Goal: Transaction & Acquisition: Book appointment/travel/reservation

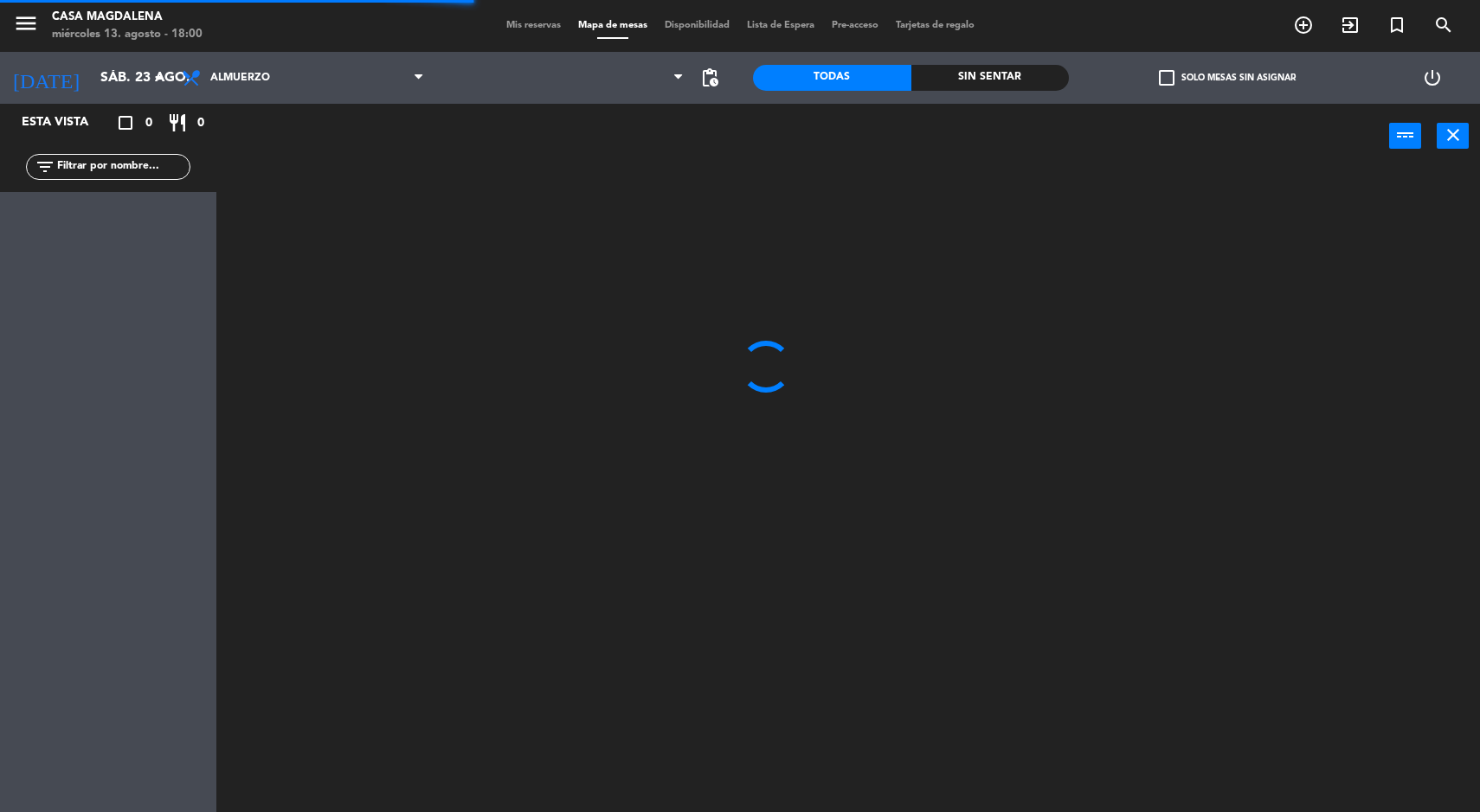
click at [1285, 408] on div at bounding box center [856, 492] width 1249 height 643
click at [91, 75] on input "sáb. 23 ago." at bounding box center [183, 78] width 183 height 33
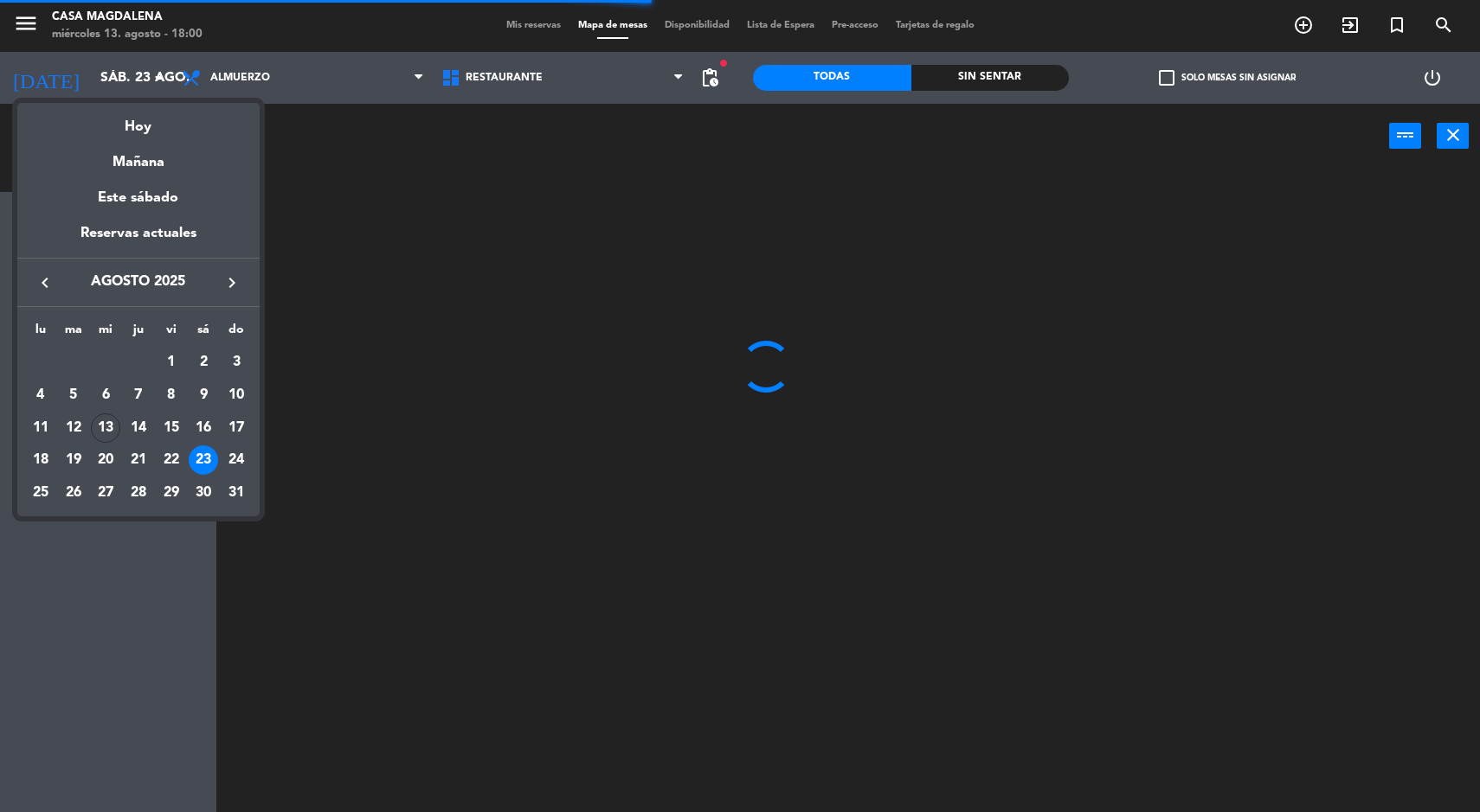
click at [120, 131] on div "Hoy" at bounding box center [139, 120] width 242 height 35
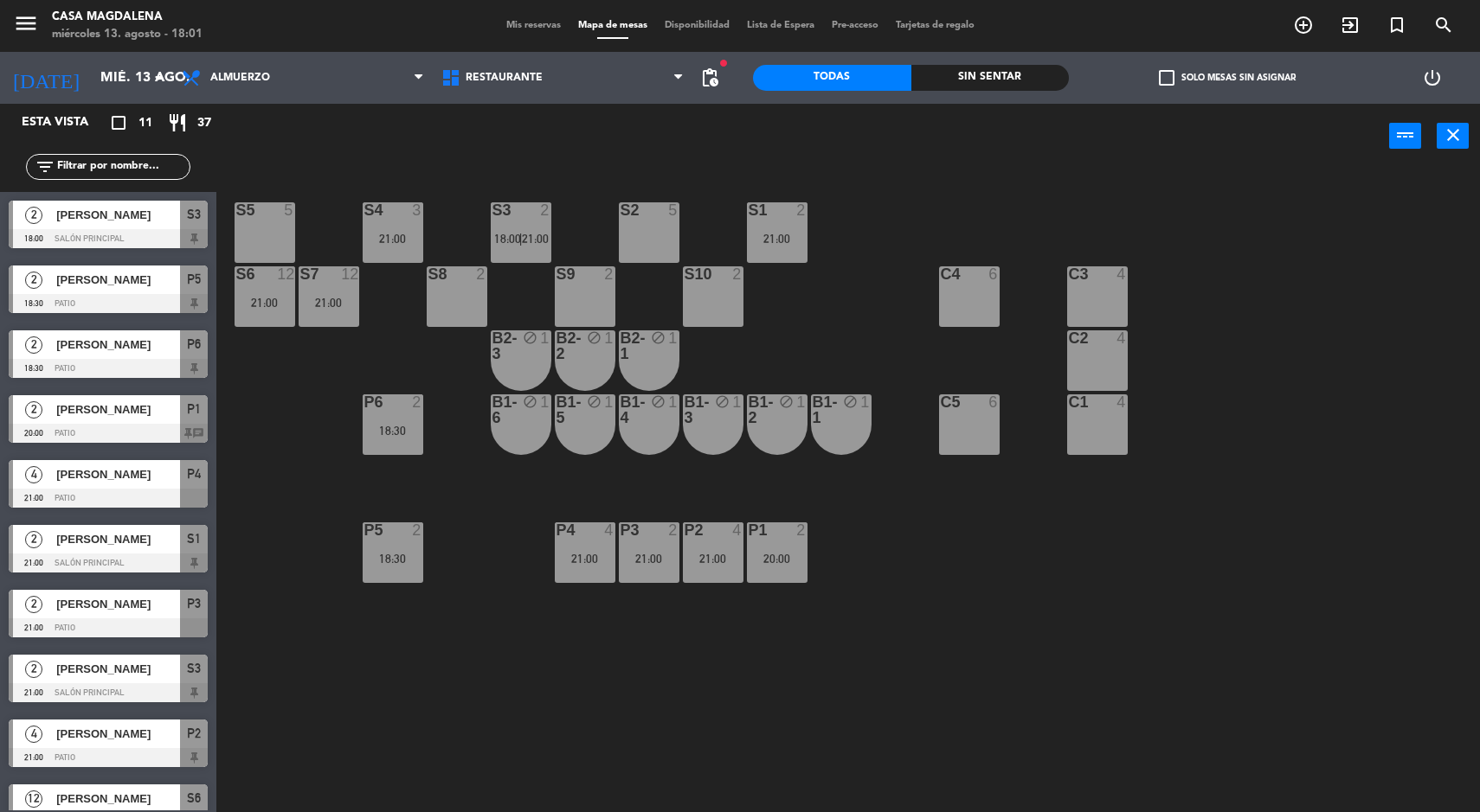
click at [91, 82] on input "mié. 13 ago." at bounding box center [183, 78] width 183 height 33
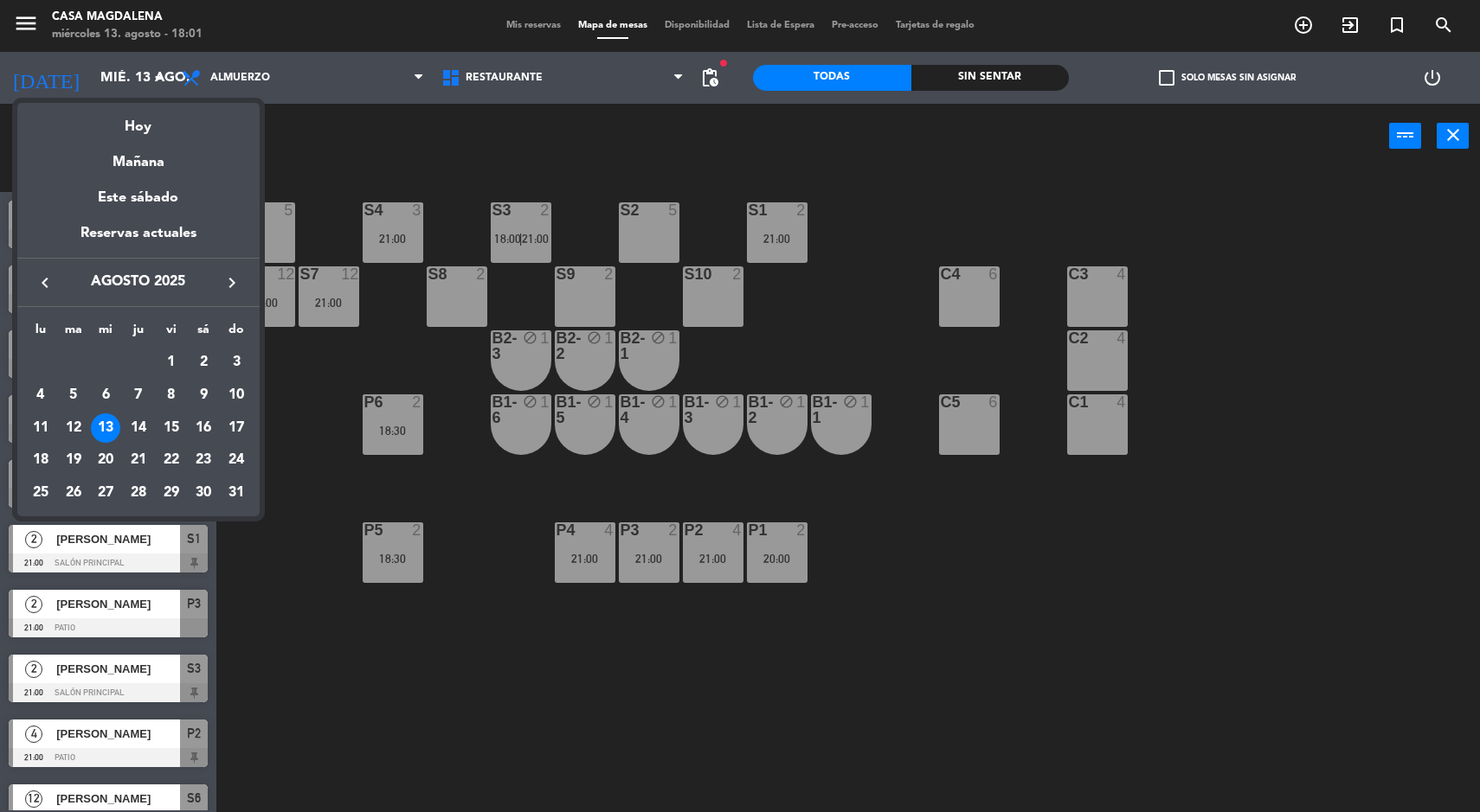
click at [135, 162] on div "Mañana" at bounding box center [139, 156] width 242 height 35
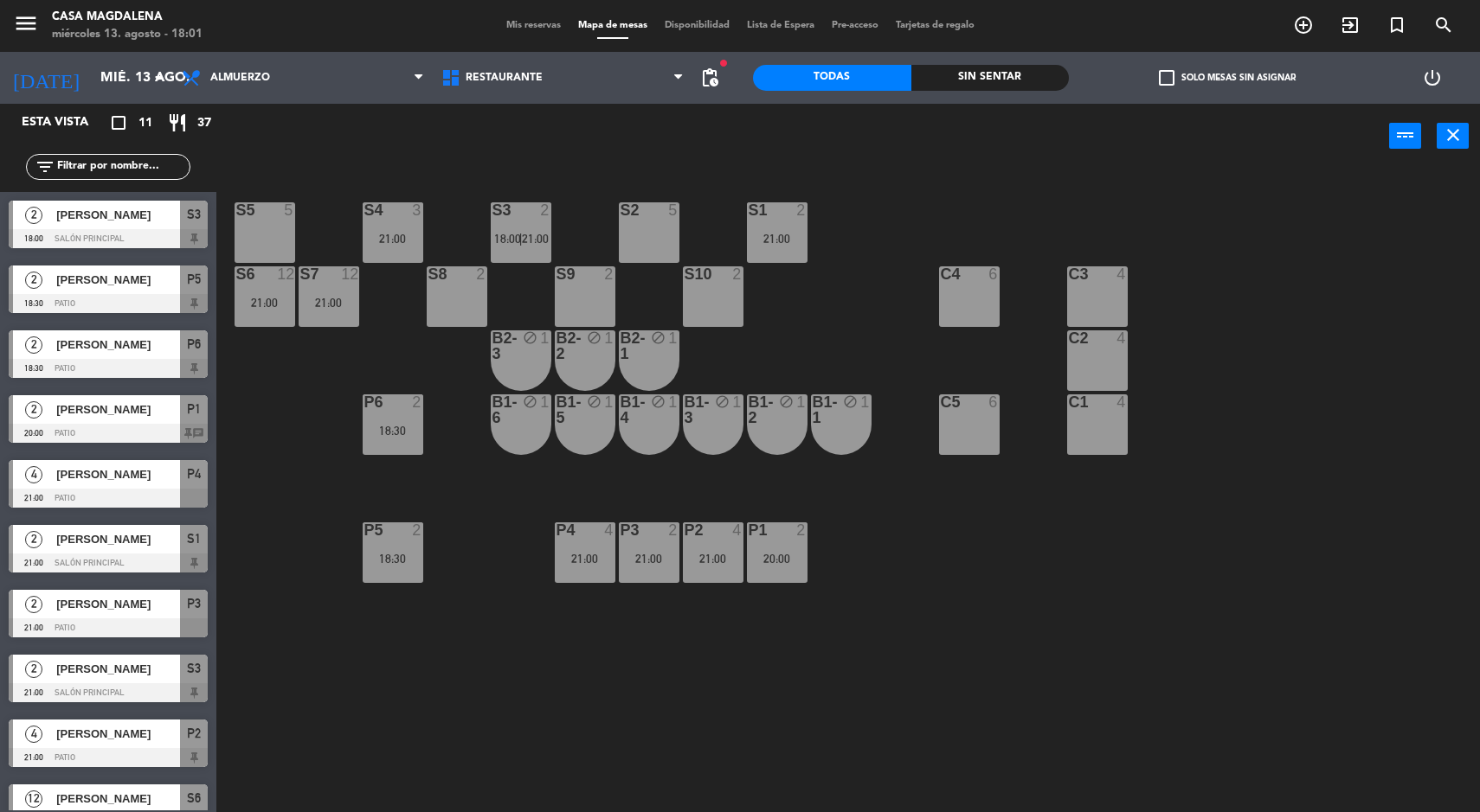
type input "jue. 14 ago."
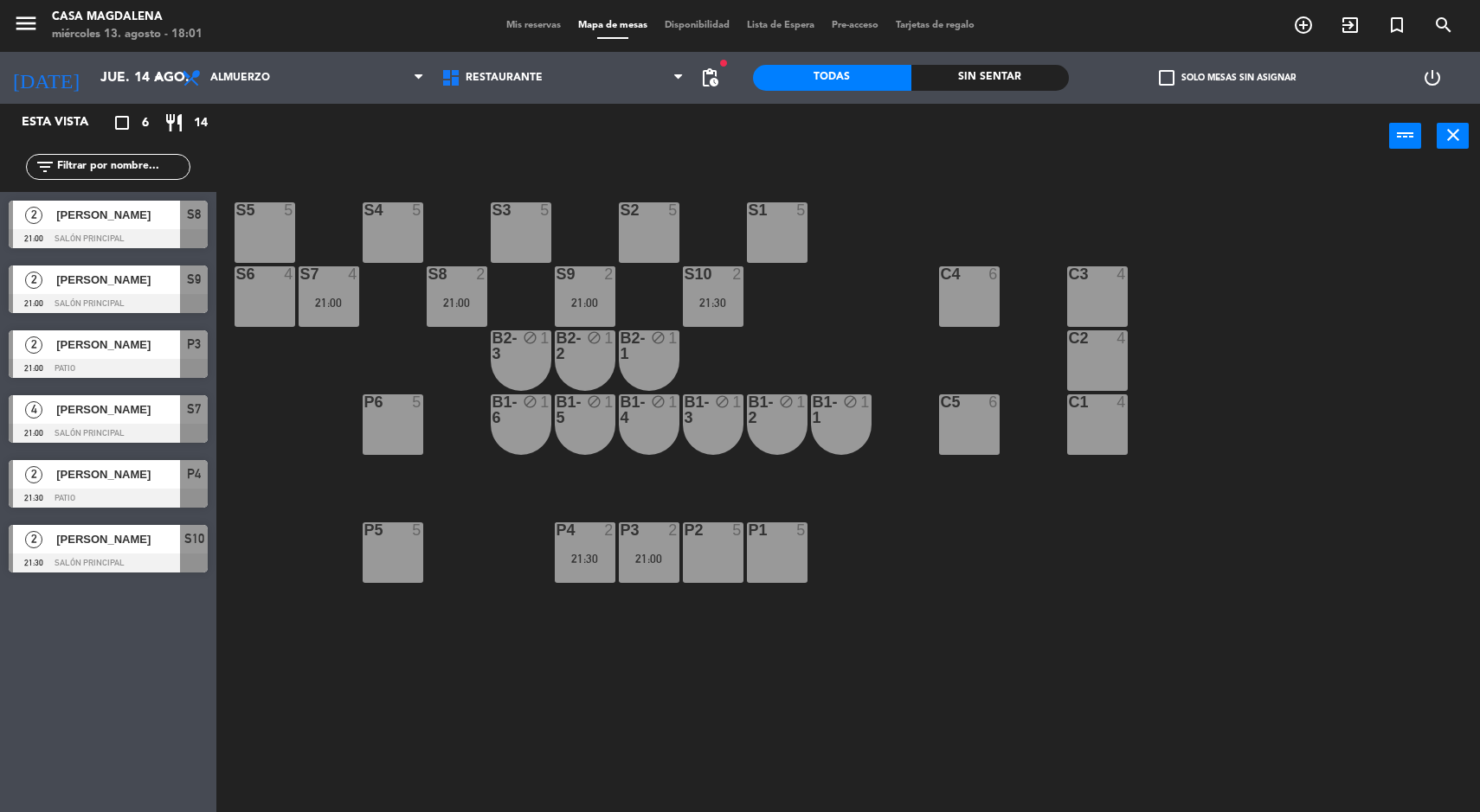
click at [261, 212] on div at bounding box center [264, 211] width 29 height 16
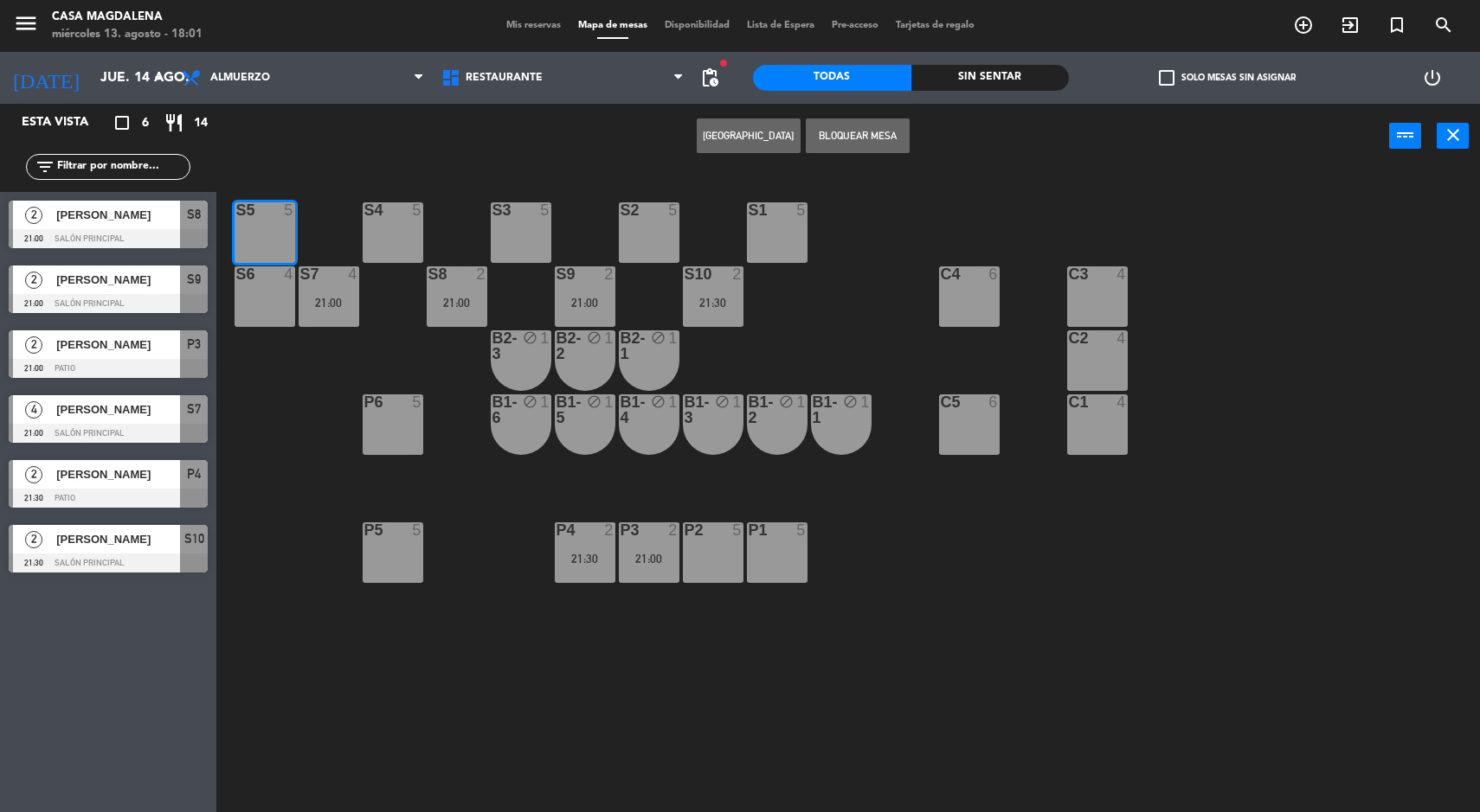
click at [728, 134] on button "[GEOGRAPHIC_DATA]" at bounding box center [748, 135] width 104 height 34
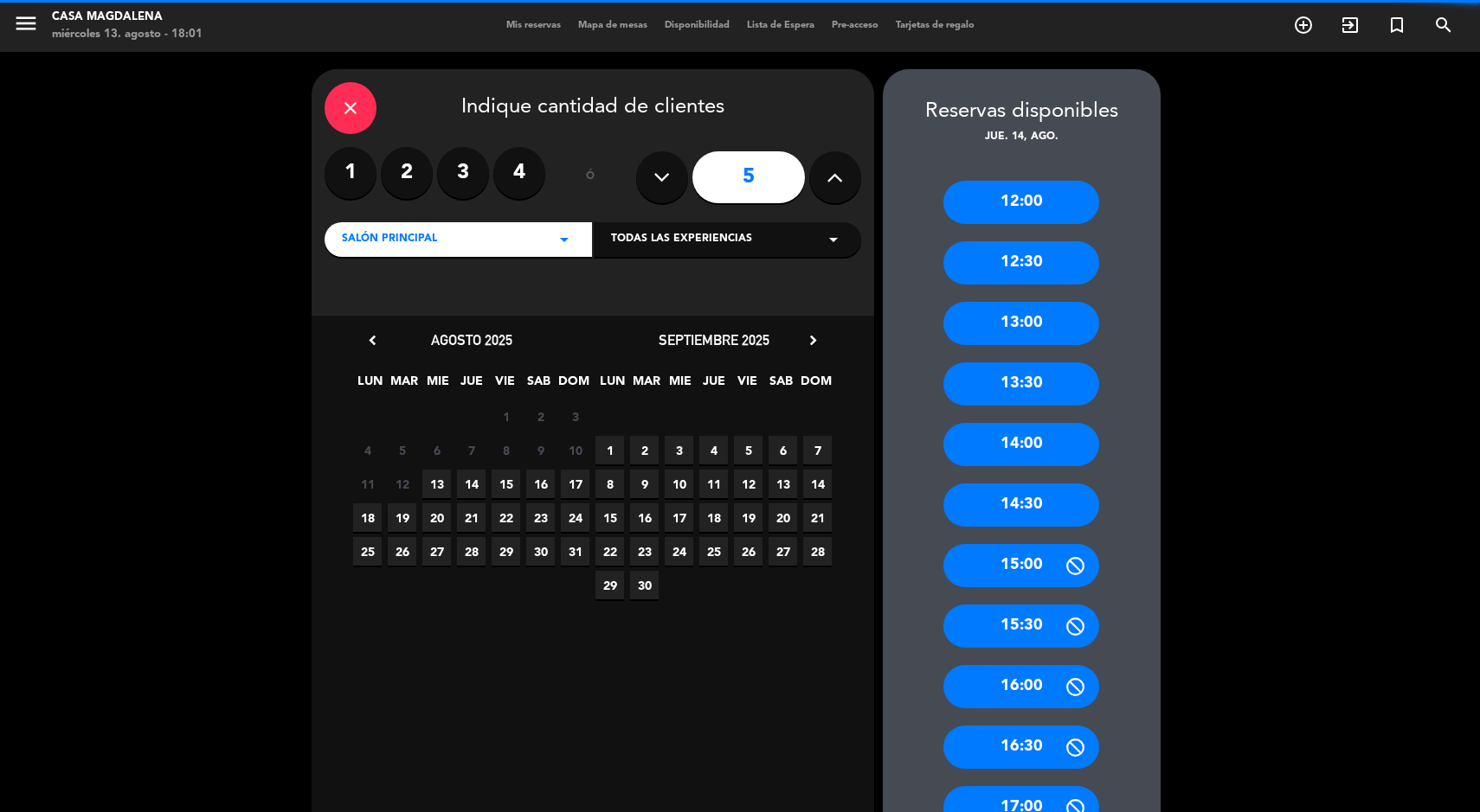
click at [539, 189] on div "1 2 3 4" at bounding box center [434, 172] width 220 height 52
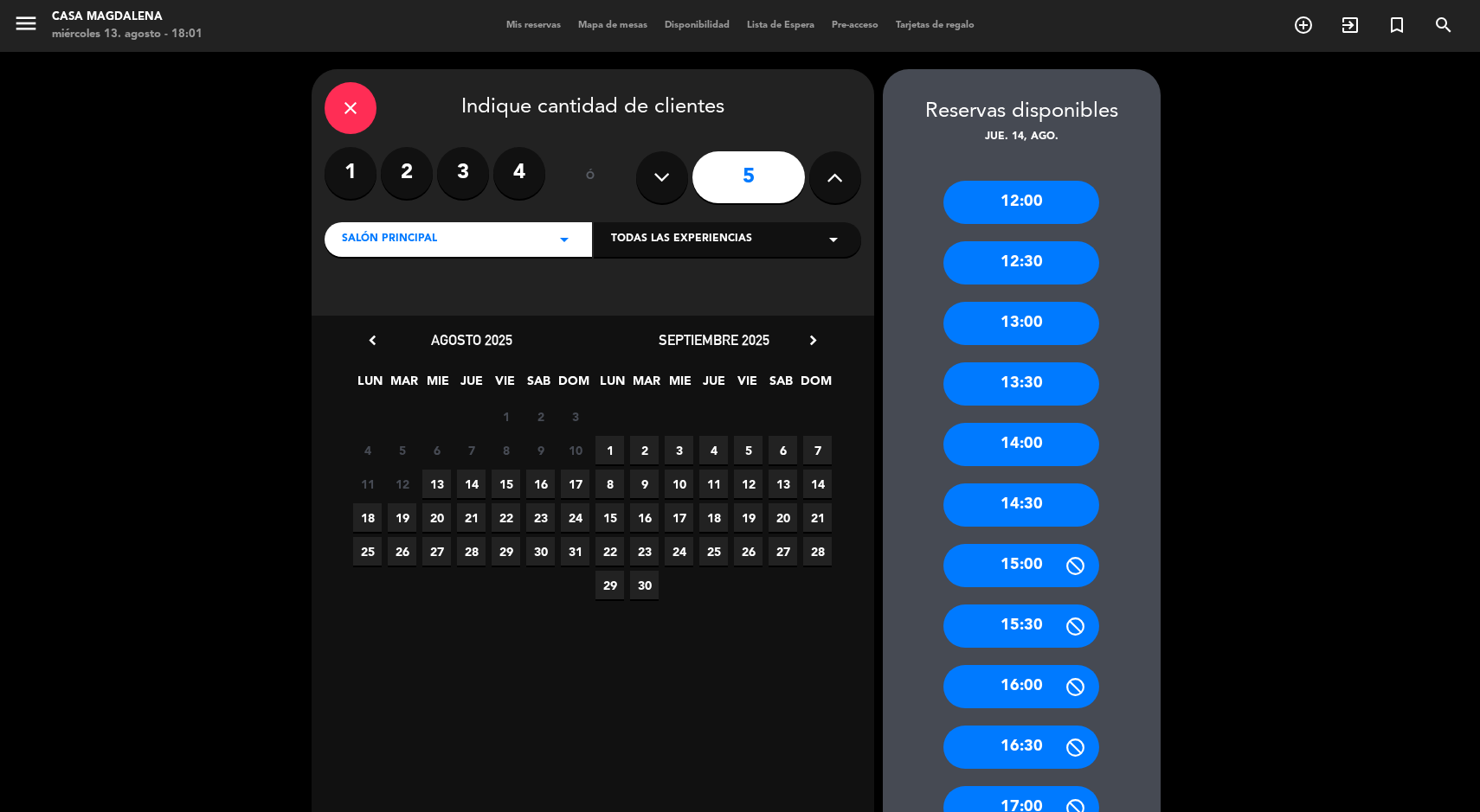
click at [329, 87] on div "close Indique cantidad de clientes" at bounding box center [592, 108] width 537 height 52
click at [351, 97] on icon "close" at bounding box center [350, 108] width 21 height 21
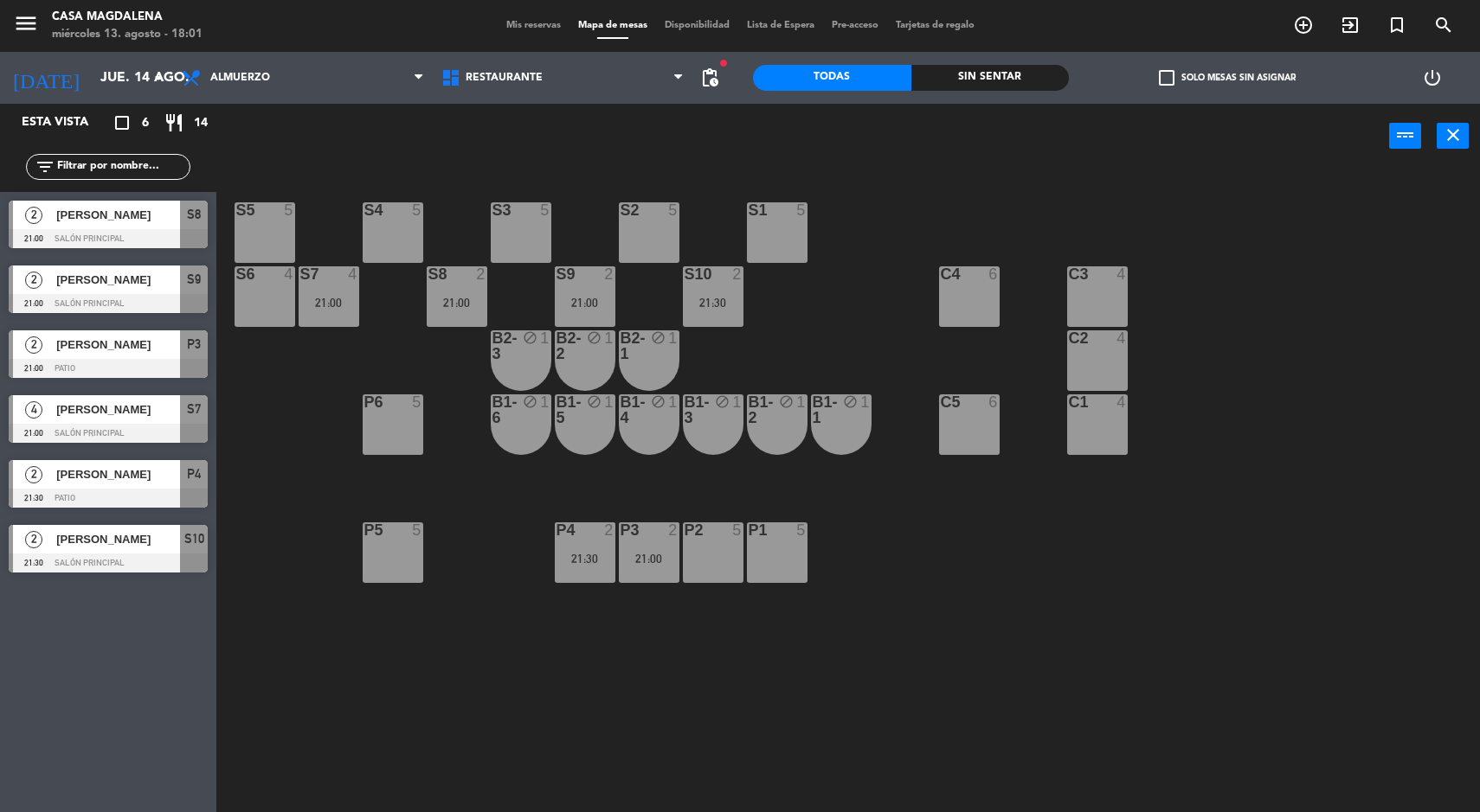
click at [333, 493] on div "S5 5 S4 5 S3 5 S2 5 S1 5 S6 4 S7 4 21:00 S8 2 21:00 S9 2 21:00 S10 2 21:30 C3 4…" at bounding box center [856, 492] width 1249 height 643
click at [417, 210] on div "5" at bounding box center [417, 211] width 11 height 16
click at [761, 135] on button "[GEOGRAPHIC_DATA]" at bounding box center [748, 135] width 104 height 34
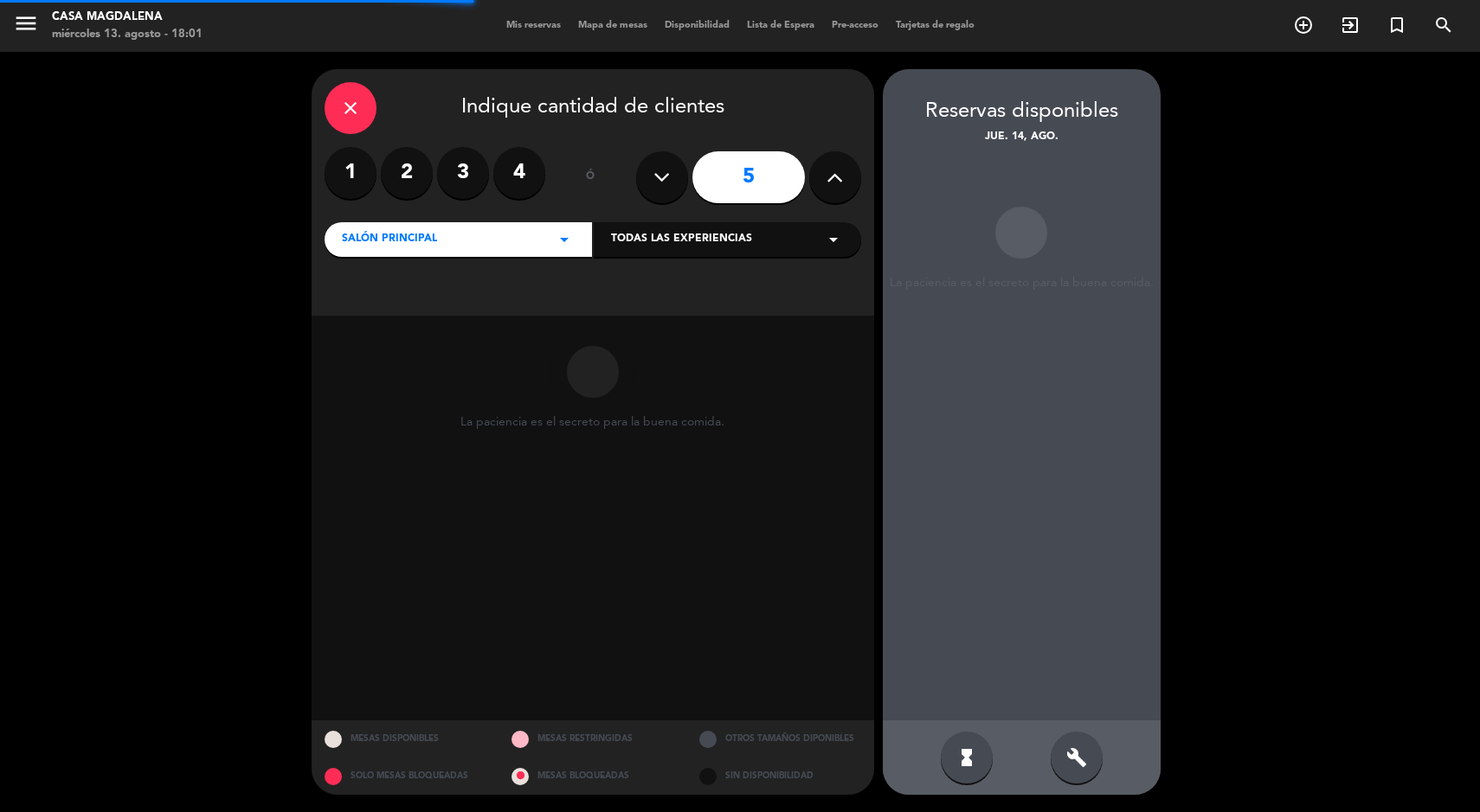
click at [501, 162] on label "4" at bounding box center [519, 172] width 52 height 52
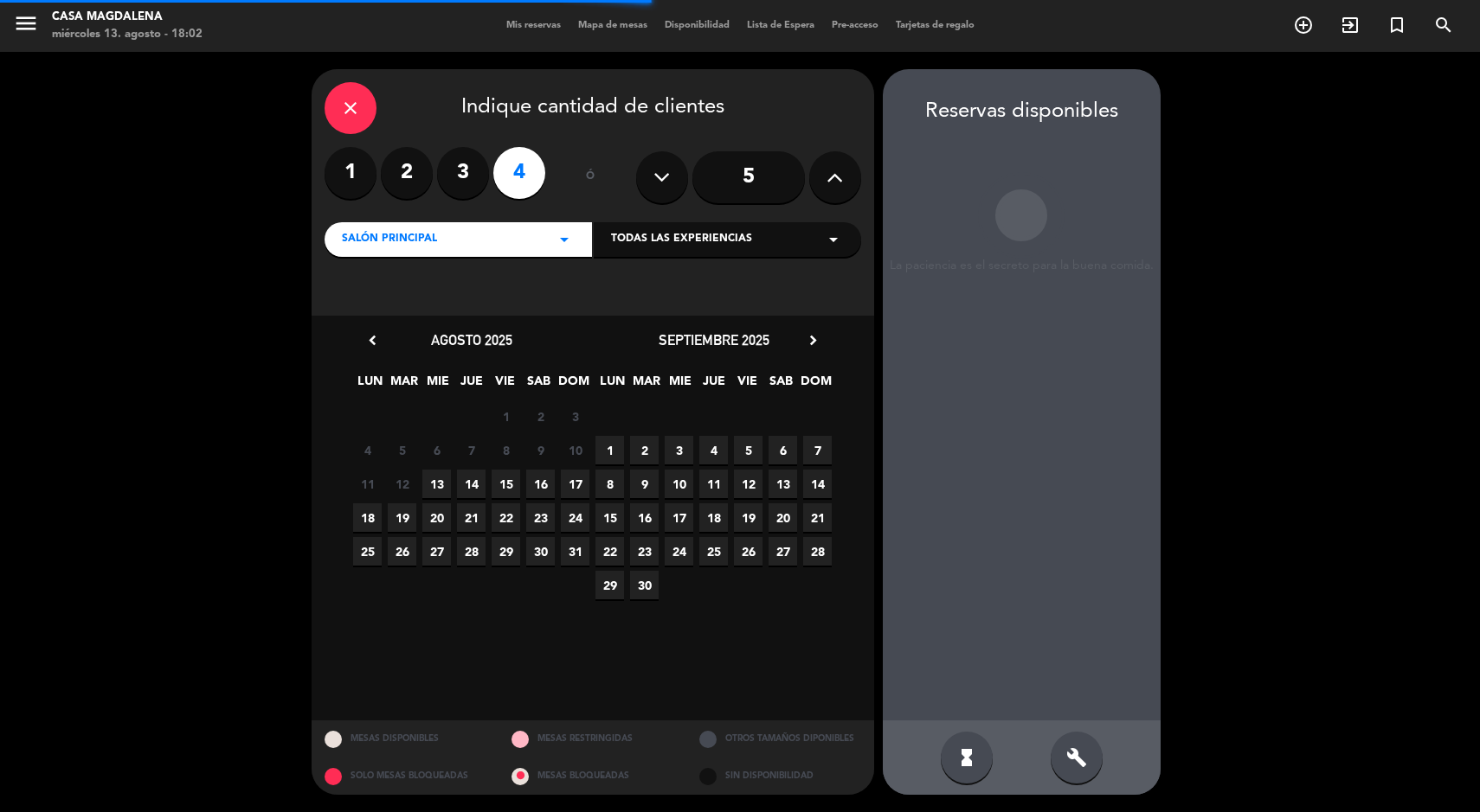
click at [398, 176] on label "2" at bounding box center [407, 172] width 52 height 52
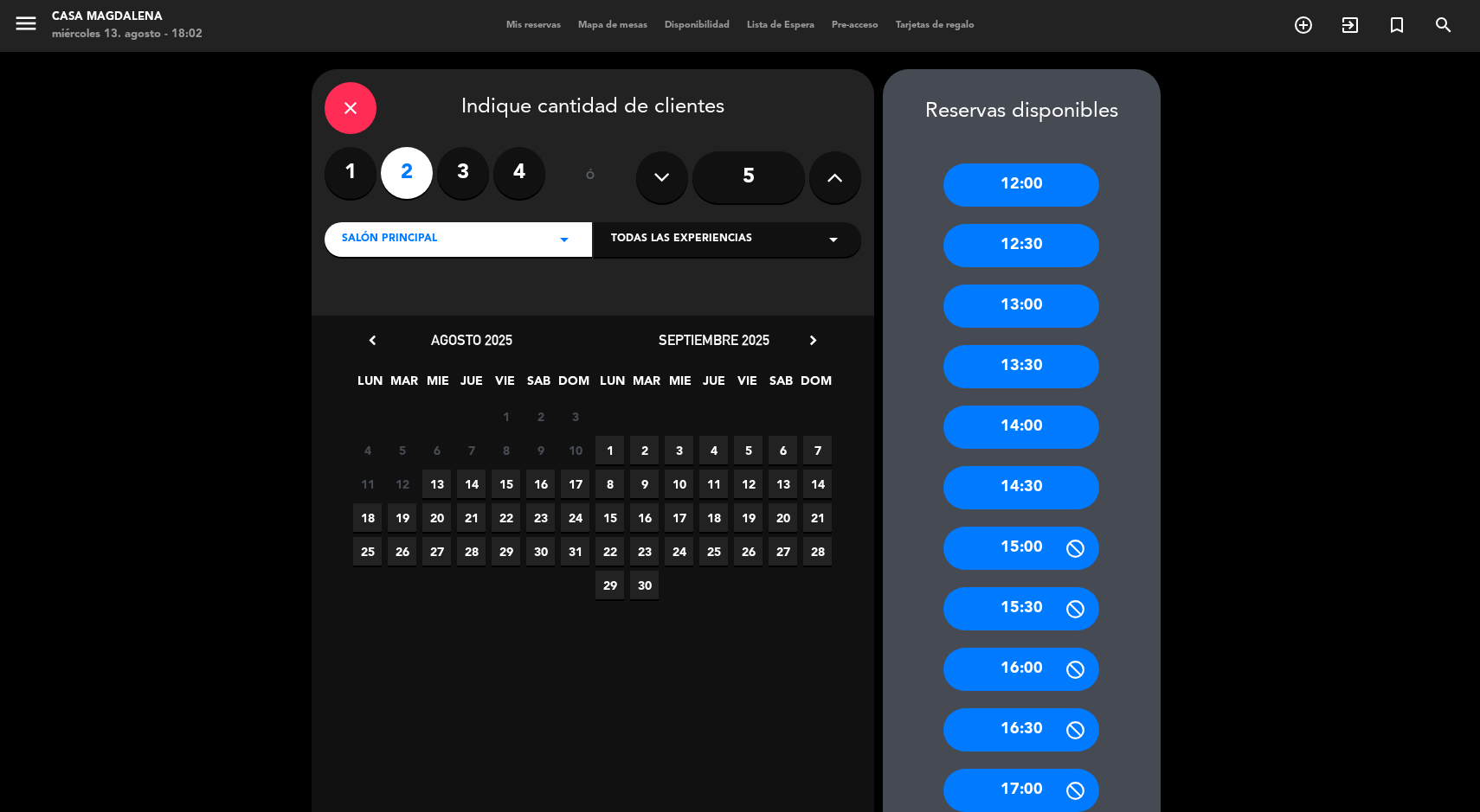
click at [354, 119] on div "close" at bounding box center [350, 108] width 52 height 52
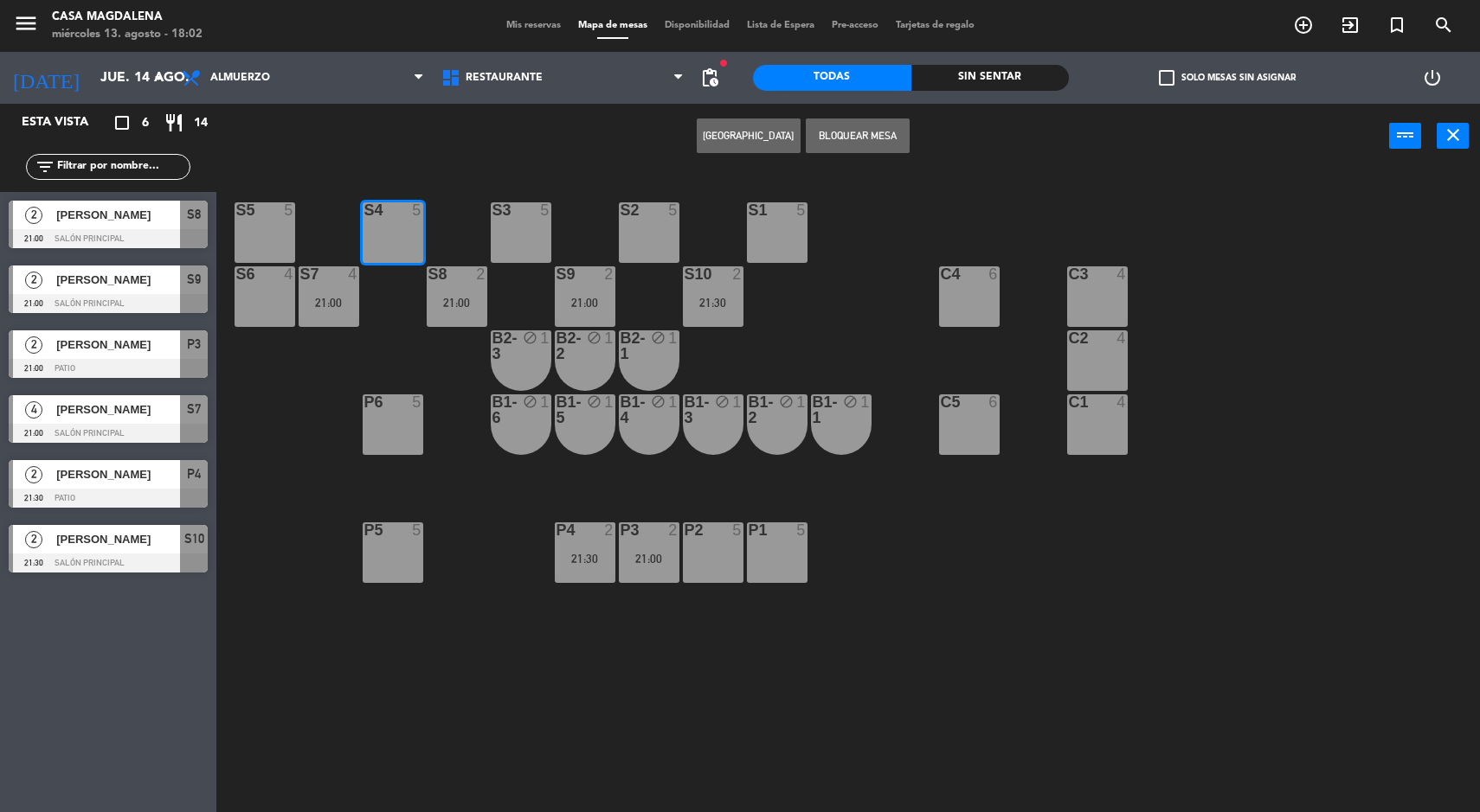
click at [91, 74] on input "jue. 14 ago." at bounding box center [183, 78] width 183 height 33
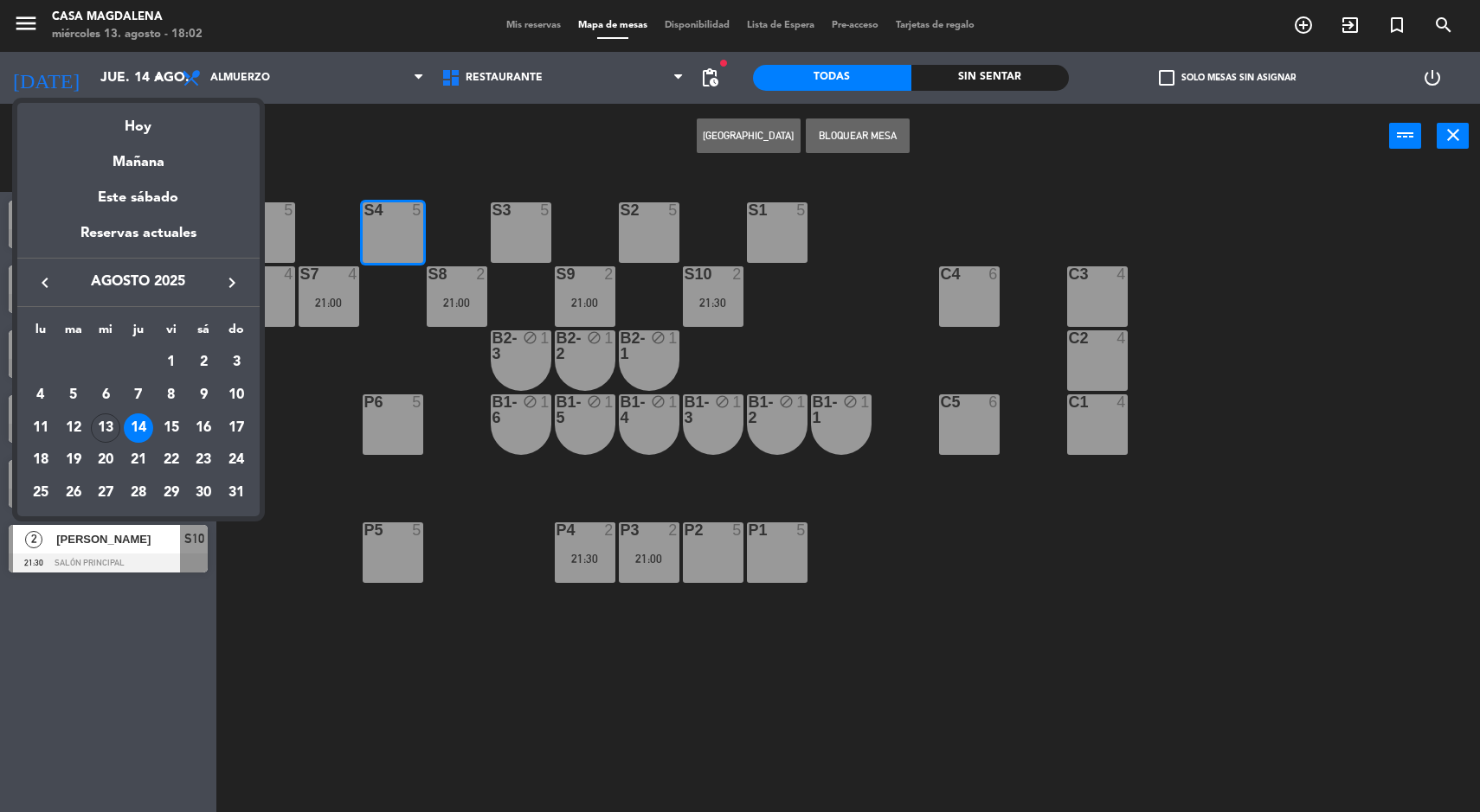
click at [130, 133] on div "Hoy" at bounding box center [139, 120] width 242 height 35
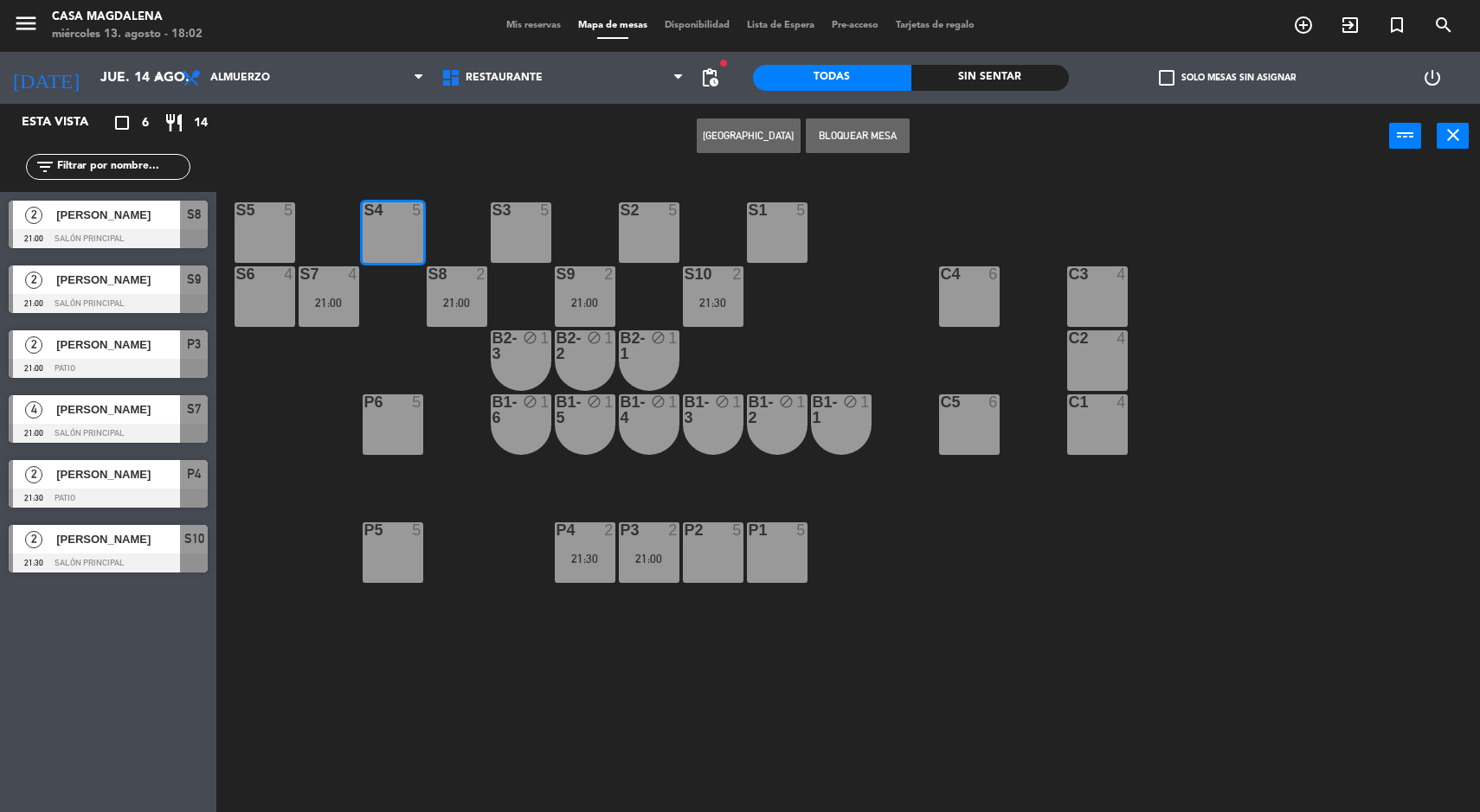
type input "mié. 13 ago."
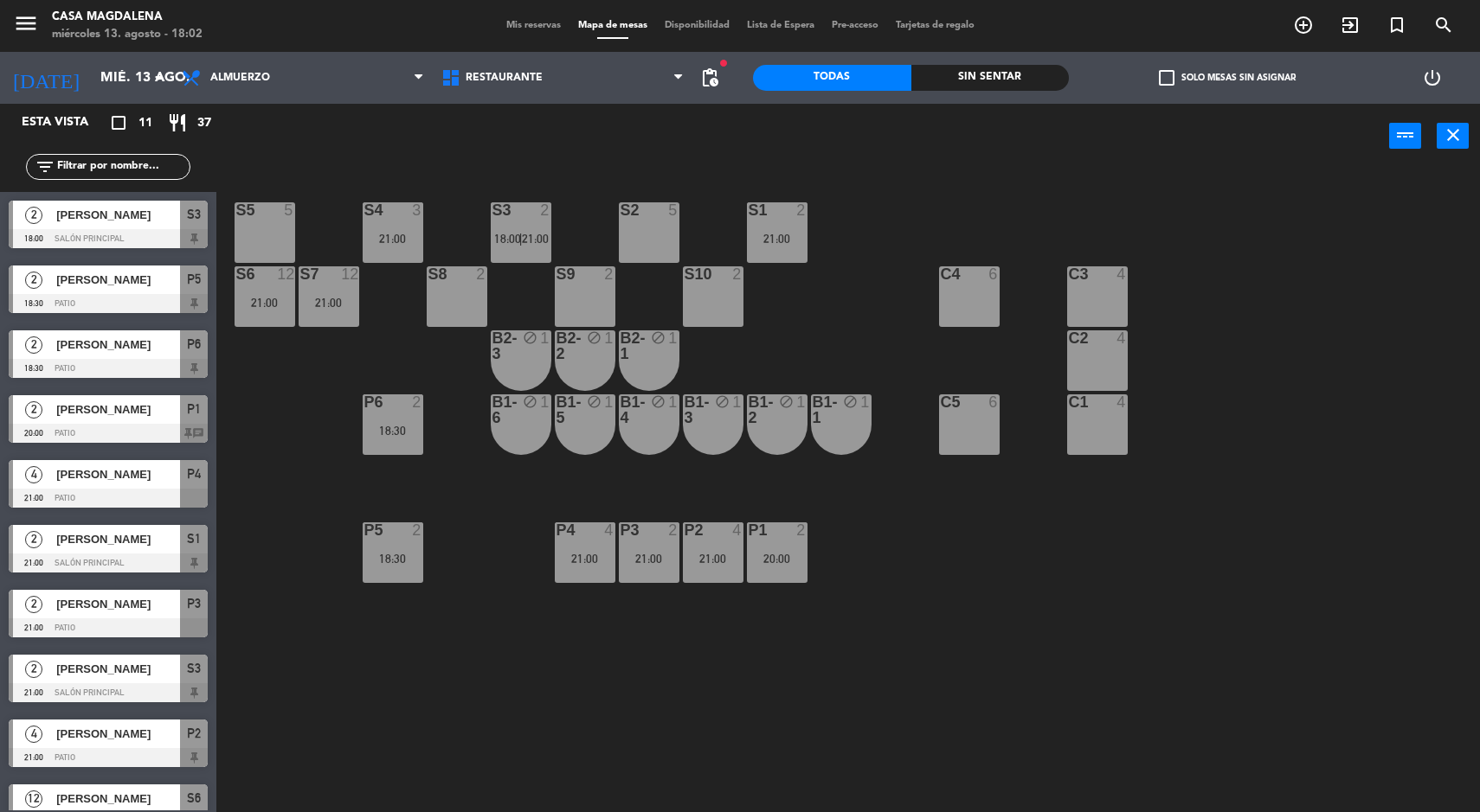
click at [405, 205] on div at bounding box center [393, 211] width 29 height 16
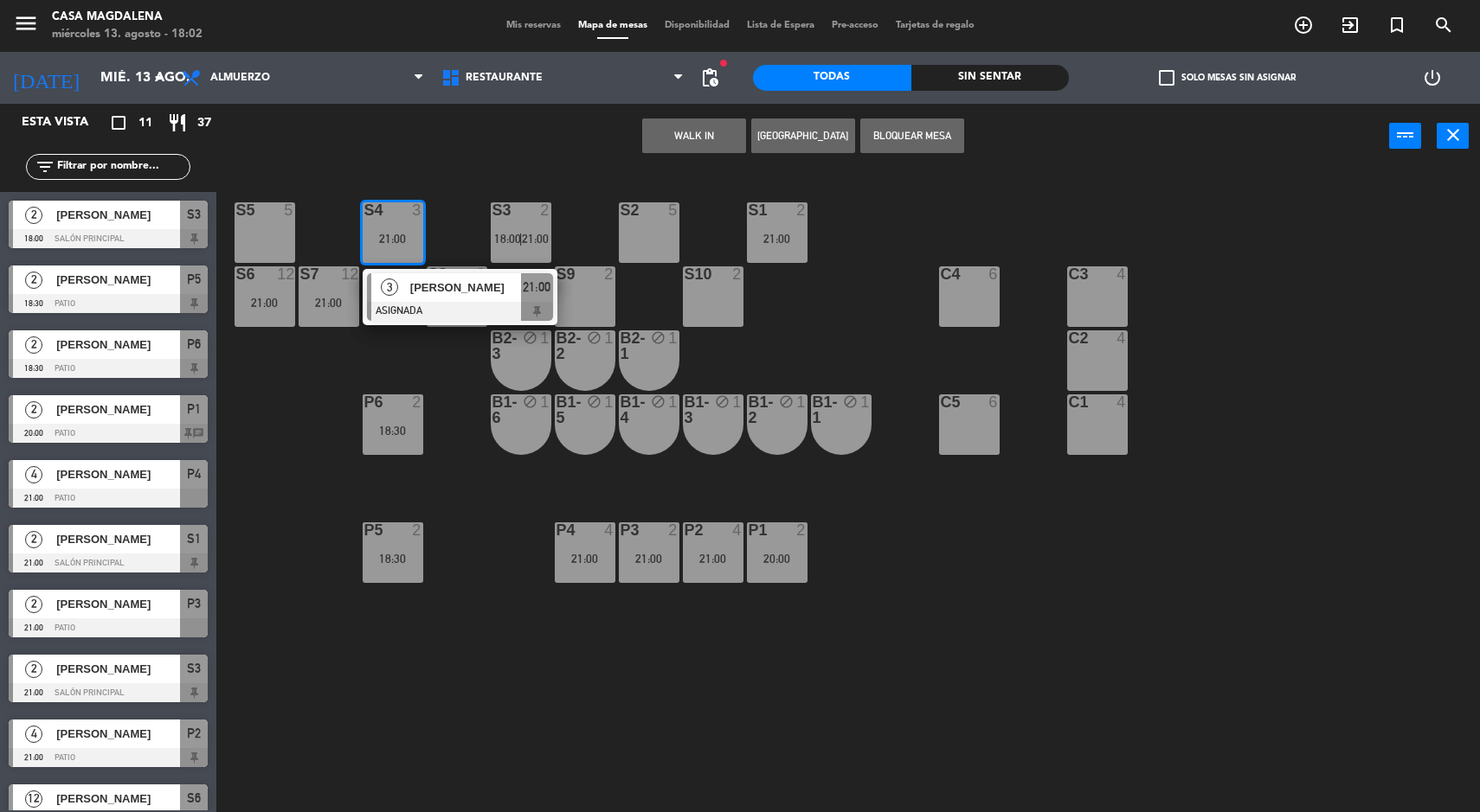
click at [711, 124] on button "WALK IN" at bounding box center [694, 135] width 104 height 34
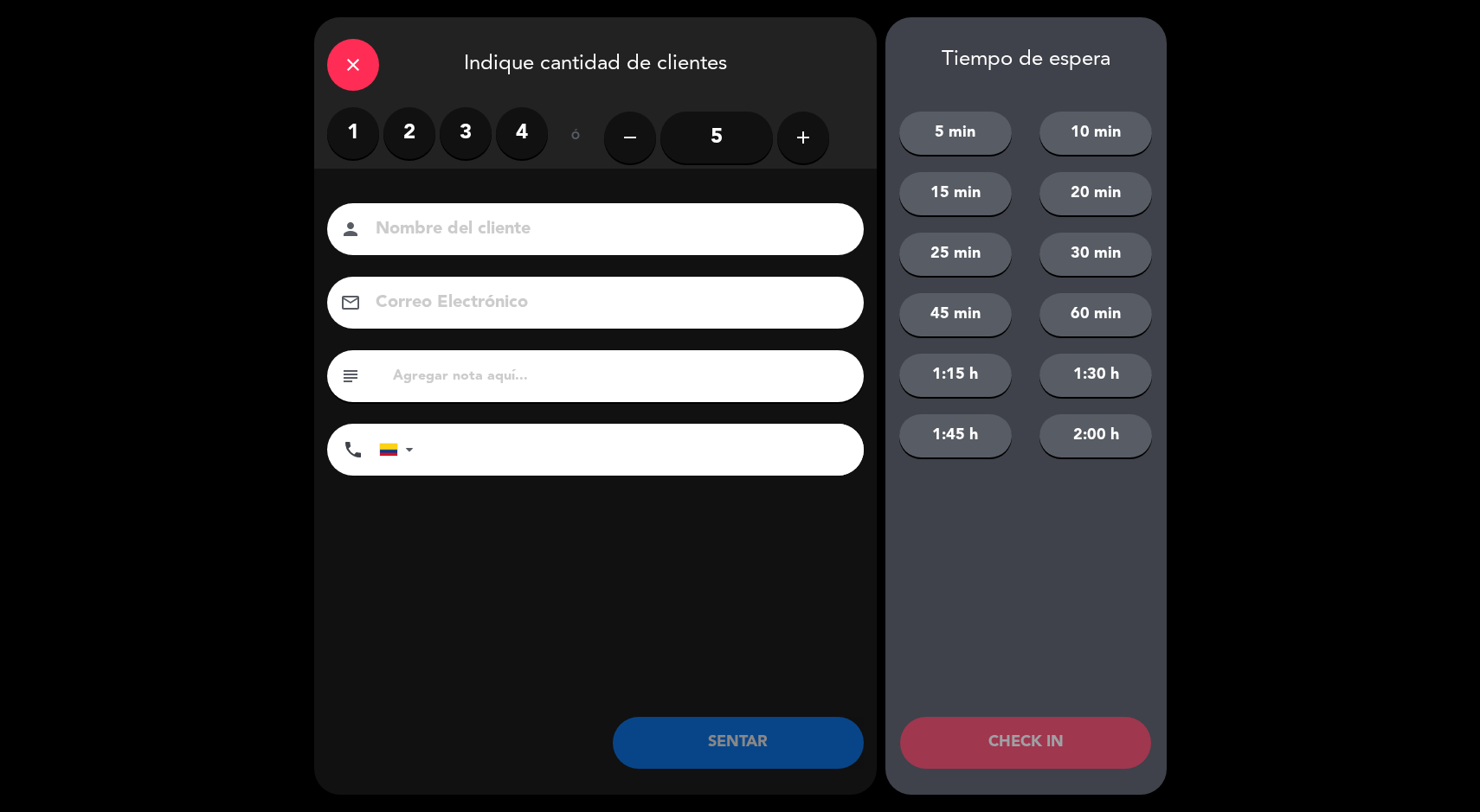
click at [534, 113] on label "4" at bounding box center [522, 133] width 52 height 52
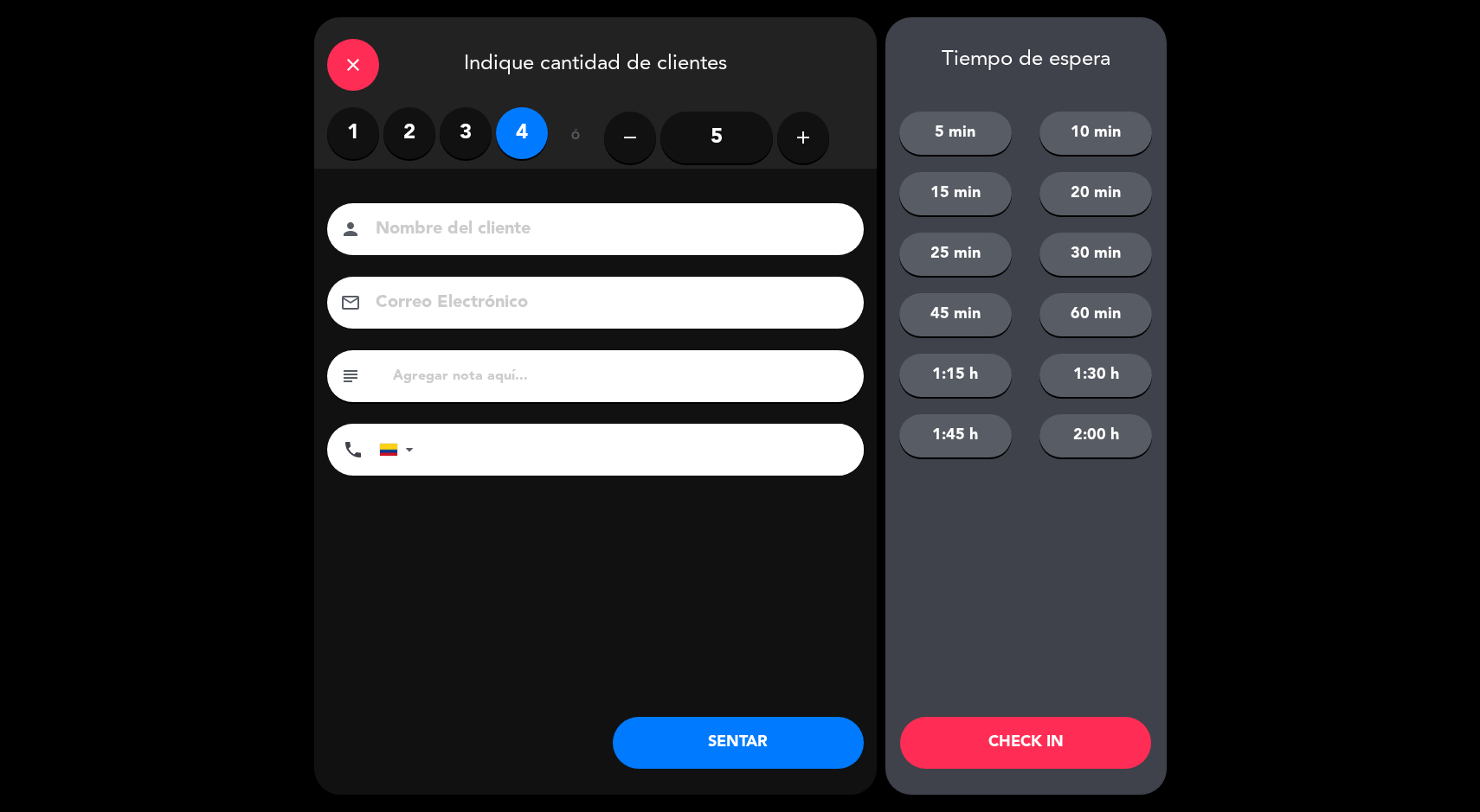
click at [773, 735] on button "SENTAR" at bounding box center [739, 743] width 251 height 52
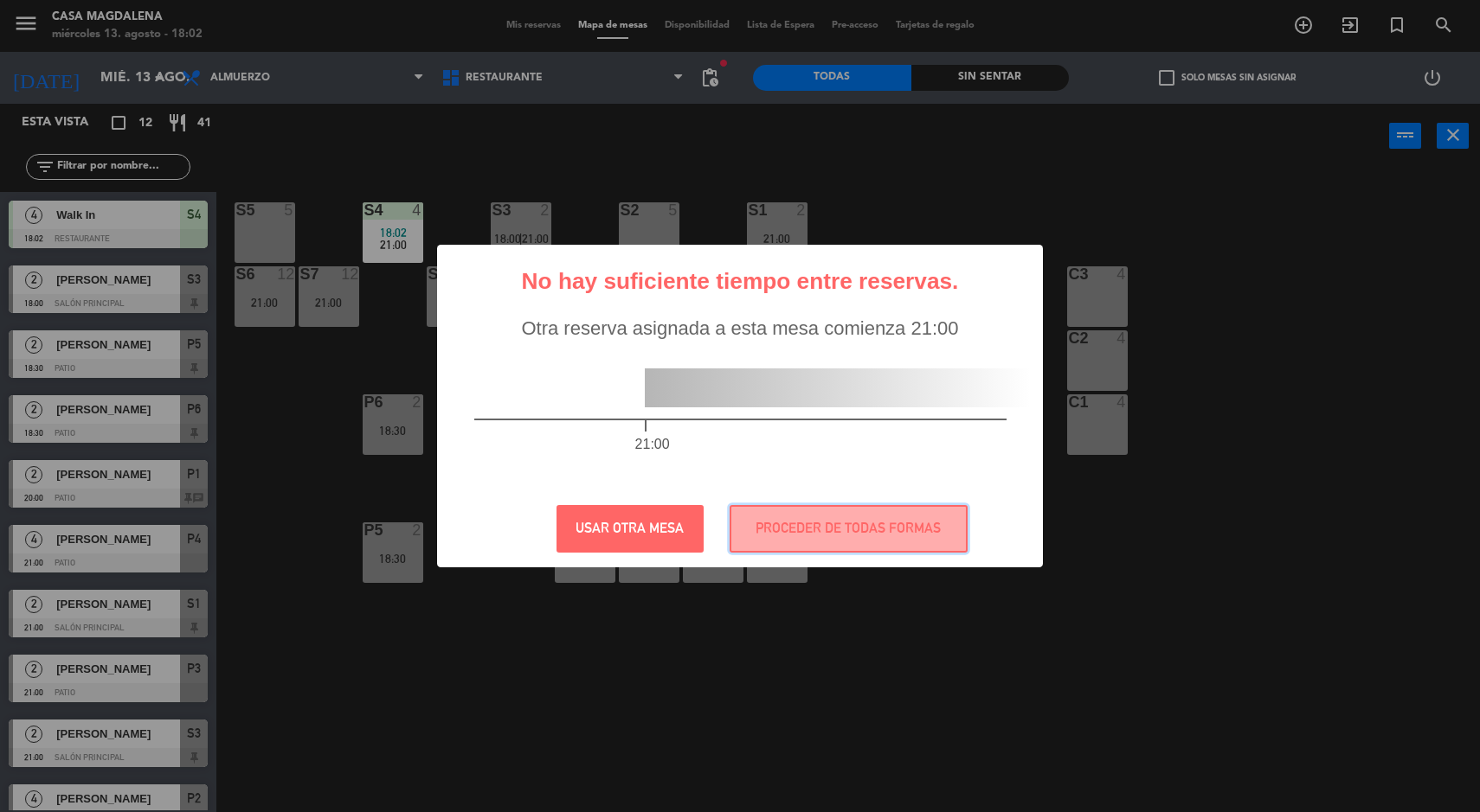
click at [924, 505] on button "PROCEDER DE TODAS FORMAS" at bounding box center [848, 528] width 238 height 47
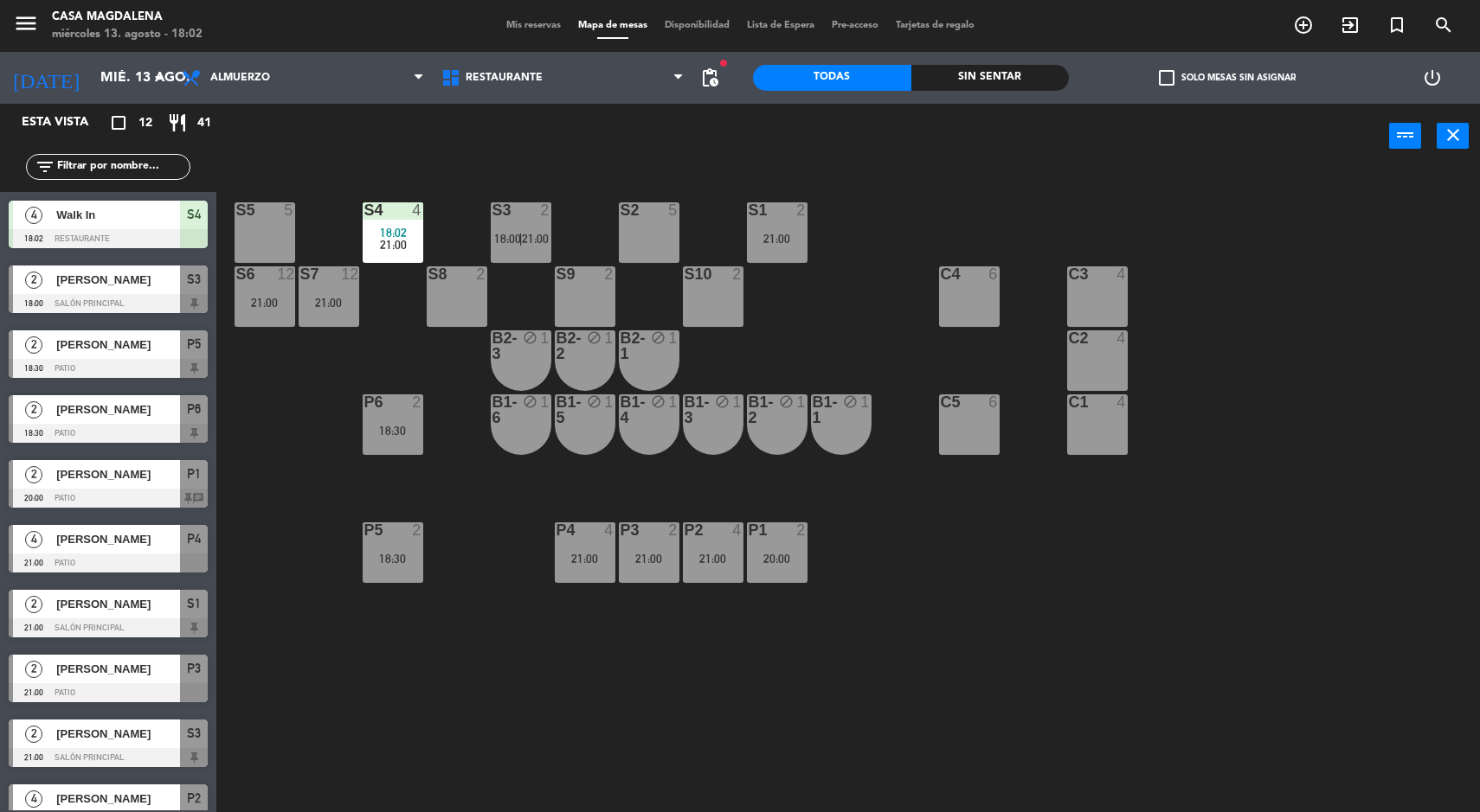
click at [1426, 370] on div "S5 5 S4 4 18:02 21:00 S3 2 18:00 | 21:00 S2 5 S1 2 21:00 S6 12 21:00 S7 12 21:0…" at bounding box center [856, 492] width 1249 height 643
click at [399, 210] on div at bounding box center [393, 211] width 29 height 16
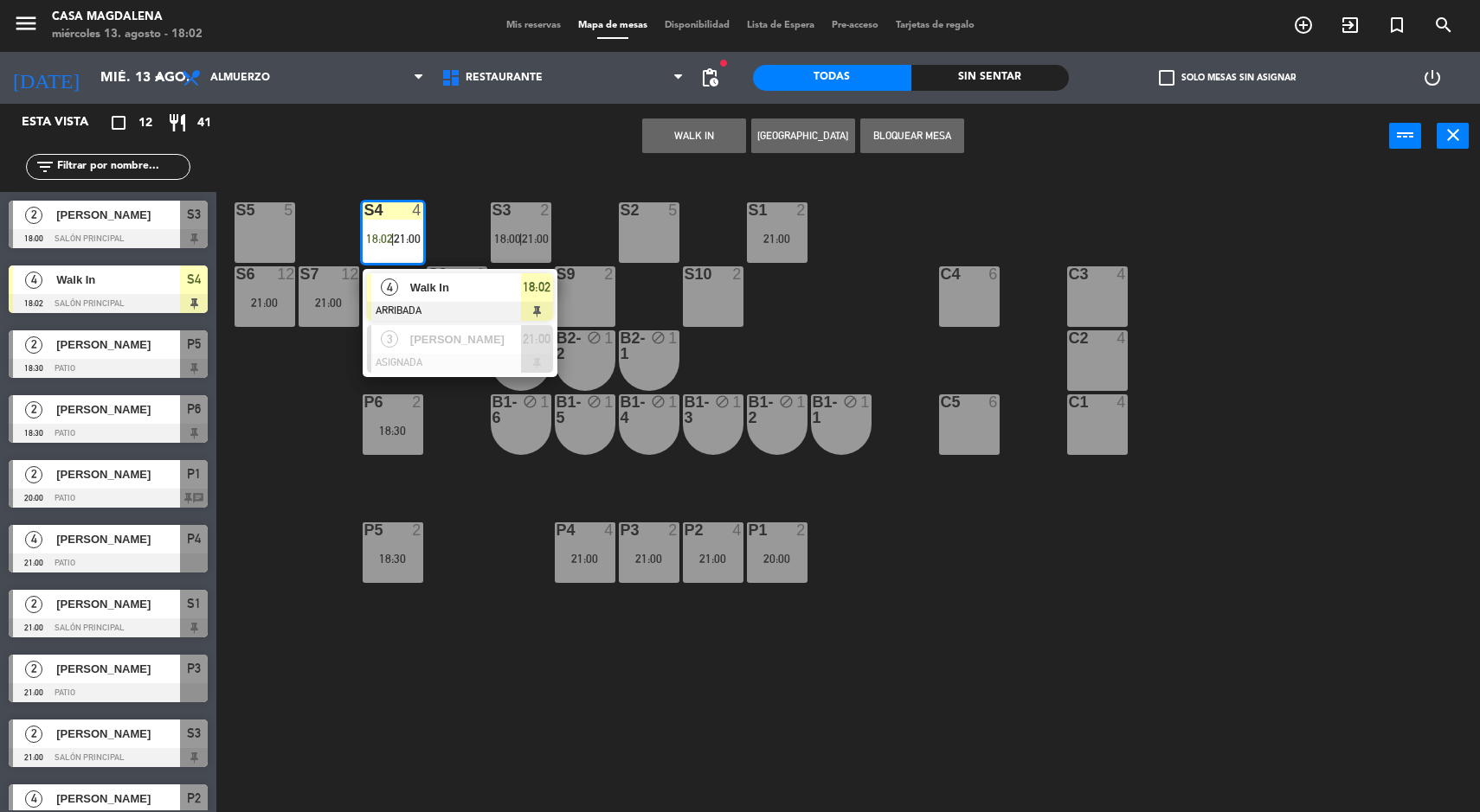
click at [504, 257] on div "S3 2 18:00 | 21:00" at bounding box center [521, 233] width 61 height 61
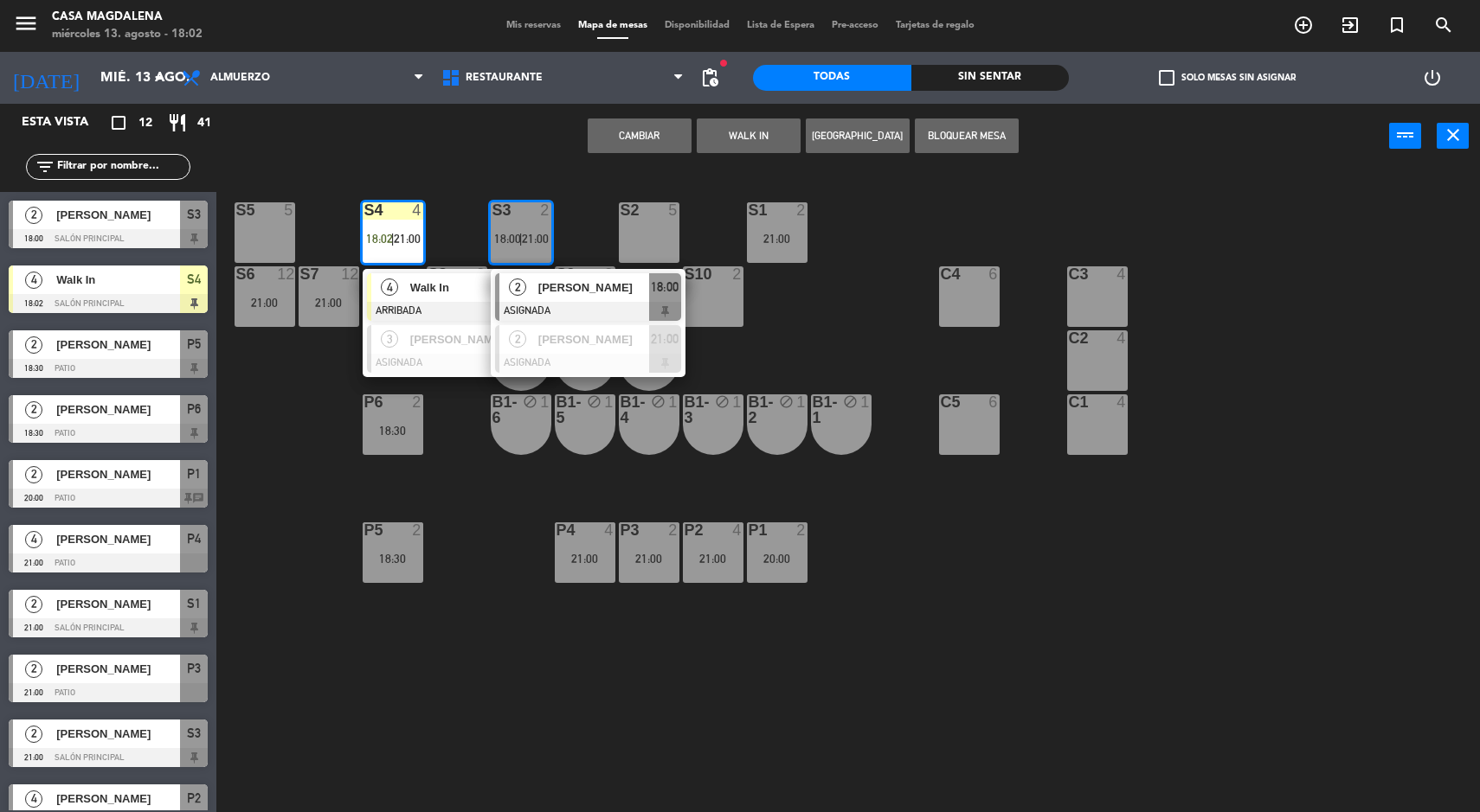
click at [1209, 218] on div "S5 5 S4 4 18:02 | 21:00 4 Walk In ARRIBADA 18:02 3 [PERSON_NAME] ASIGNADA 21:00…" at bounding box center [856, 492] width 1249 height 643
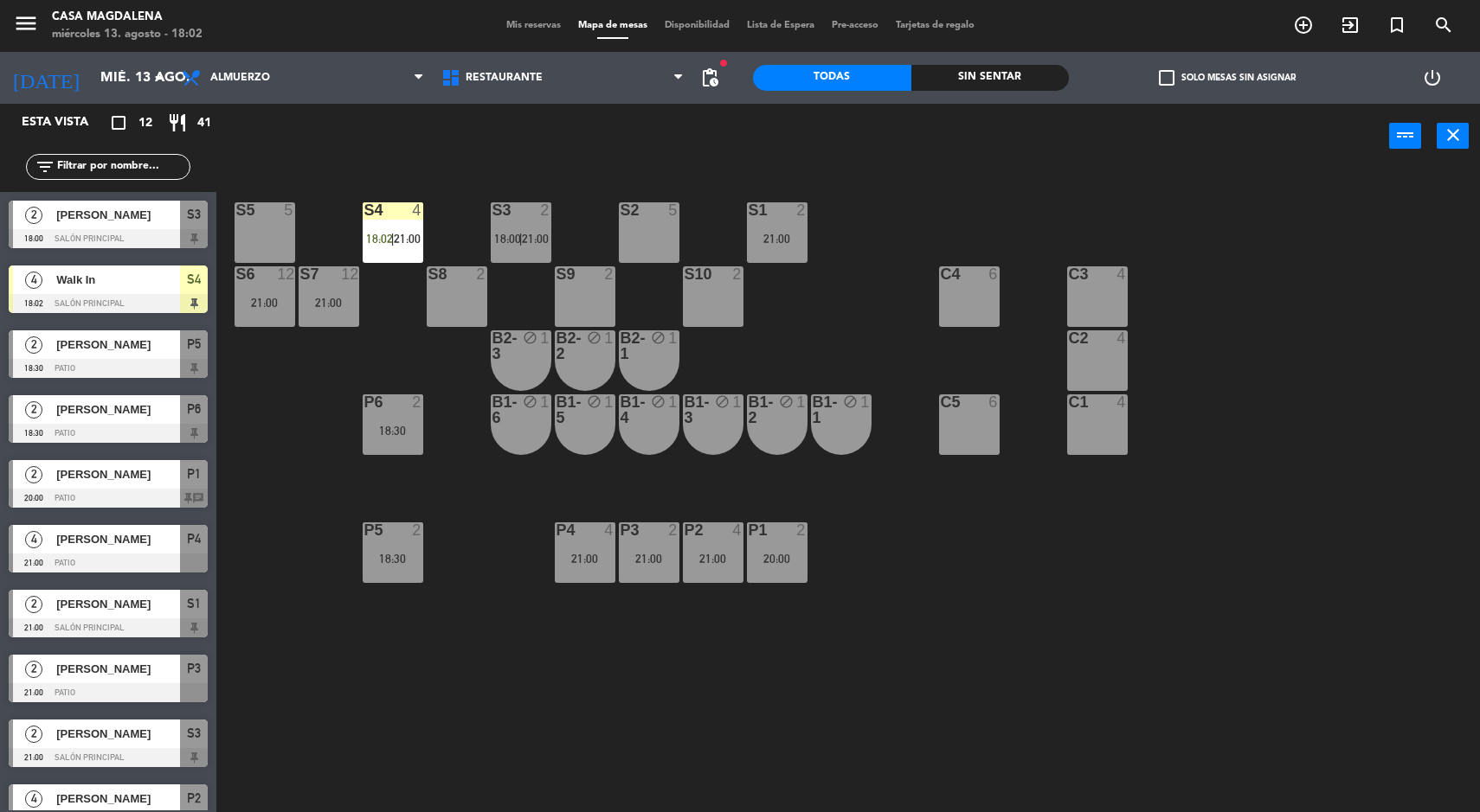
click at [414, 238] on span "21:00" at bounding box center [407, 239] width 27 height 14
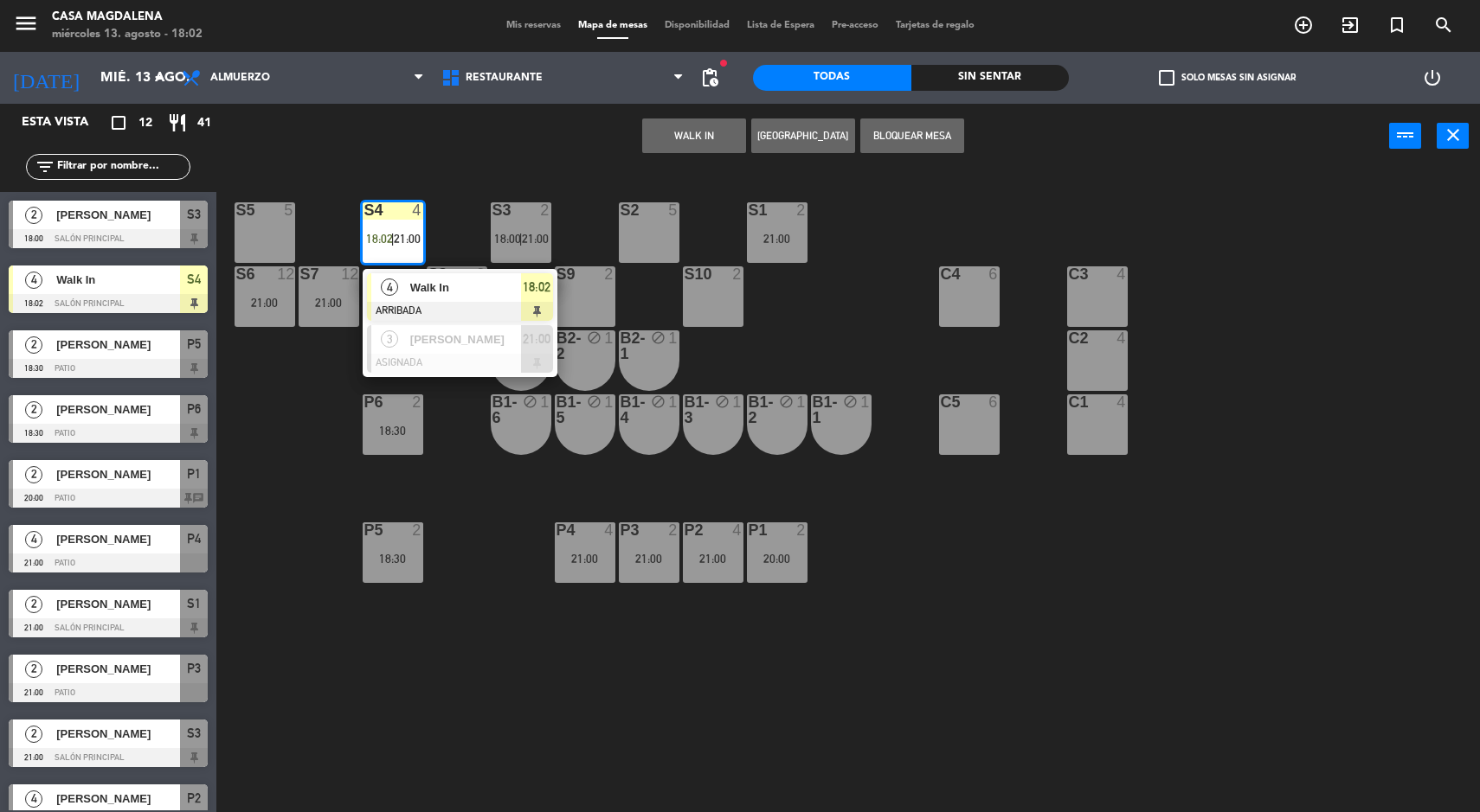
click at [496, 299] on div "Walk In" at bounding box center [465, 287] width 112 height 29
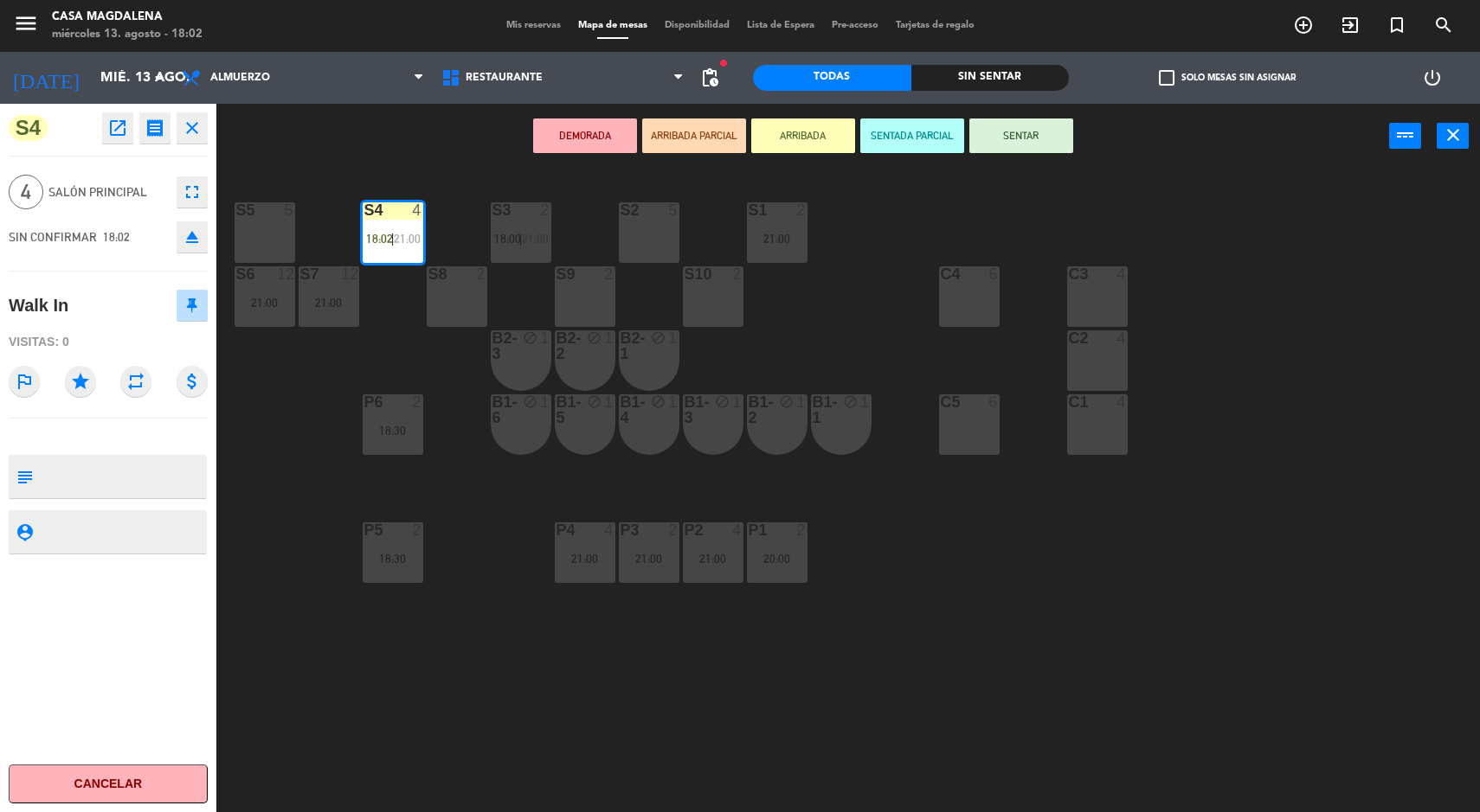
click at [1043, 140] on button "SENTAR" at bounding box center [1022, 135] width 104 height 34
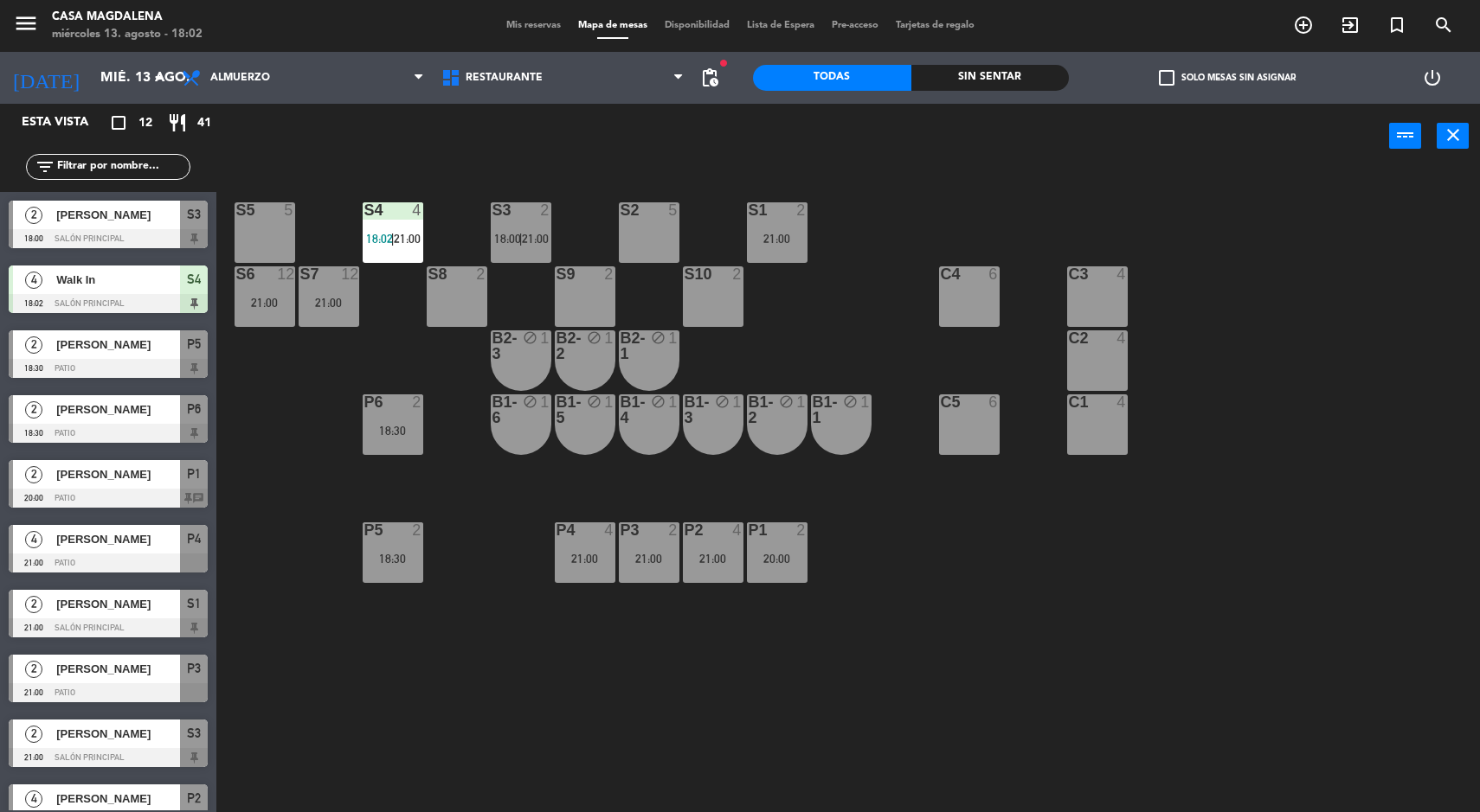
click at [1206, 641] on div "S5 5 S4 4 18:02 | 21:00 S3 2 18:00 | 21:00 S2 5 S1 2 21:00 S6 12 21:00 S7 12 21…" at bounding box center [856, 492] width 1249 height 643
click at [1031, 80] on div "Sin sentar" at bounding box center [991, 78] width 158 height 26
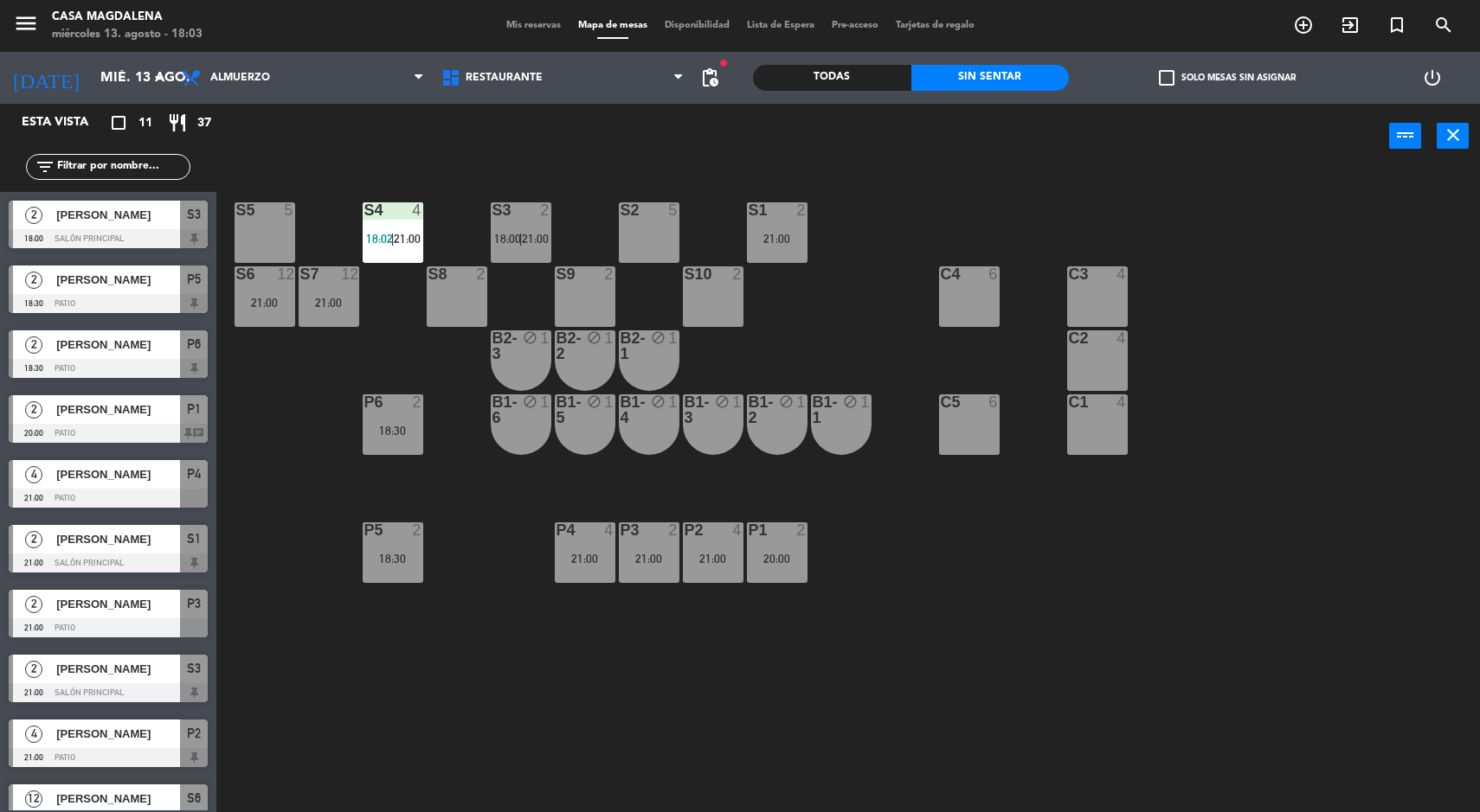
click at [149, 352] on span "[PERSON_NAME]" at bounding box center [118, 344] width 124 height 18
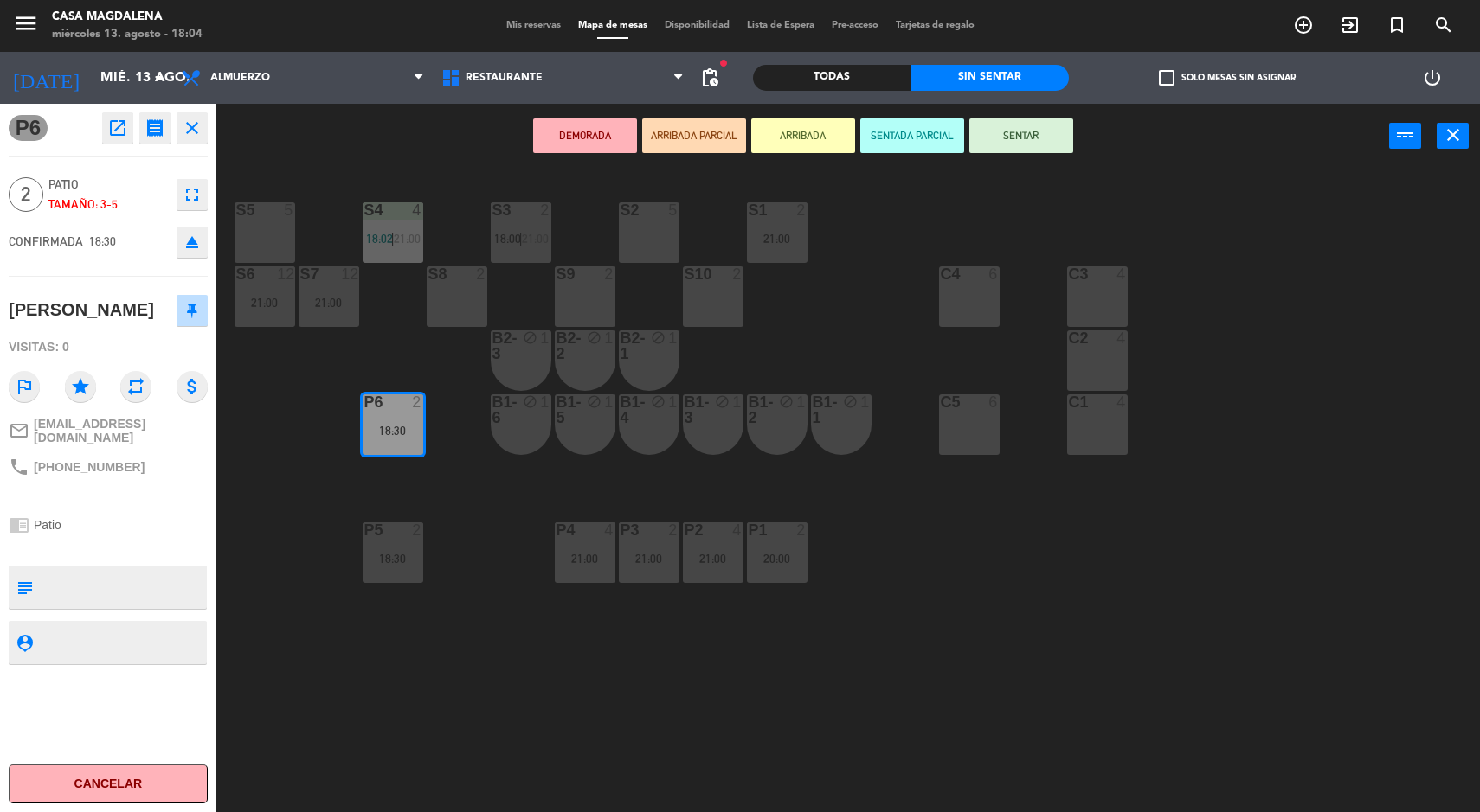
click at [126, 134] on icon "open_in_new" at bounding box center [118, 128] width 21 height 21
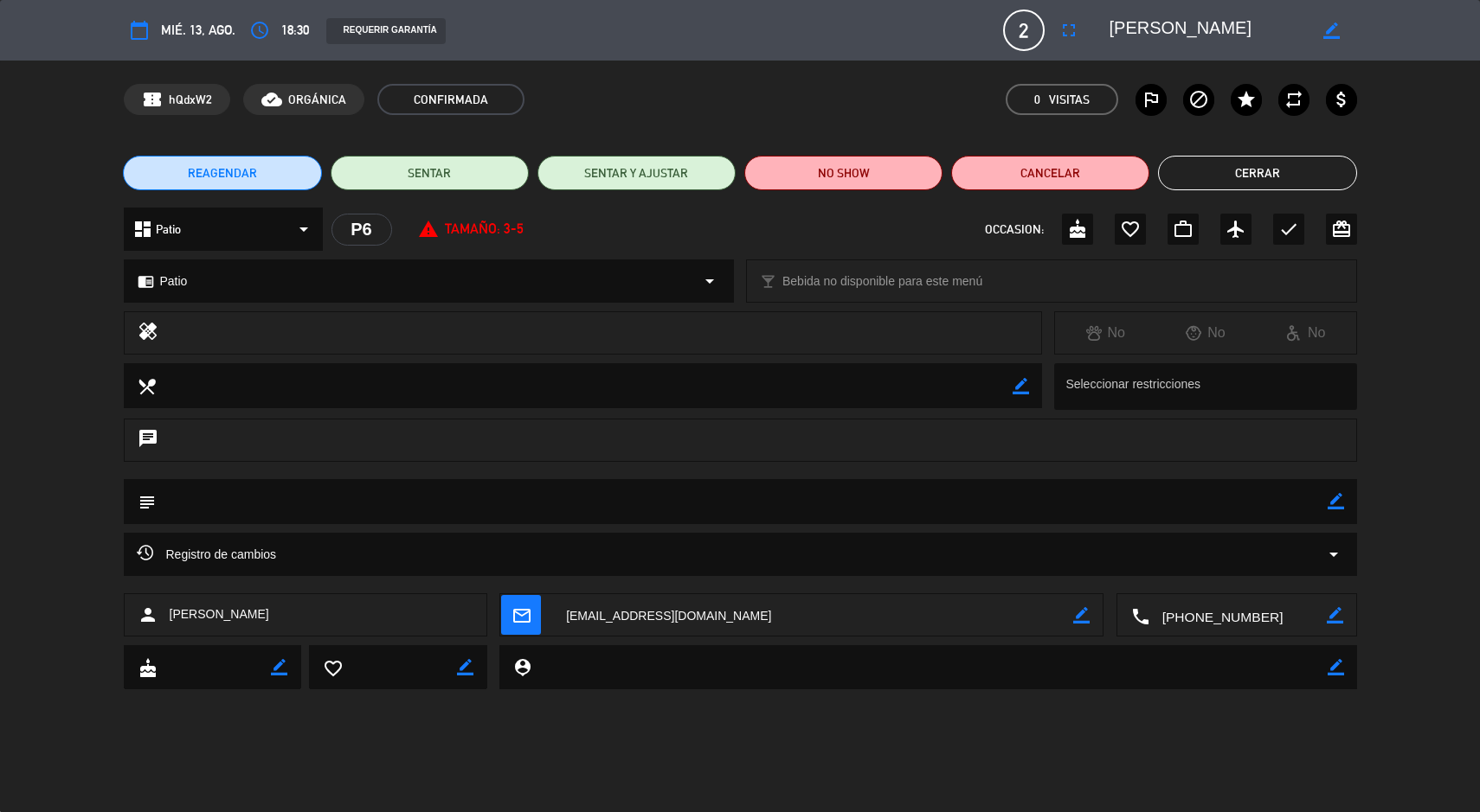
click at [266, 25] on icon "access_time" at bounding box center [260, 31] width 21 height 21
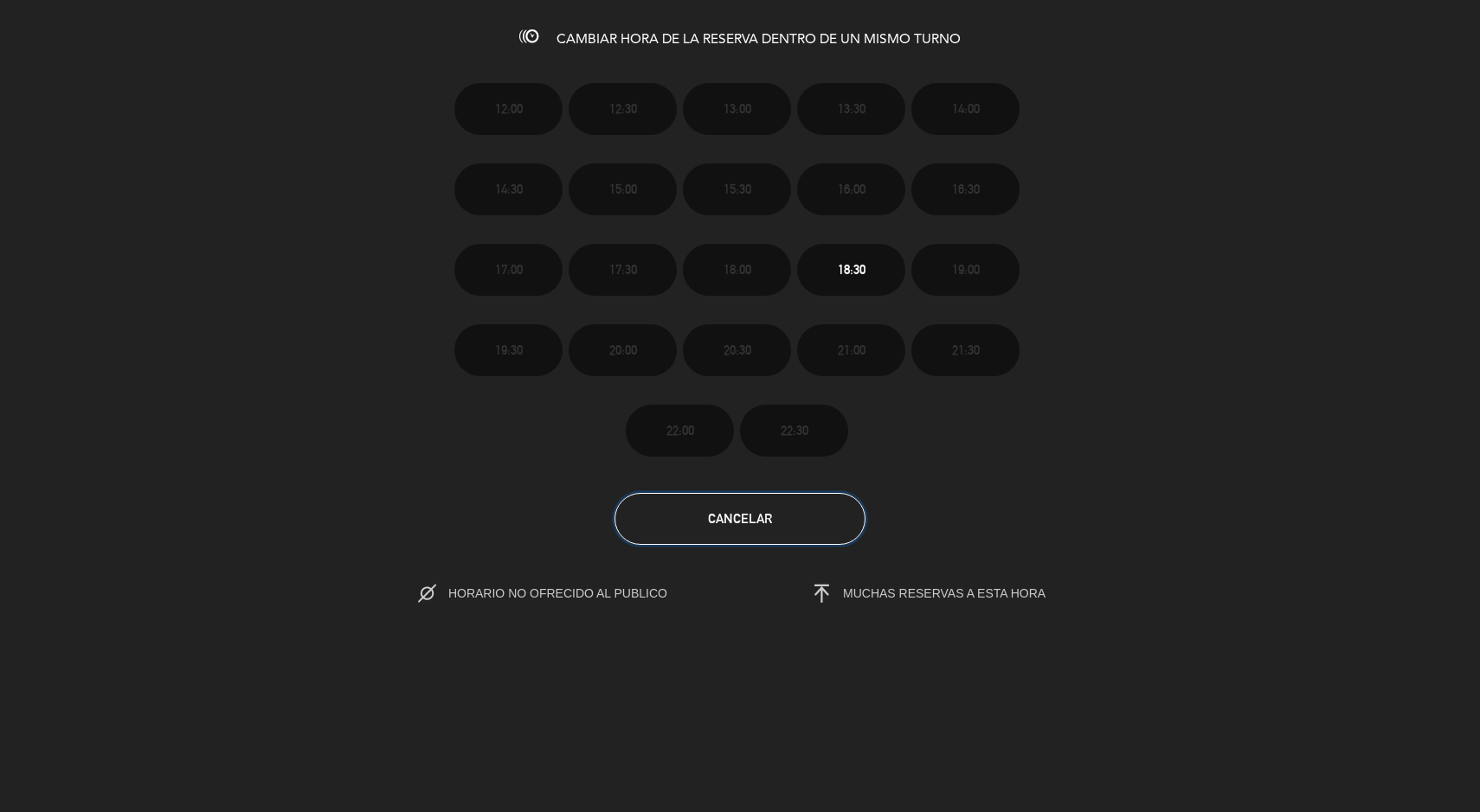
click at [860, 511] on button "Cancelar" at bounding box center [740, 519] width 251 height 52
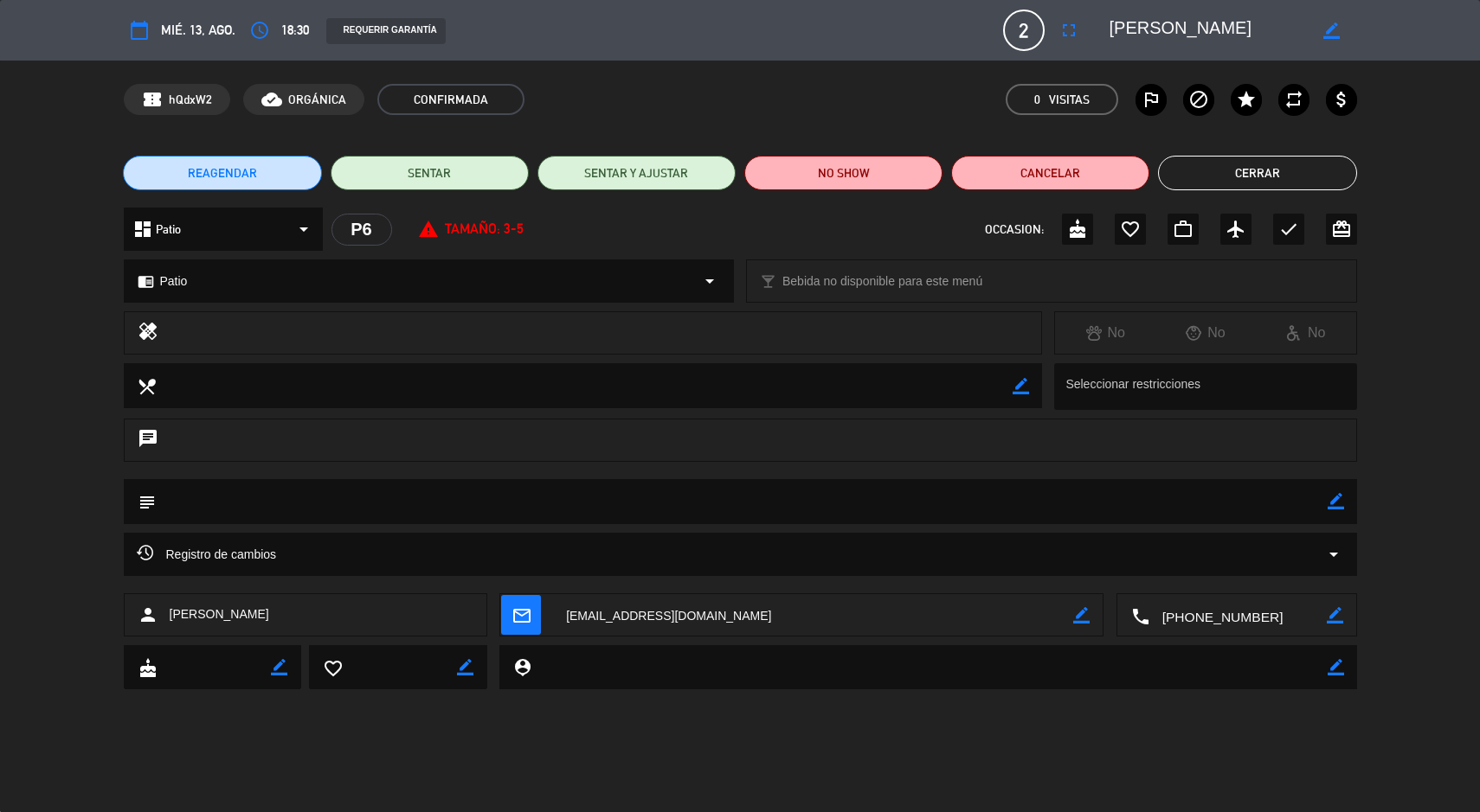
click at [1249, 162] on button "Cerrar" at bounding box center [1257, 172] width 199 height 34
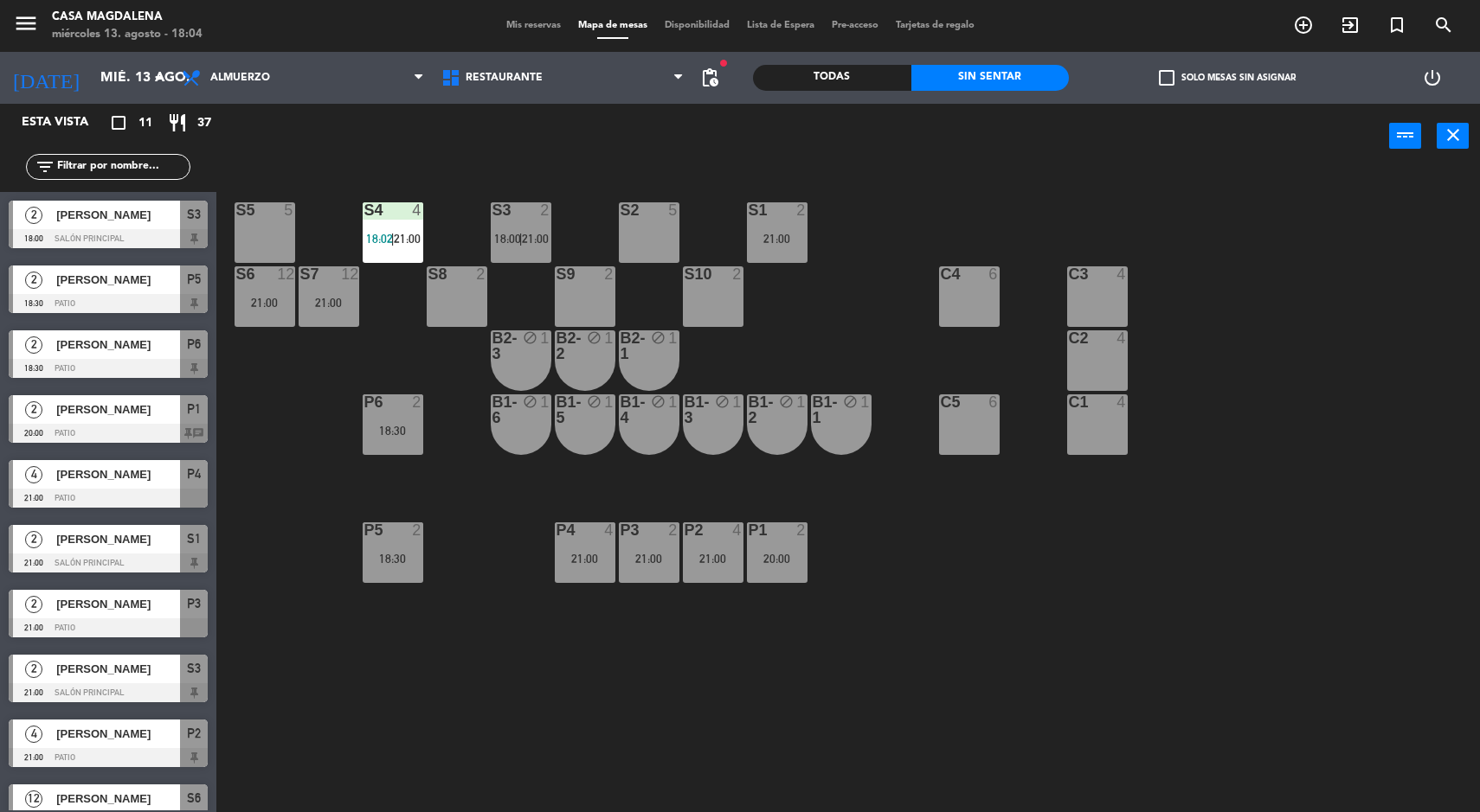
click at [388, 446] on div "P6 2 18:30" at bounding box center [393, 424] width 61 height 61
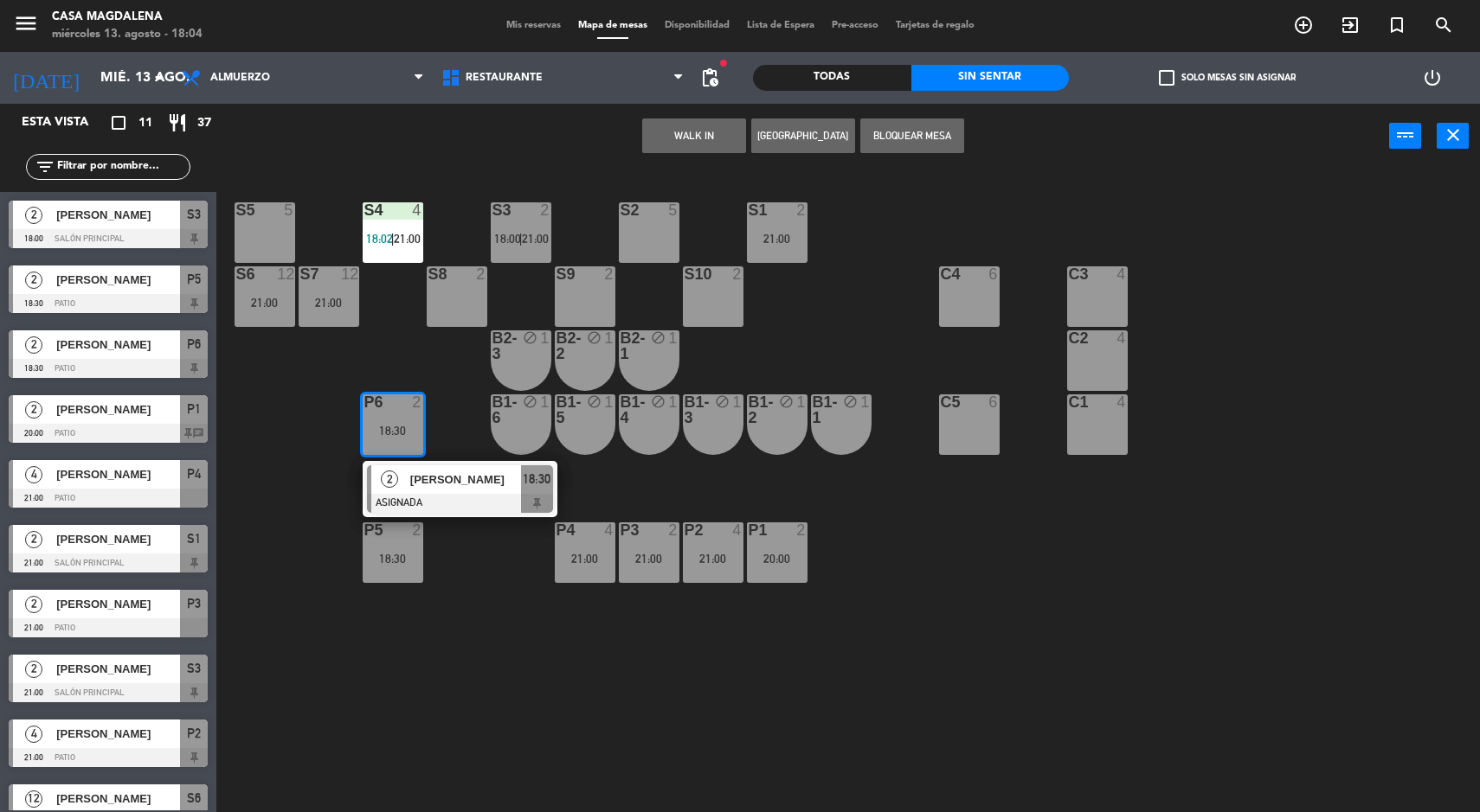
click at [405, 479] on div "2" at bounding box center [390, 479] width 37 height 29
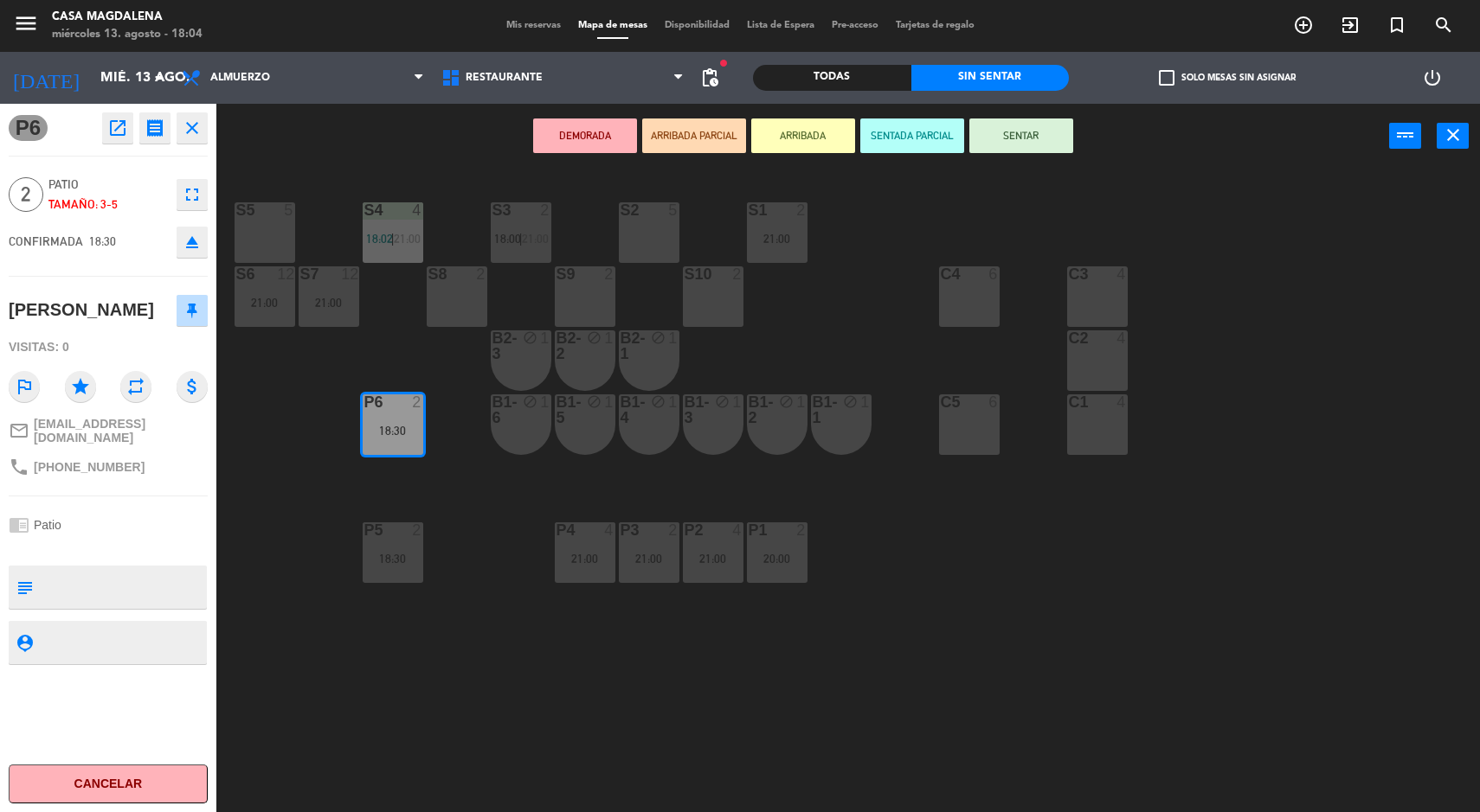
click at [117, 122] on icon "open_in_new" at bounding box center [118, 128] width 21 height 21
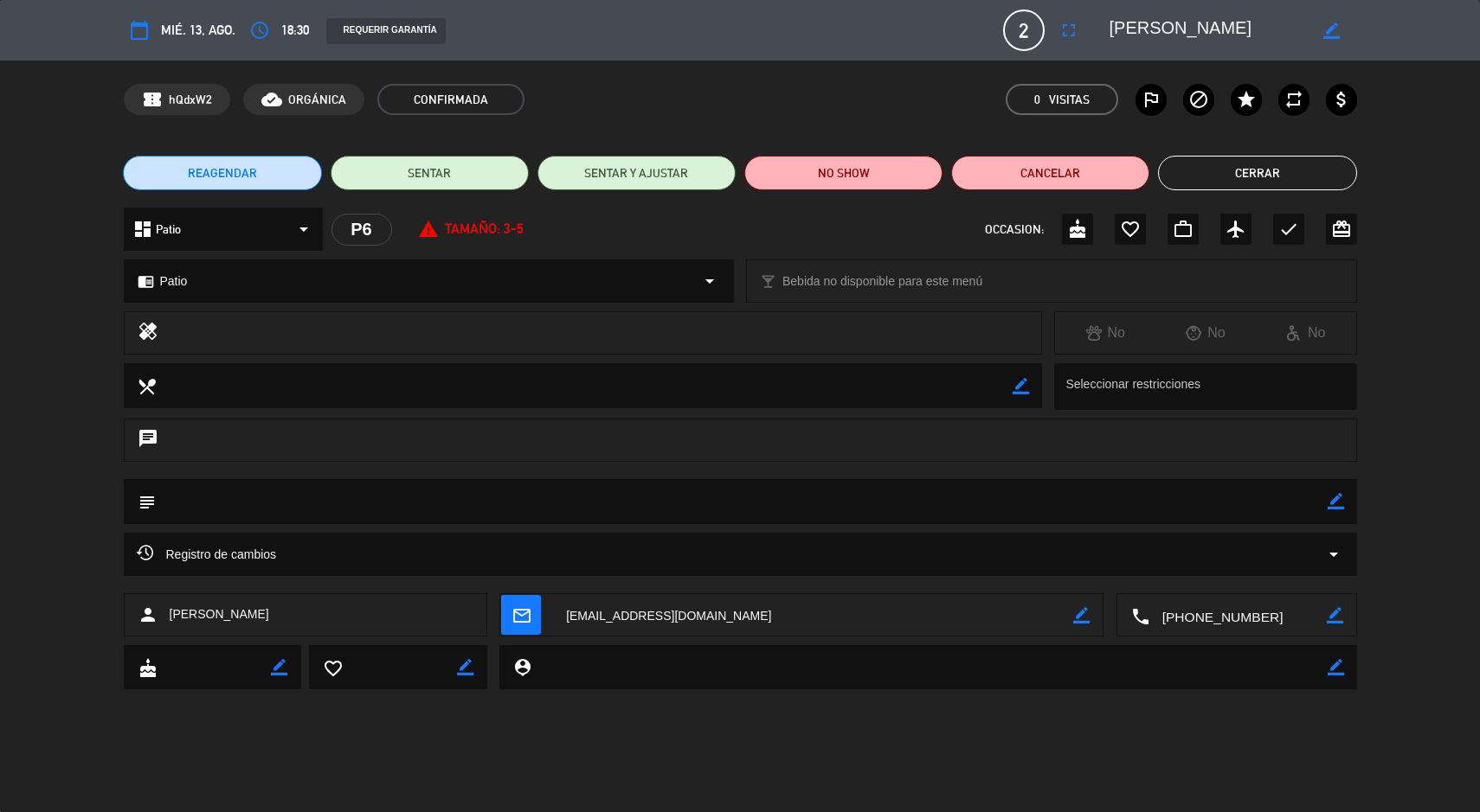
click at [271, 39] on button "access_time" at bounding box center [259, 30] width 31 height 31
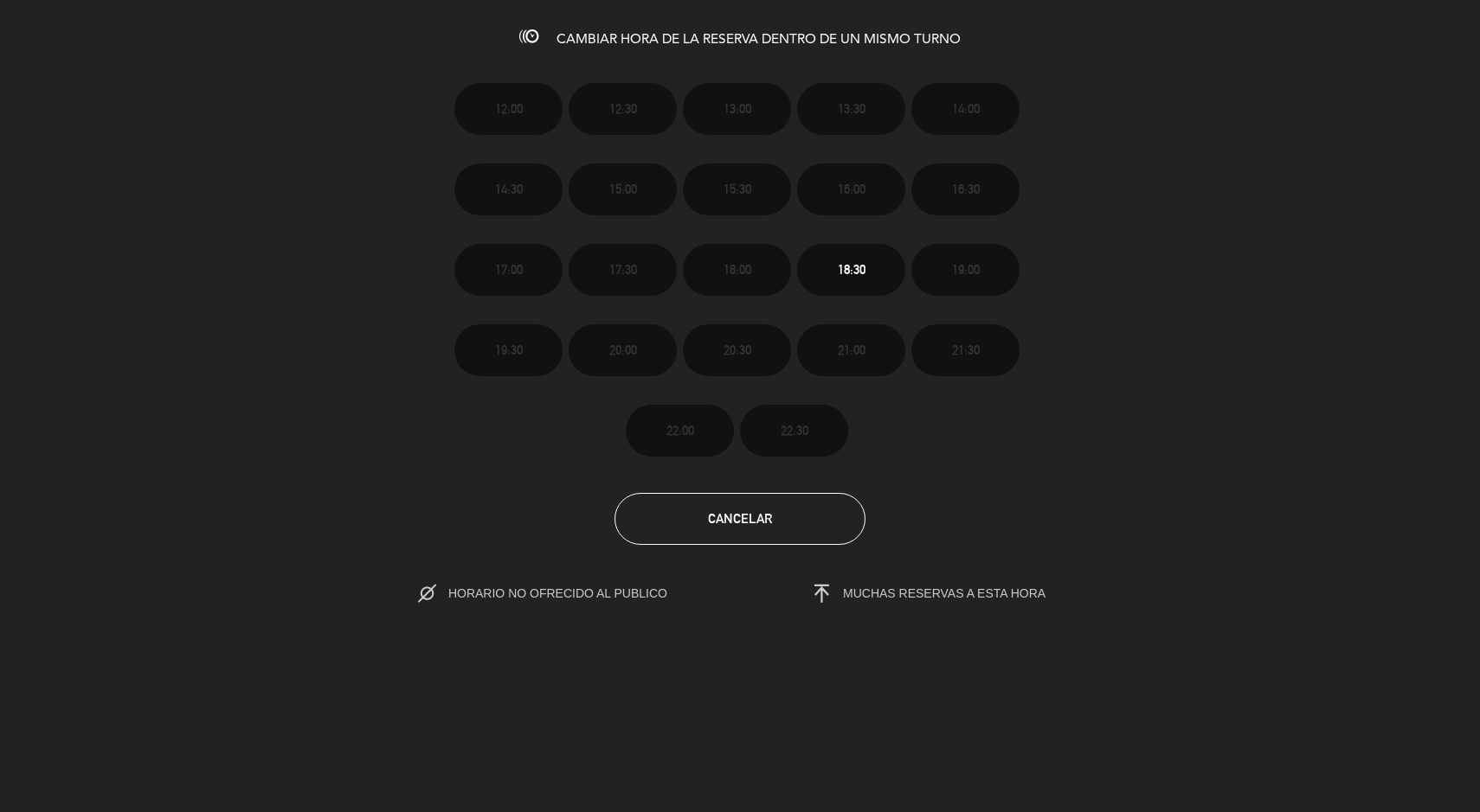
click at [764, 532] on button "Cancelar" at bounding box center [740, 519] width 251 height 52
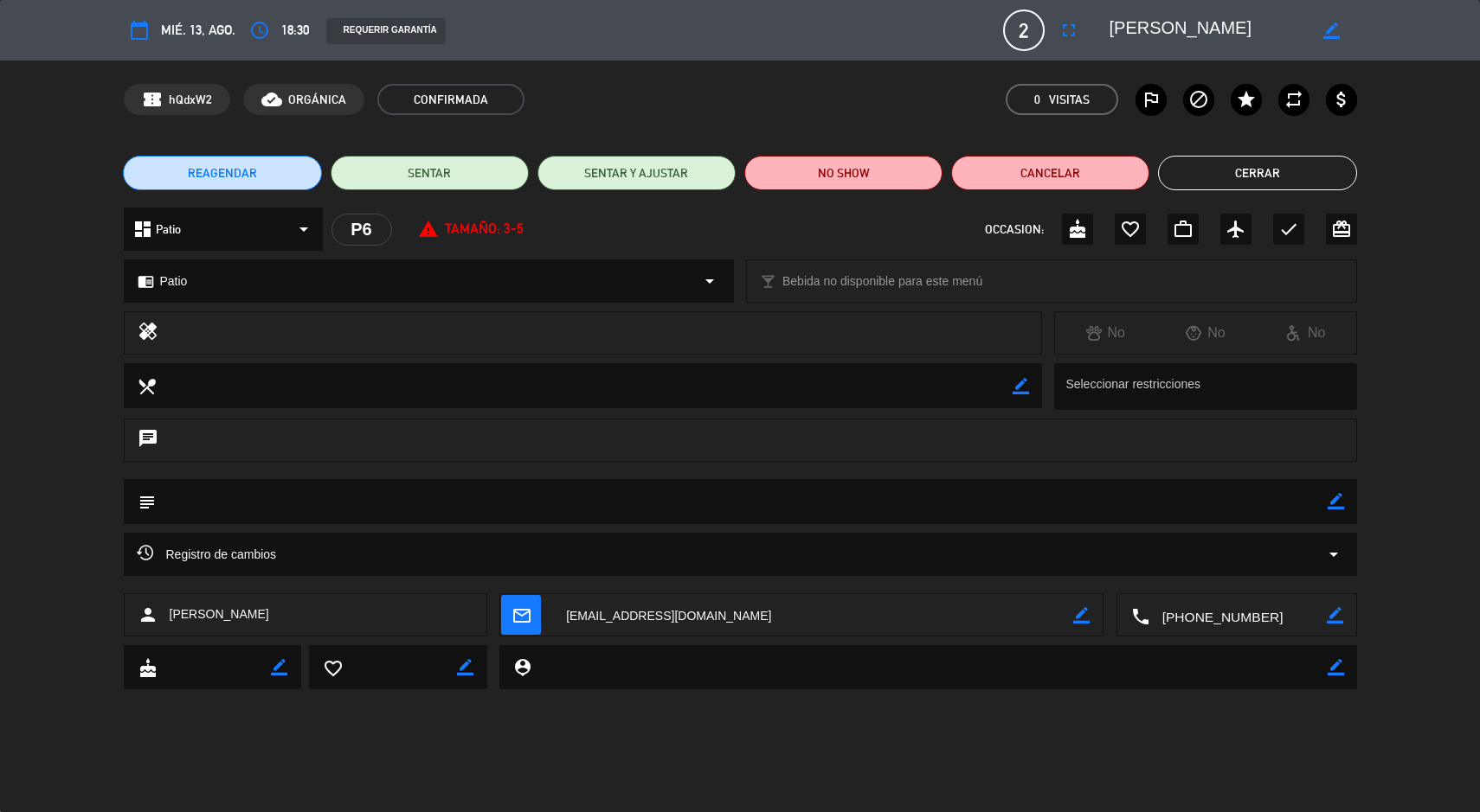
click at [1204, 139] on div "REAGENDAR SENTAR SENTAR Y AJUSTAR NO SHOW Cancelar Cerrar" at bounding box center [740, 173] width 1480 height 69
click at [1257, 162] on button "Cerrar" at bounding box center [1257, 172] width 199 height 34
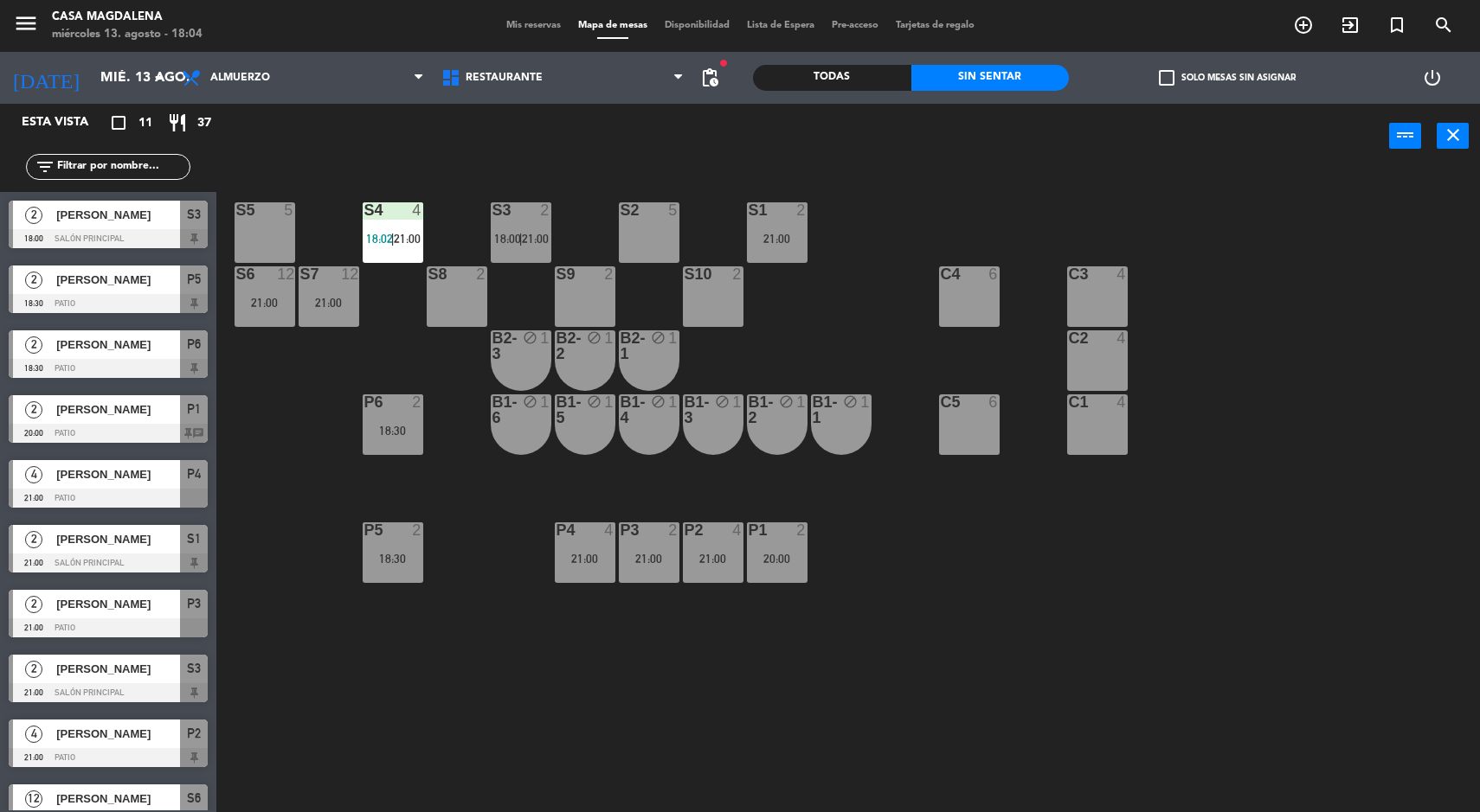
click at [509, 452] on div "B1-6 block 1" at bounding box center [521, 424] width 61 height 61
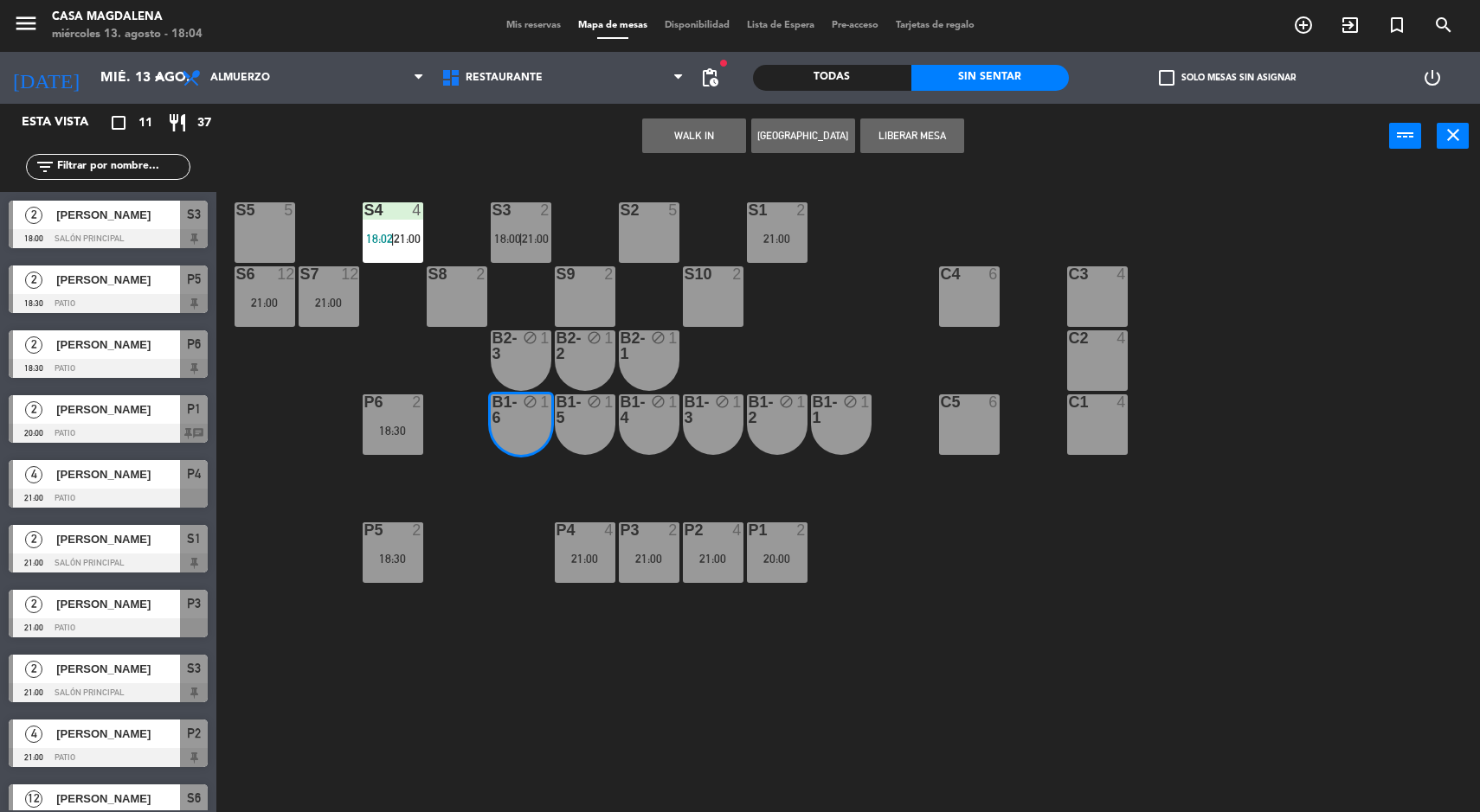
click at [501, 536] on div "S5 5 S4 4 18:02 | 21:00 S3 2 18:00 | 21:00 S2 5 S1 2 21:00 S6 12 21:00 S7 12 21…" at bounding box center [856, 492] width 1249 height 643
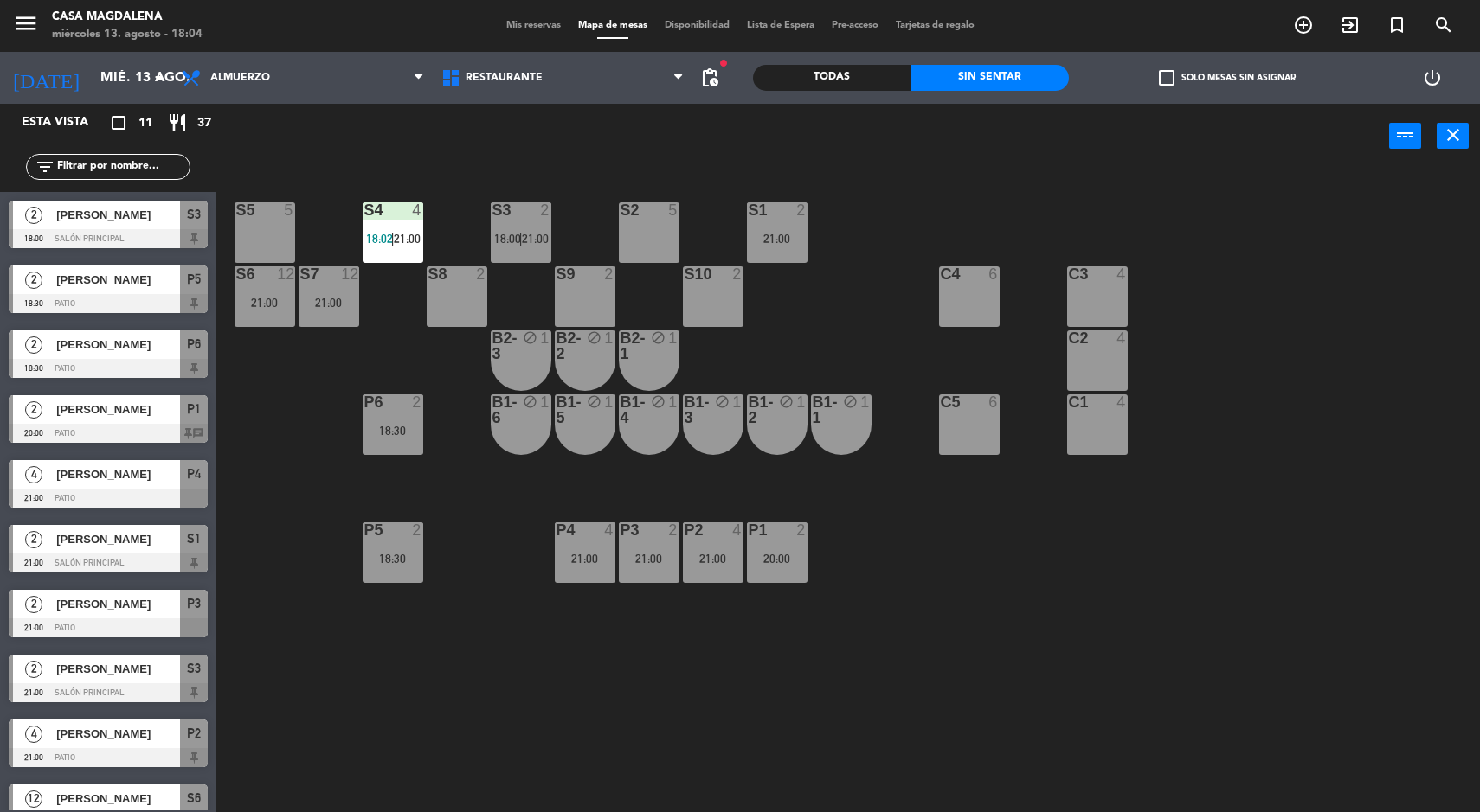
click at [365, 401] on div "P6" at bounding box center [365, 402] width 1 height 16
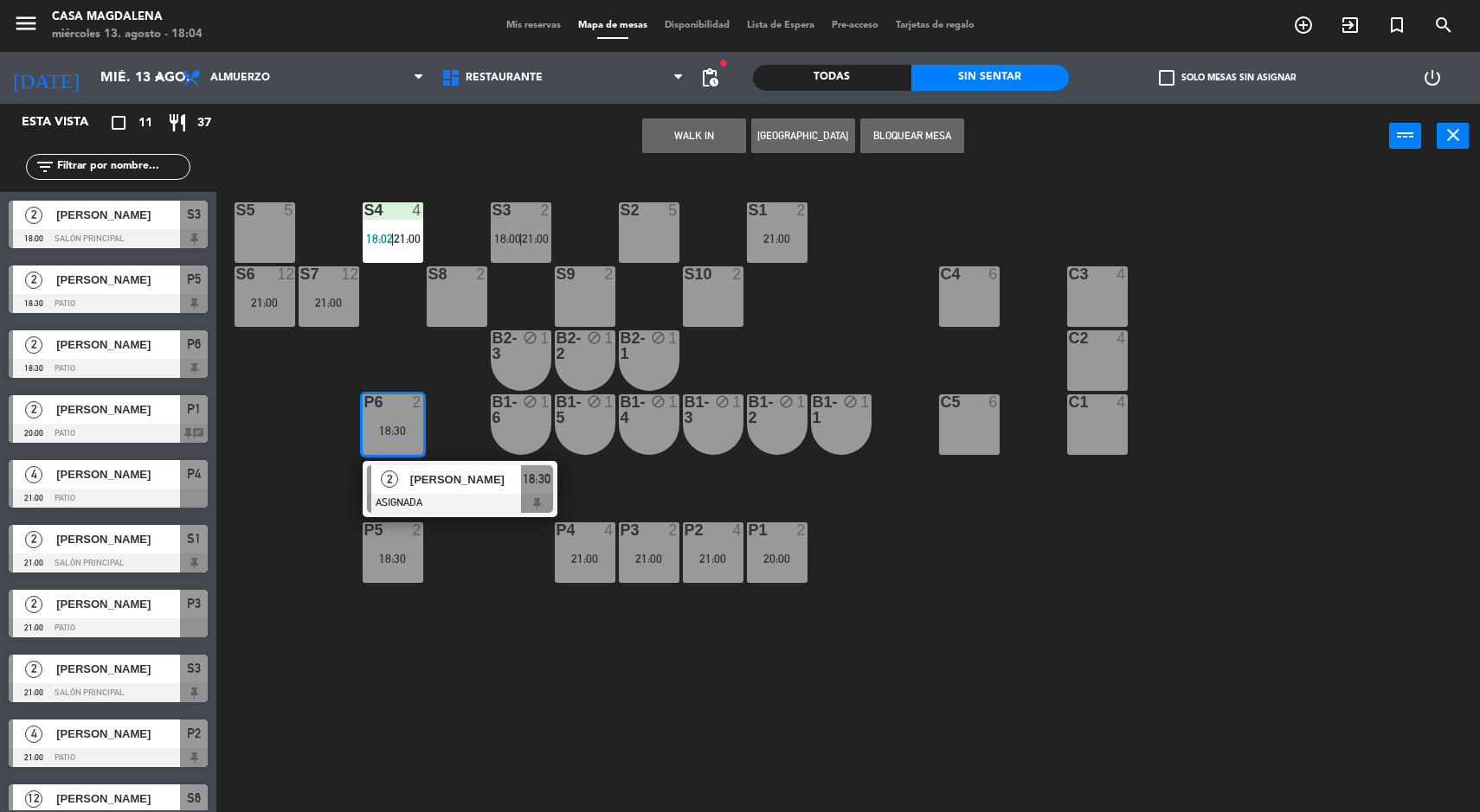
click at [481, 504] on div at bounding box center [460, 504] width 186 height 19
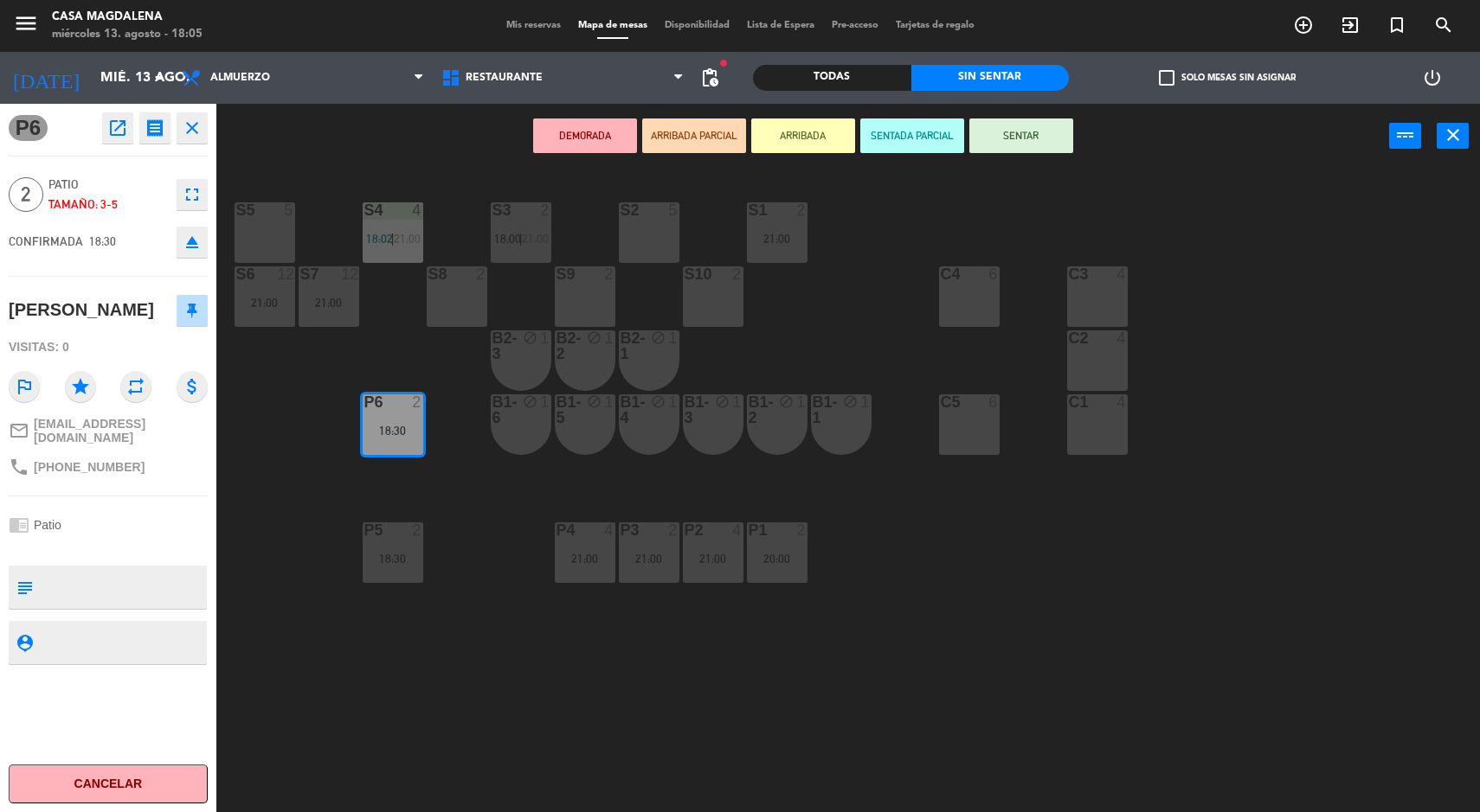
click at [113, 133] on icon "open_in_new" at bounding box center [118, 128] width 21 height 21
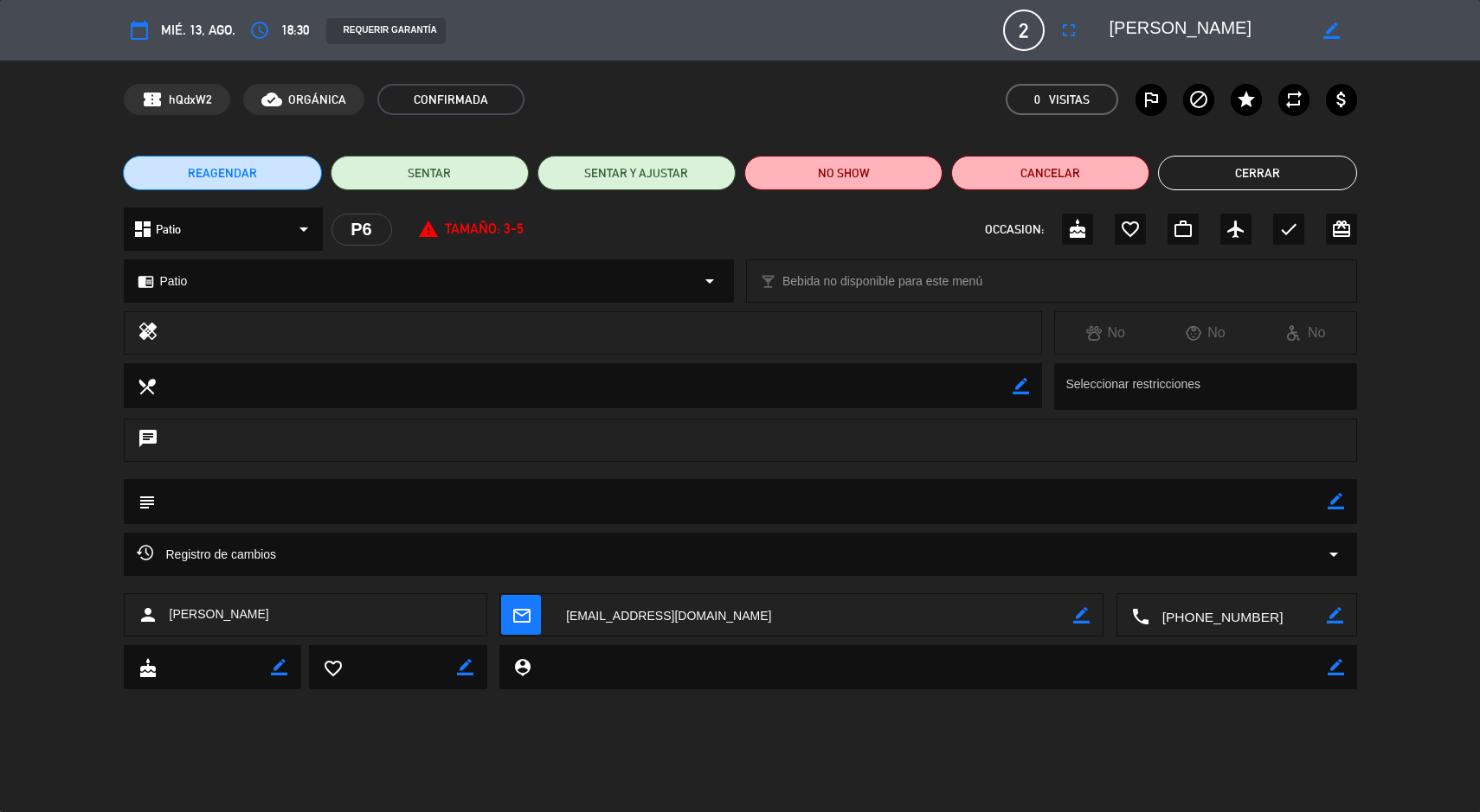
click at [230, 185] on button "REAGENDAR" at bounding box center [222, 172] width 199 height 34
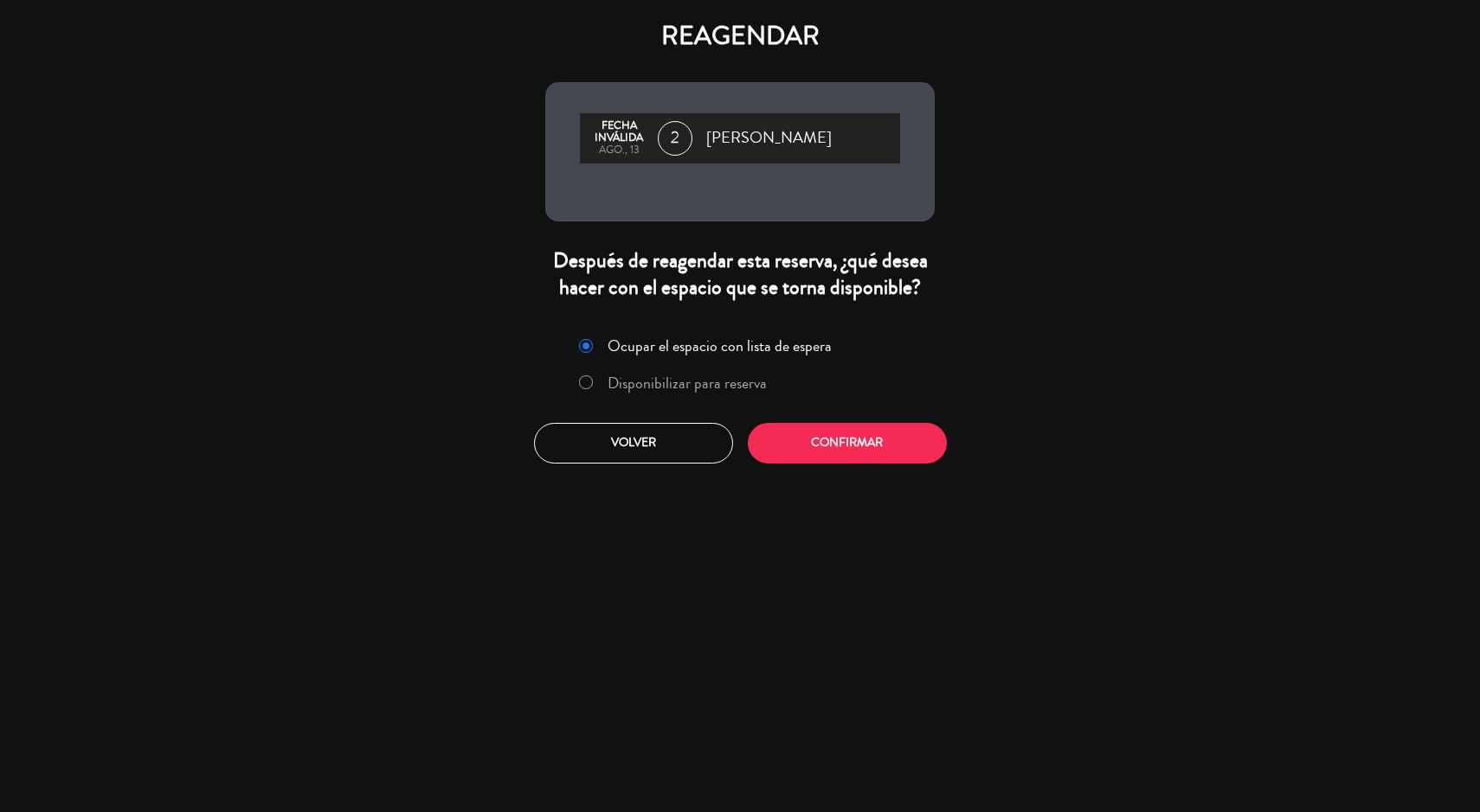
click at [611, 387] on label "Disponibilizar para reserva" at bounding box center [687, 384] width 159 height 16
click at [782, 458] on button "Confirmar" at bounding box center [847, 443] width 199 height 40
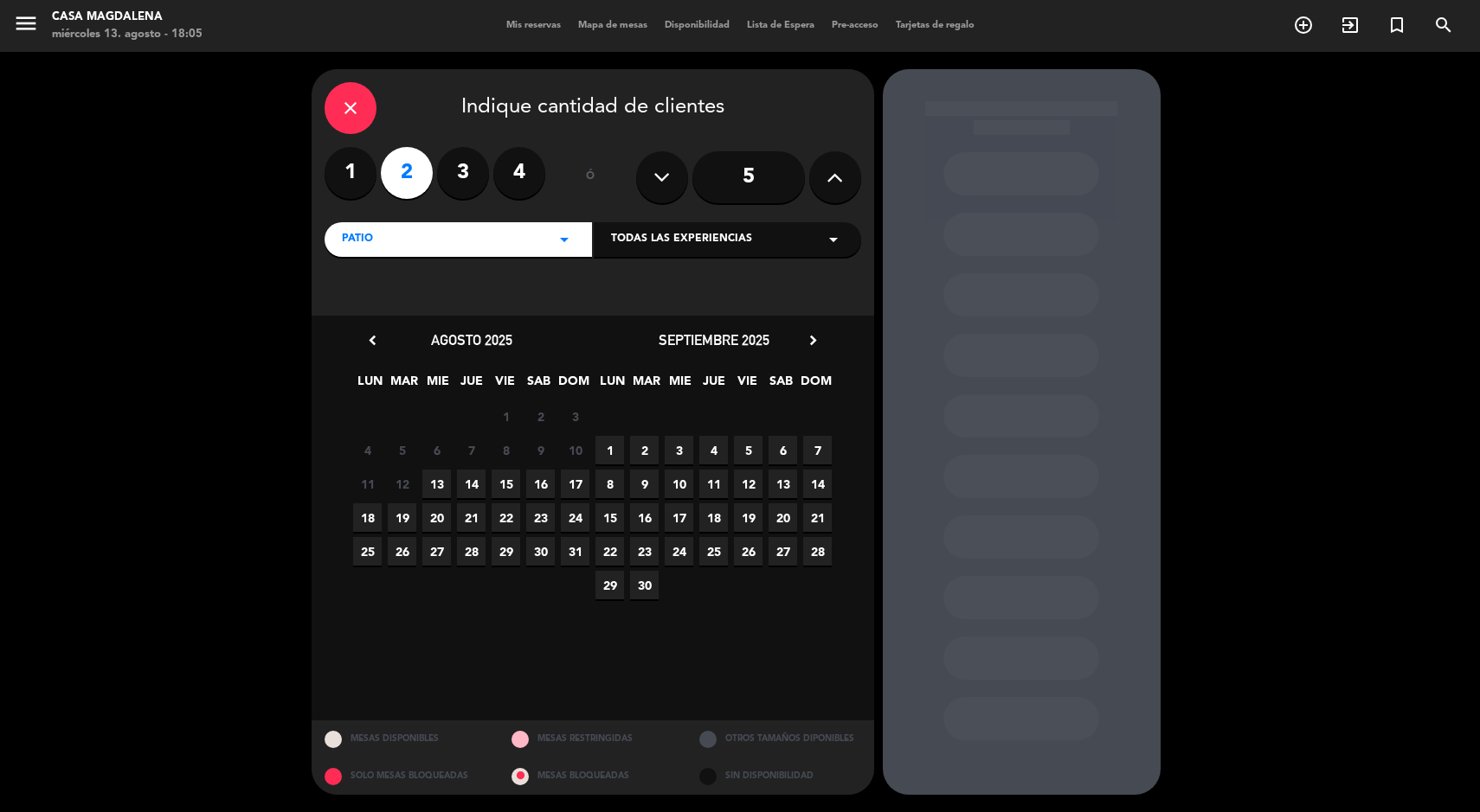
click at [438, 485] on span "13" at bounding box center [437, 484] width 29 height 29
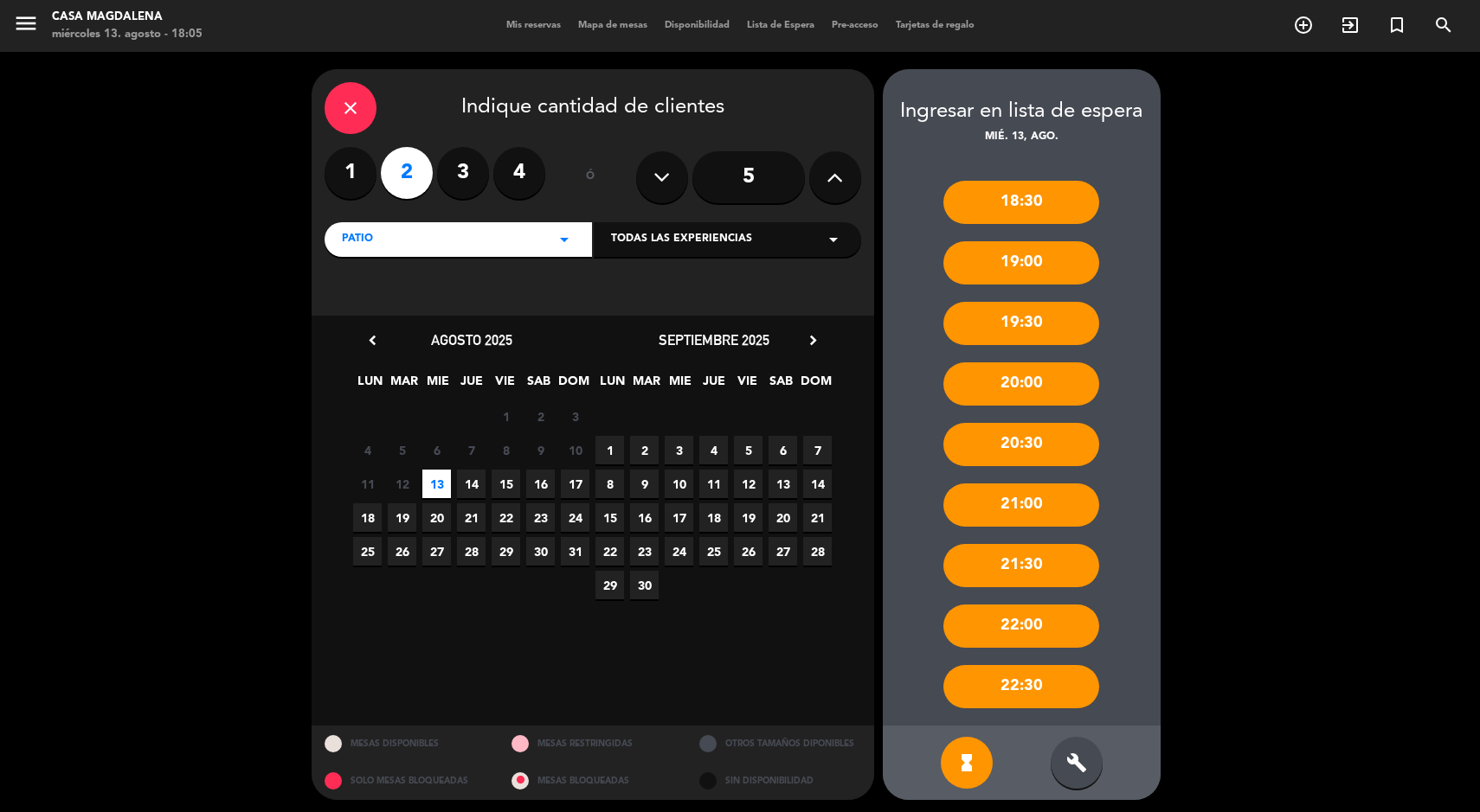
click at [1076, 783] on div "build" at bounding box center [1076, 762] width 52 height 52
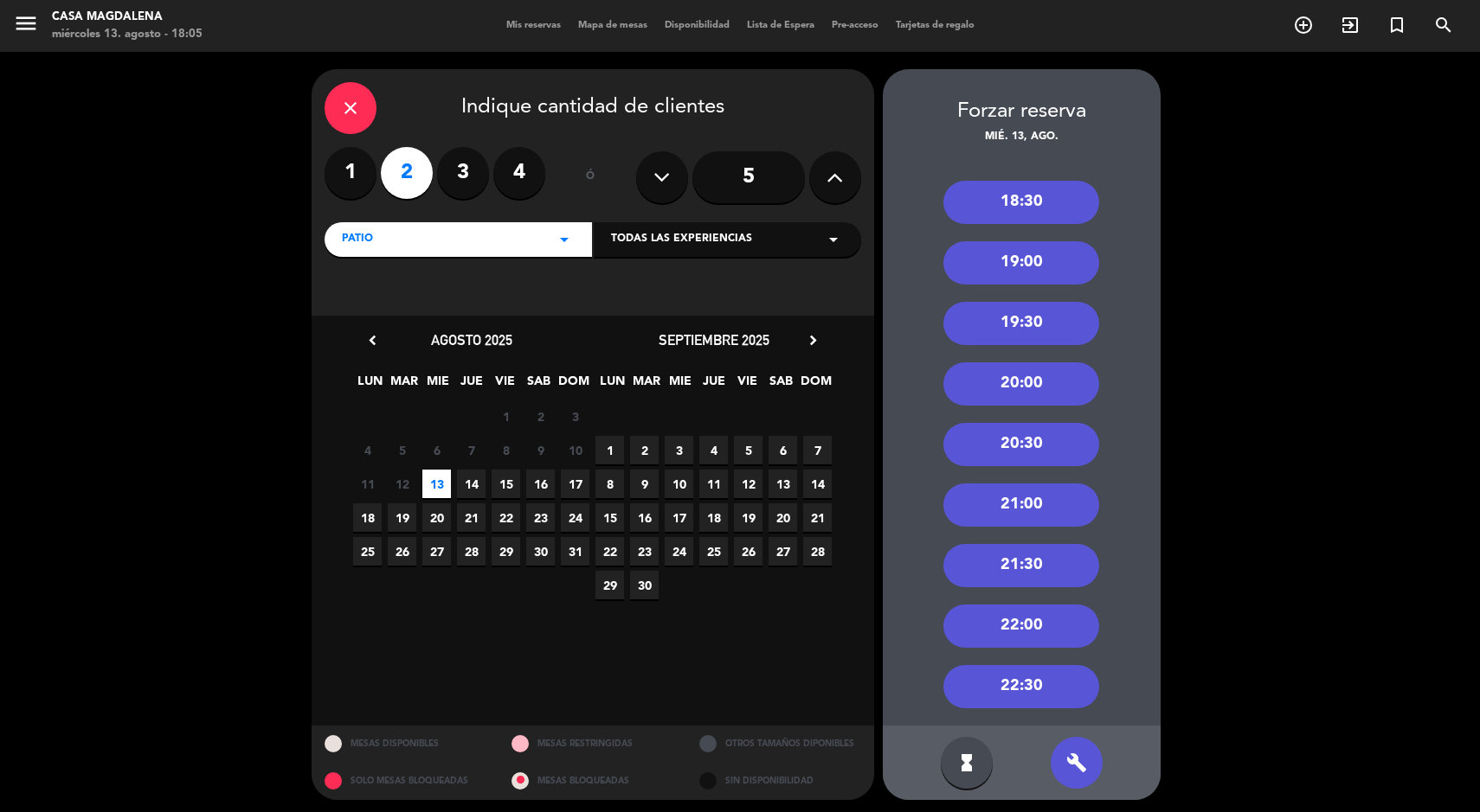
click at [1019, 384] on div "20:00" at bounding box center [1021, 384] width 155 height 43
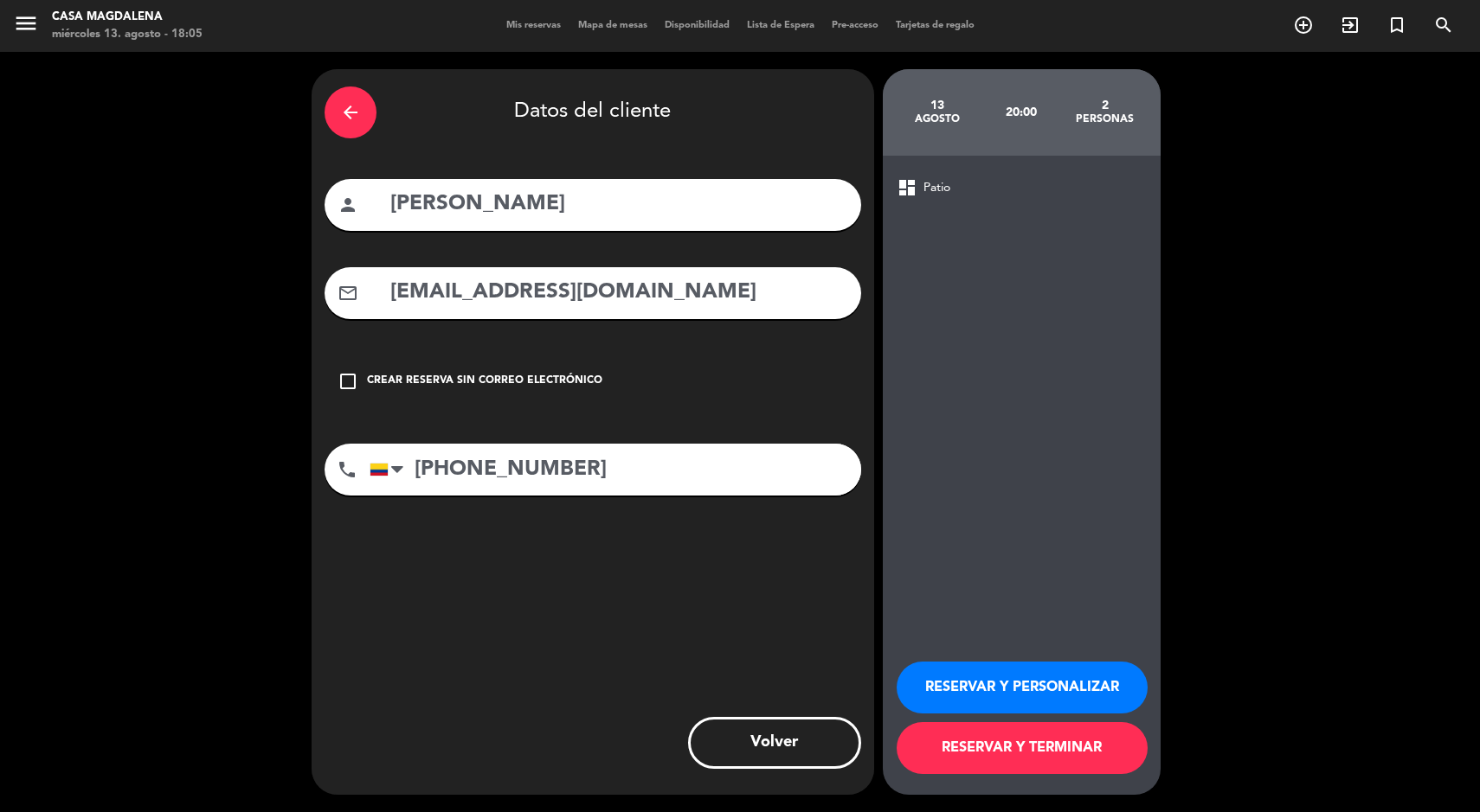
click at [1010, 766] on button "RESERVAR Y TERMINAR" at bounding box center [1022, 748] width 251 height 52
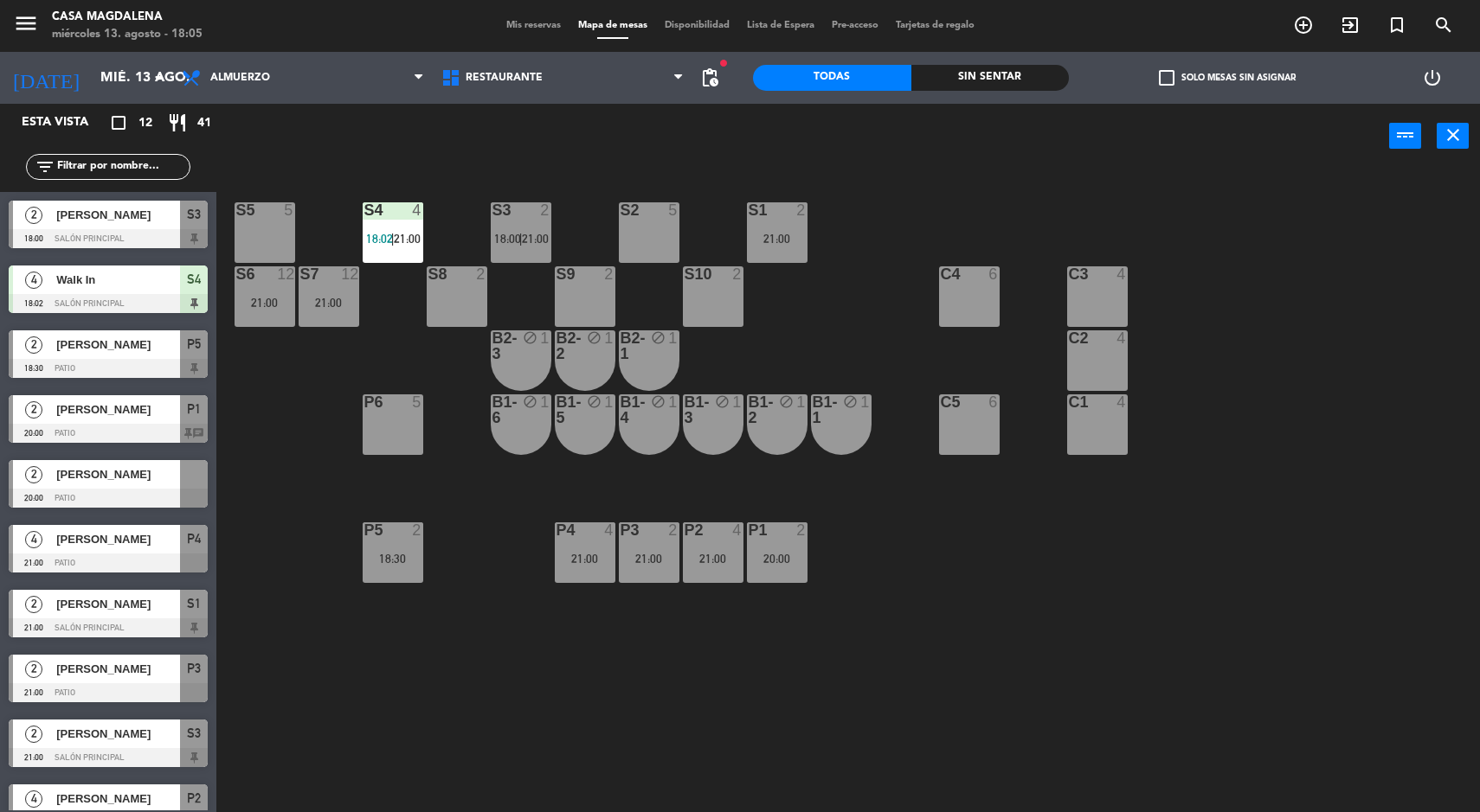
click at [49, 487] on div "2" at bounding box center [33, 474] width 41 height 29
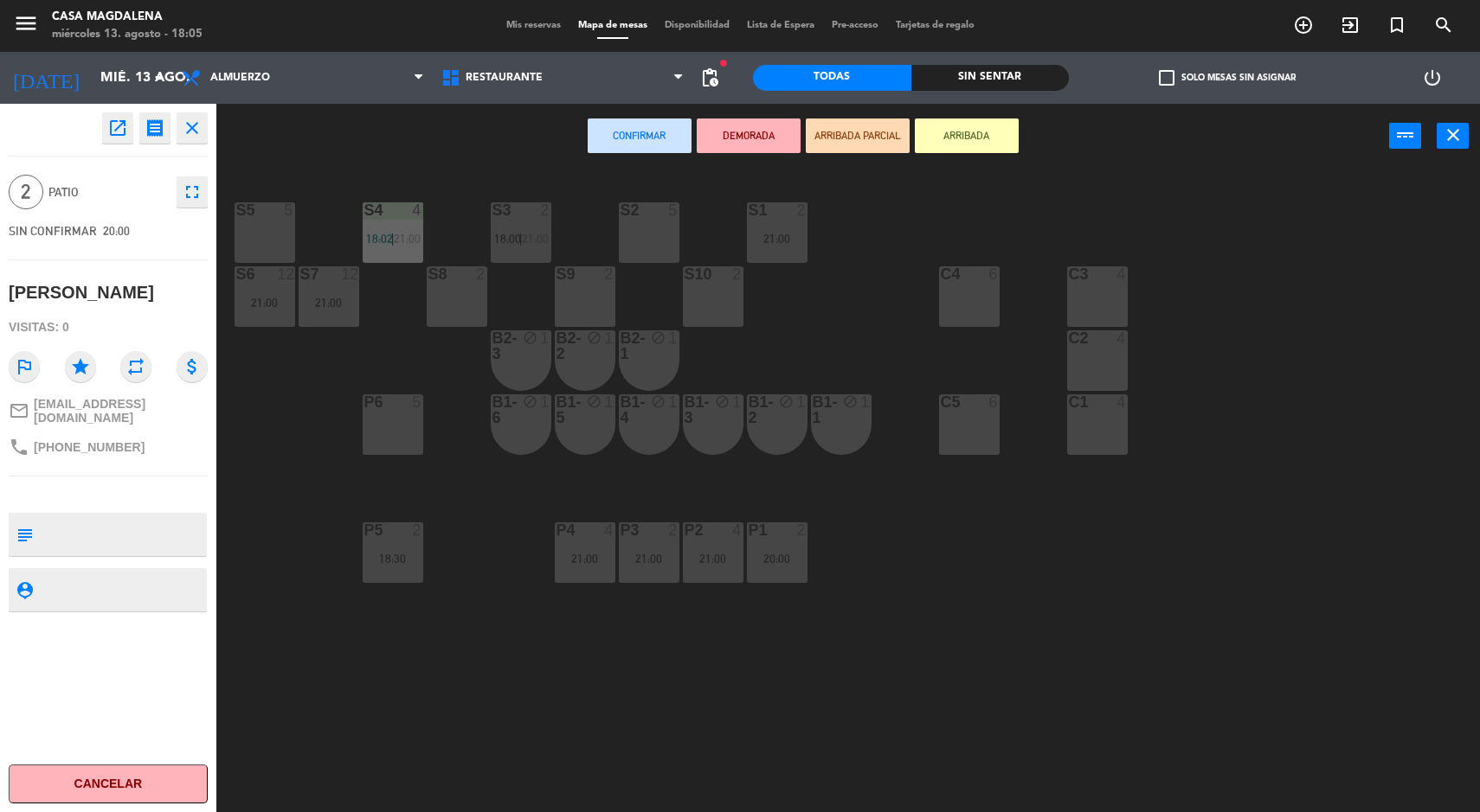
click at [387, 422] on div "P6 5" at bounding box center [393, 424] width 61 height 61
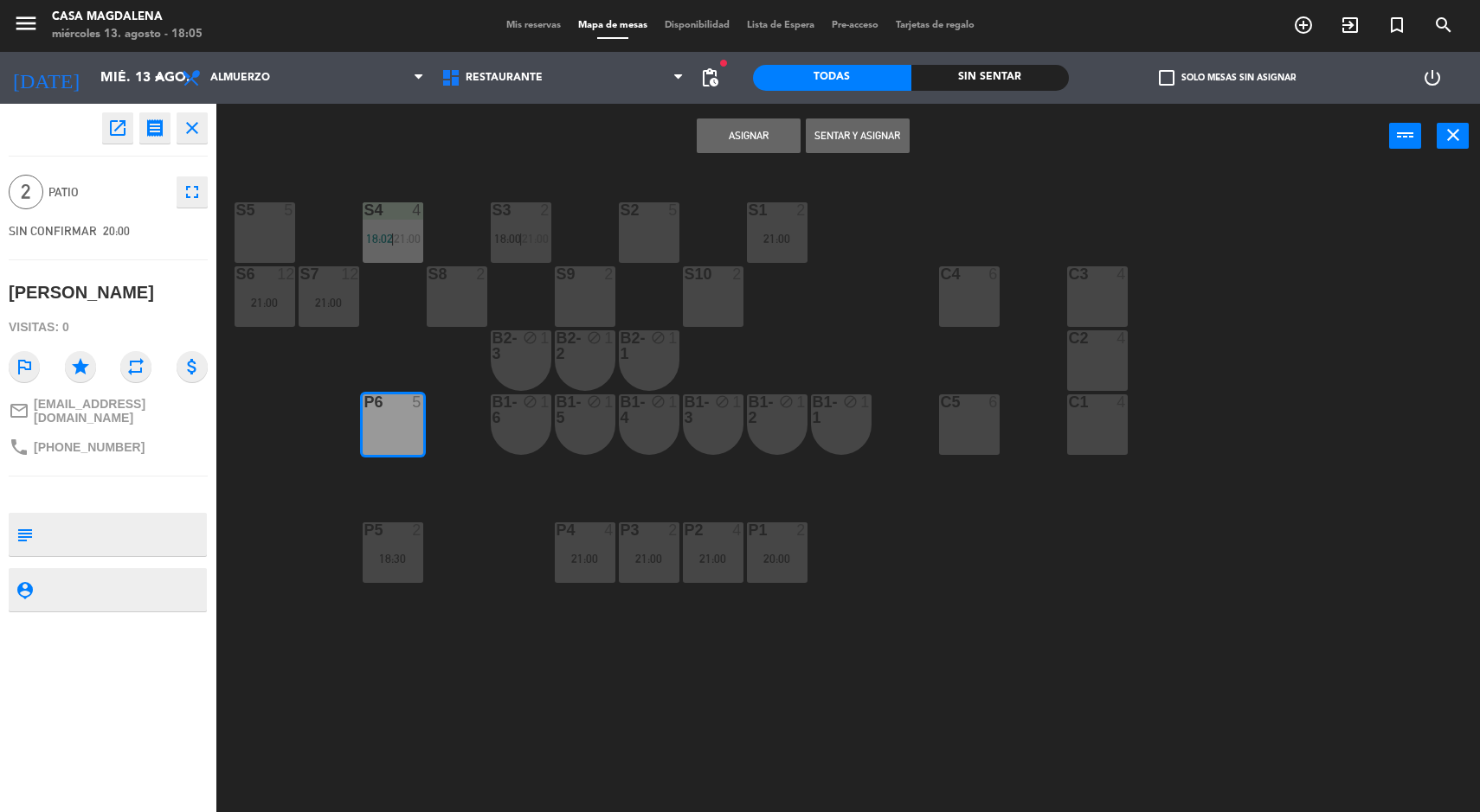
click at [733, 121] on button "Asignar" at bounding box center [748, 135] width 104 height 34
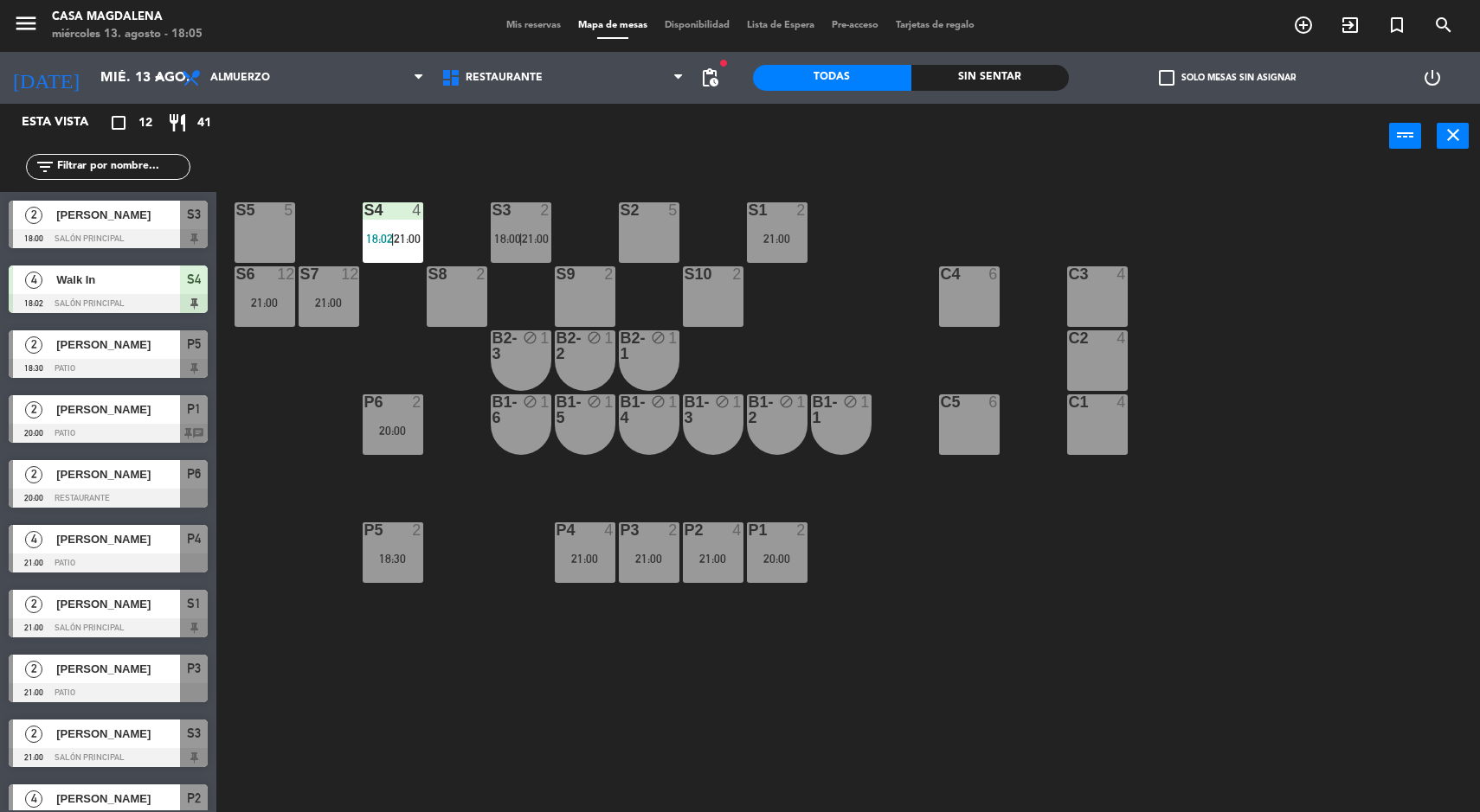
click at [366, 425] on div "20:00" at bounding box center [393, 431] width 61 height 12
click at [171, 595] on span "[PERSON_NAME]" at bounding box center [118, 604] width 124 height 18
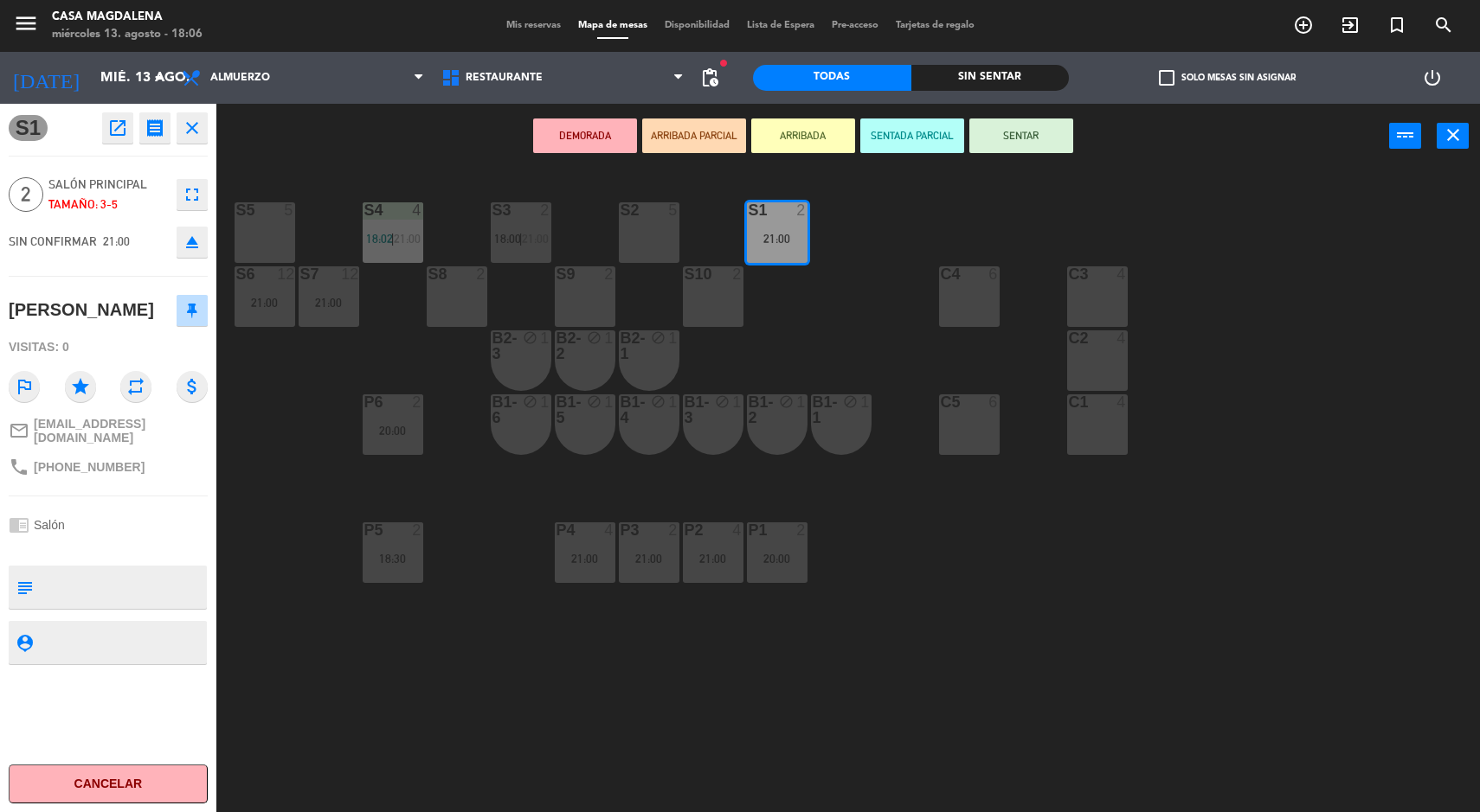
click at [194, 783] on button "Cancelar" at bounding box center [108, 784] width 199 height 39
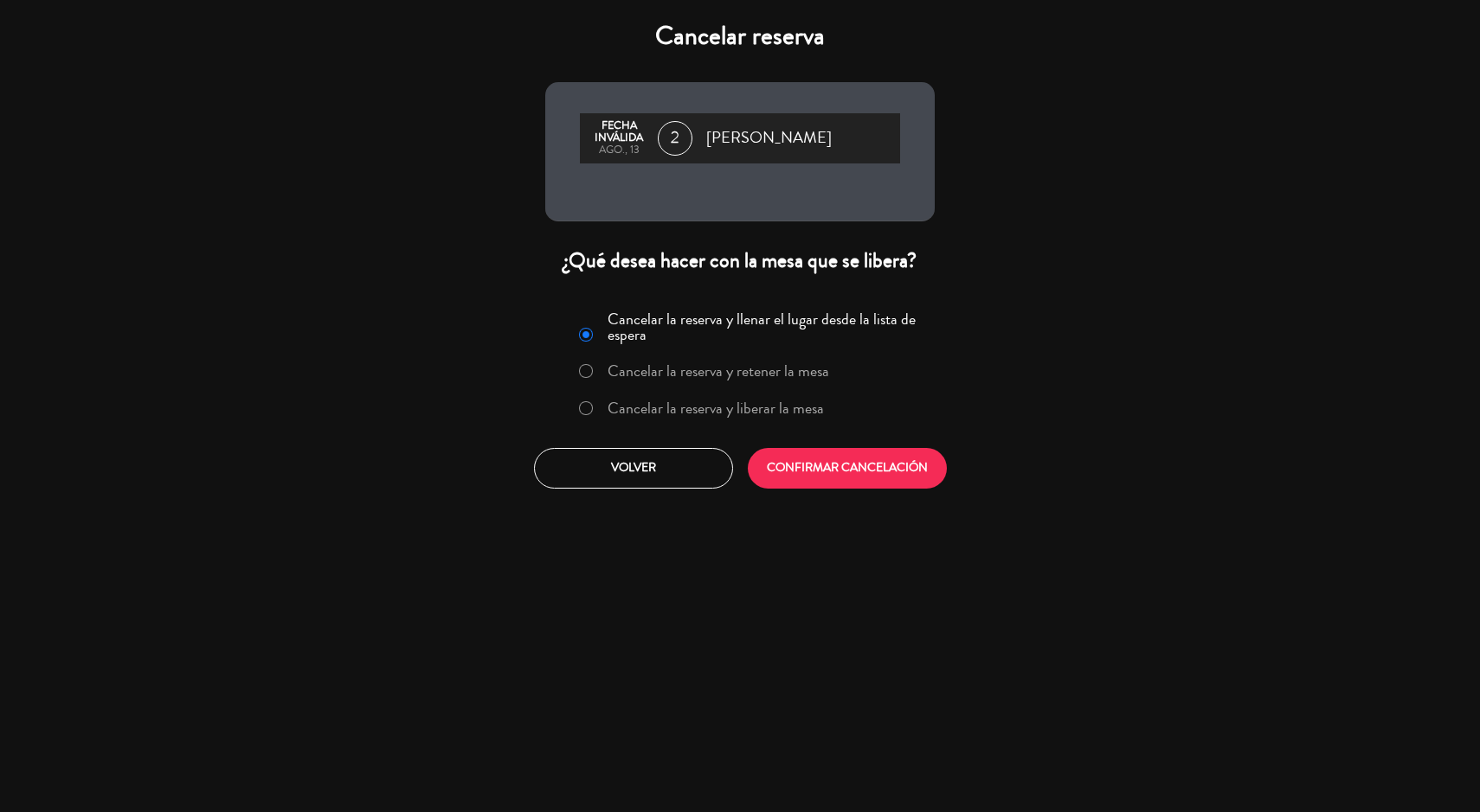
click at [689, 416] on label "Cancelar la reserva y liberar la mesa" at bounding box center [716, 408] width 216 height 16
click at [836, 468] on button "CONFIRMAR CANCELACIÓN" at bounding box center [847, 468] width 199 height 40
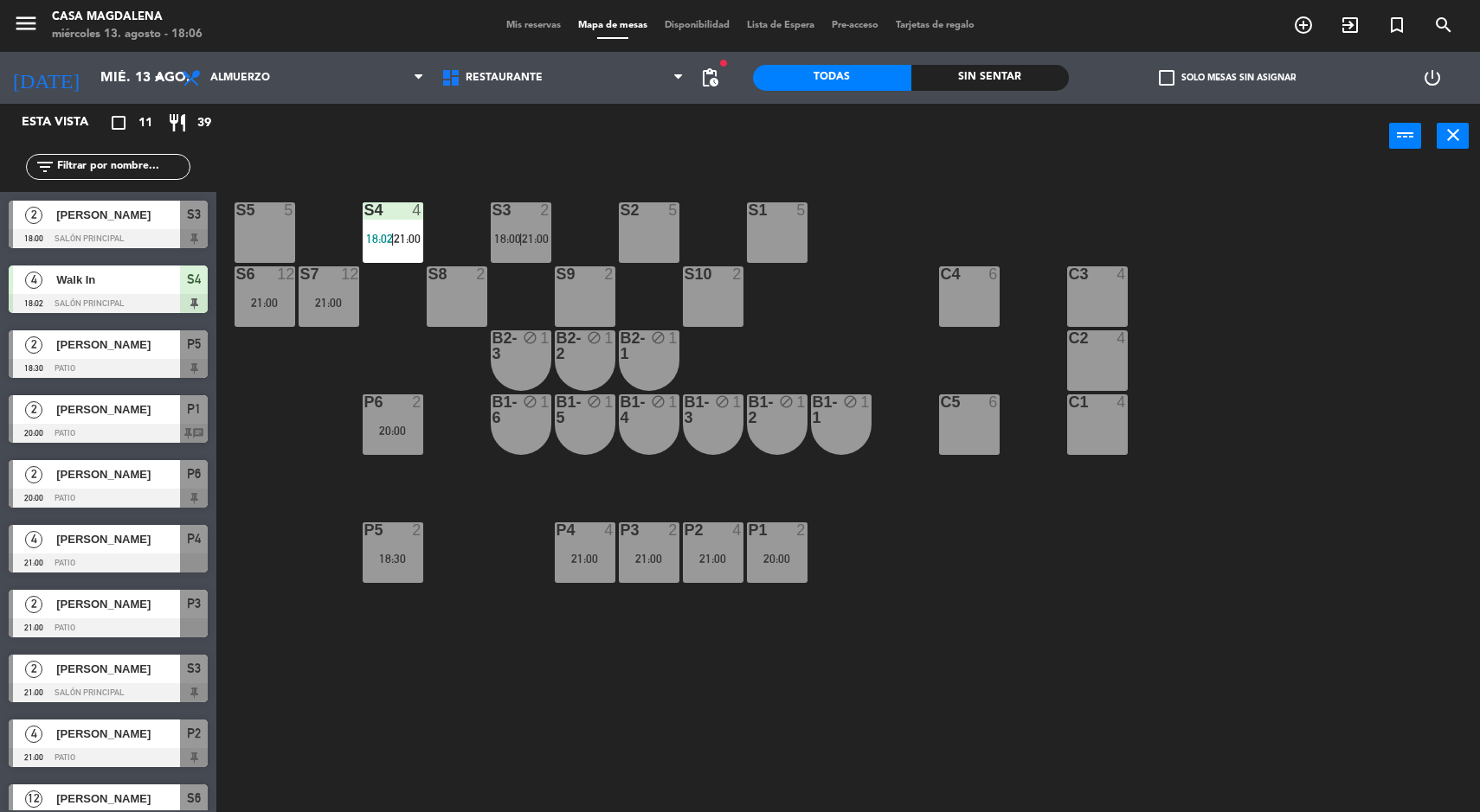
click at [981, 83] on div "Sin sentar" at bounding box center [991, 78] width 158 height 26
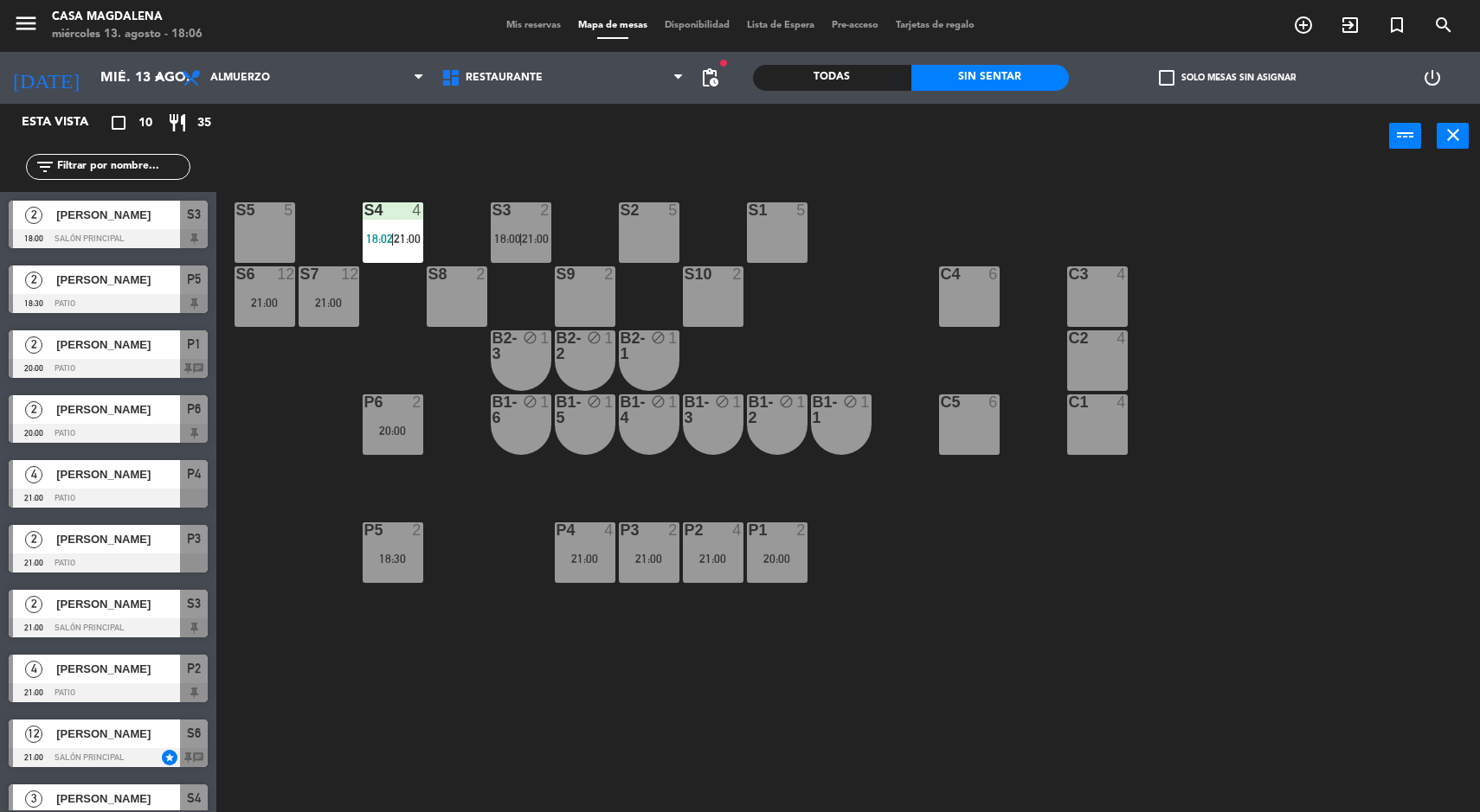
scroll to position [30, 0]
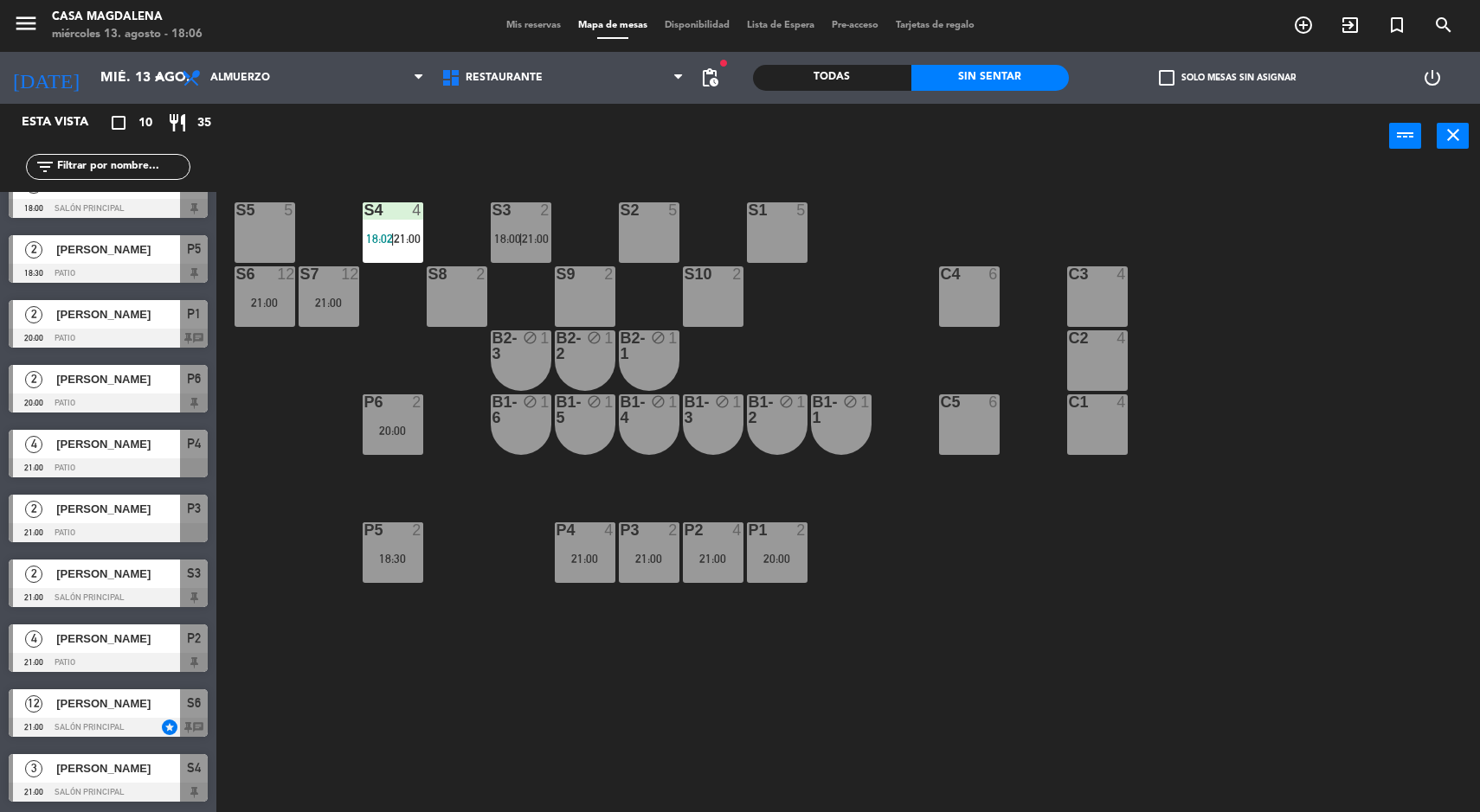
click at [155, 663] on div at bounding box center [108, 663] width 199 height 19
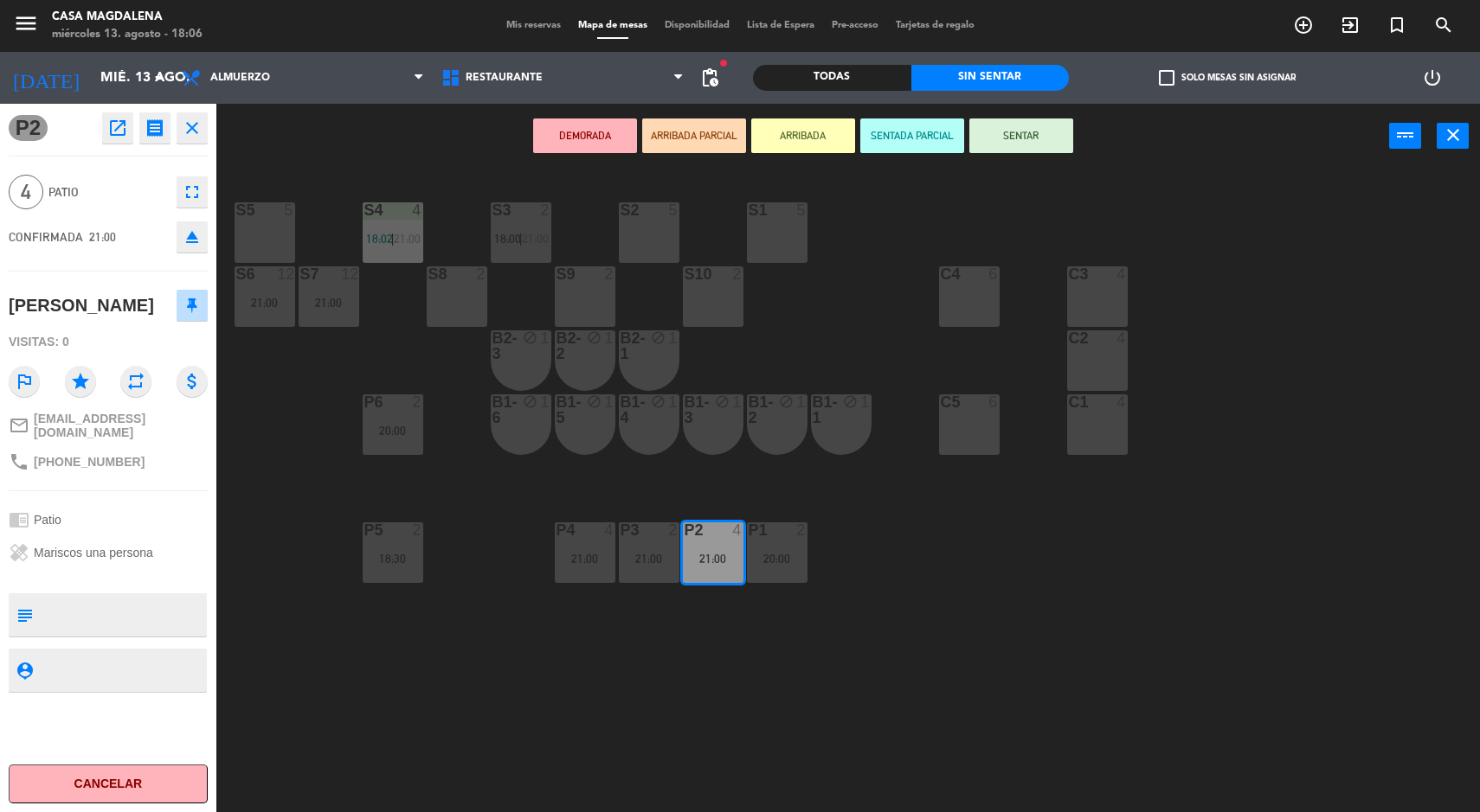
click at [147, 794] on button "Cancelar" at bounding box center [108, 784] width 199 height 39
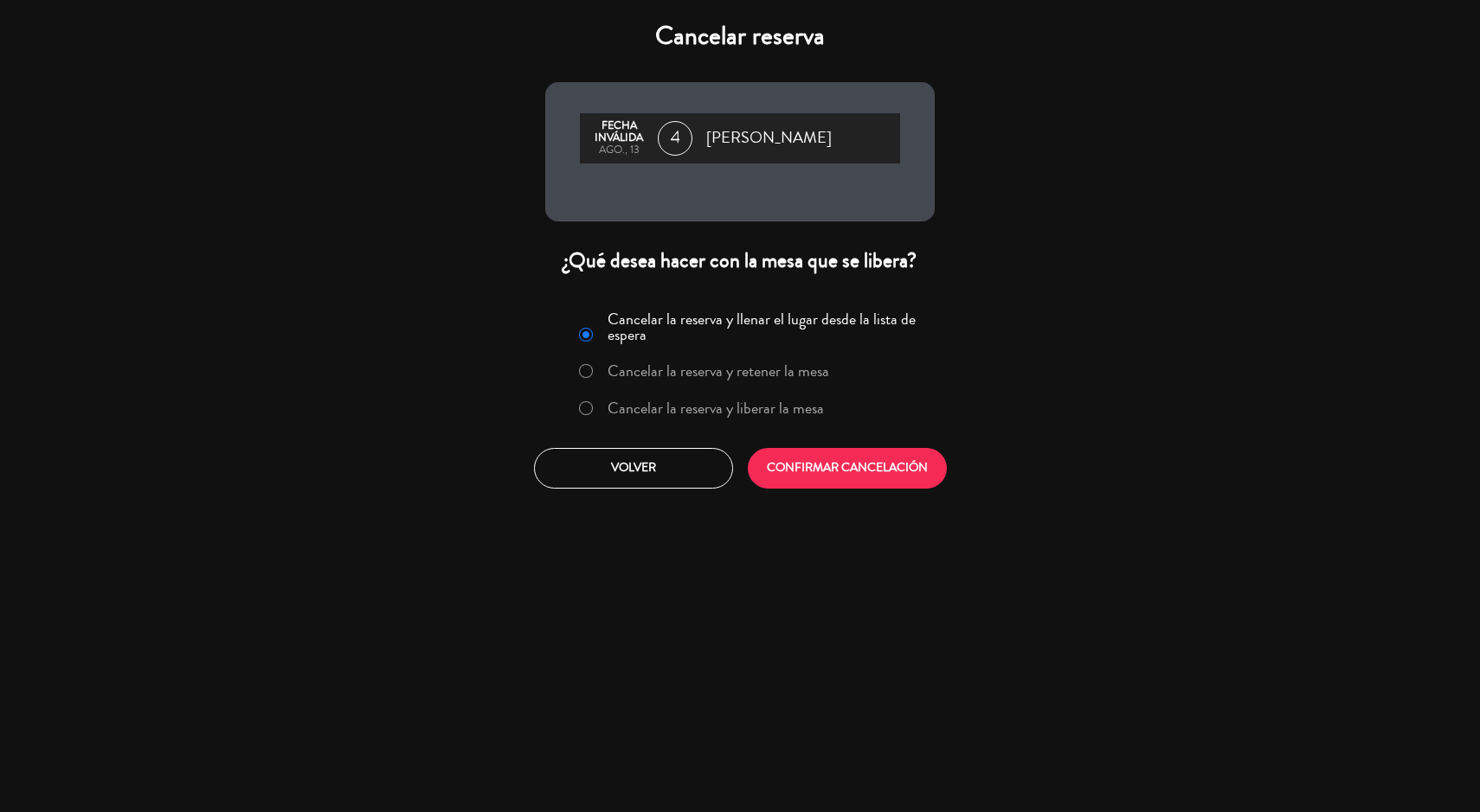
click at [675, 405] on label "Cancelar la reserva y liberar la mesa" at bounding box center [716, 408] width 216 height 16
click at [819, 453] on button "CONFIRMAR CANCELACIÓN" at bounding box center [847, 468] width 199 height 40
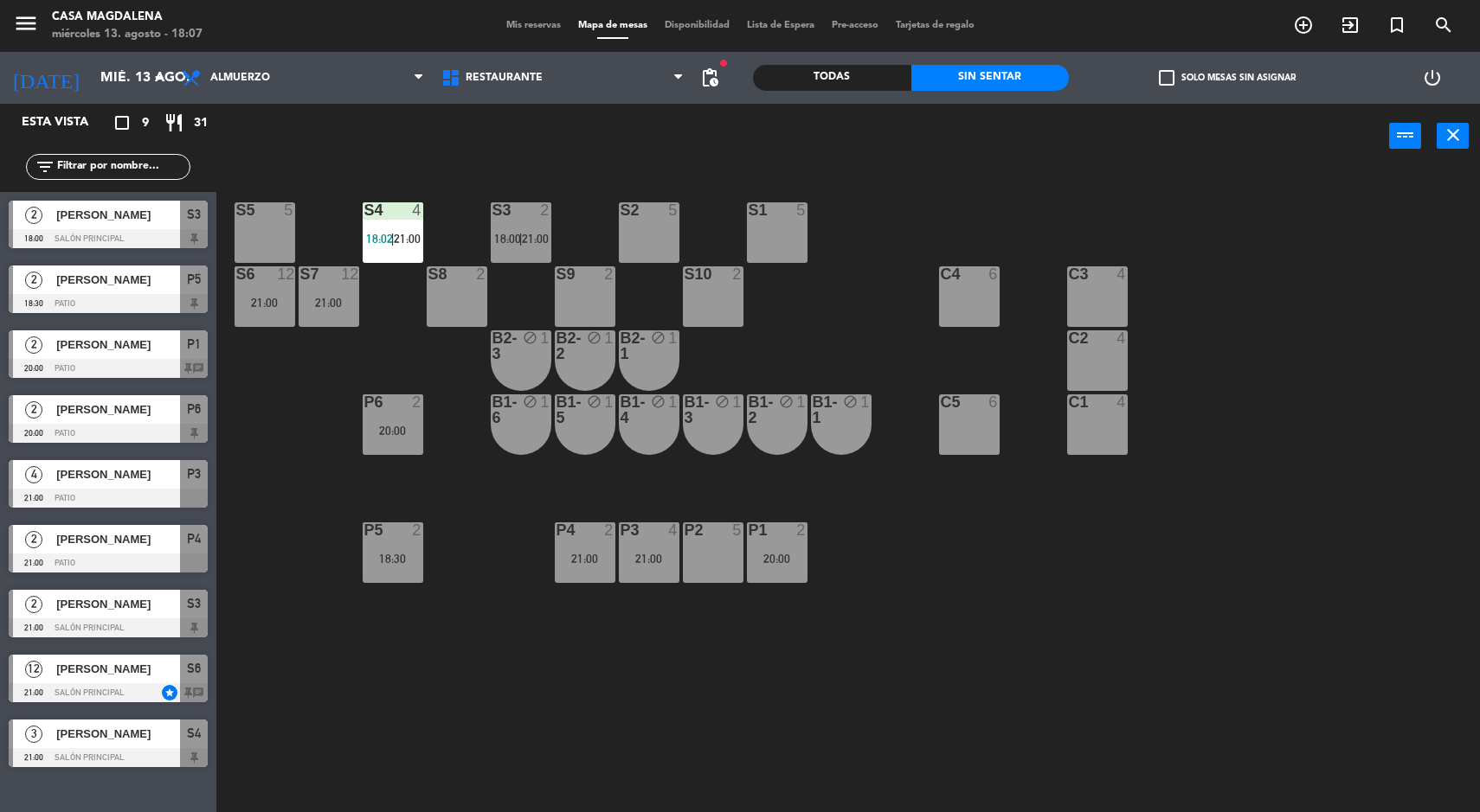
scroll to position [0, 0]
click at [95, 75] on input "mié. 13 ago." at bounding box center [183, 78] width 183 height 33
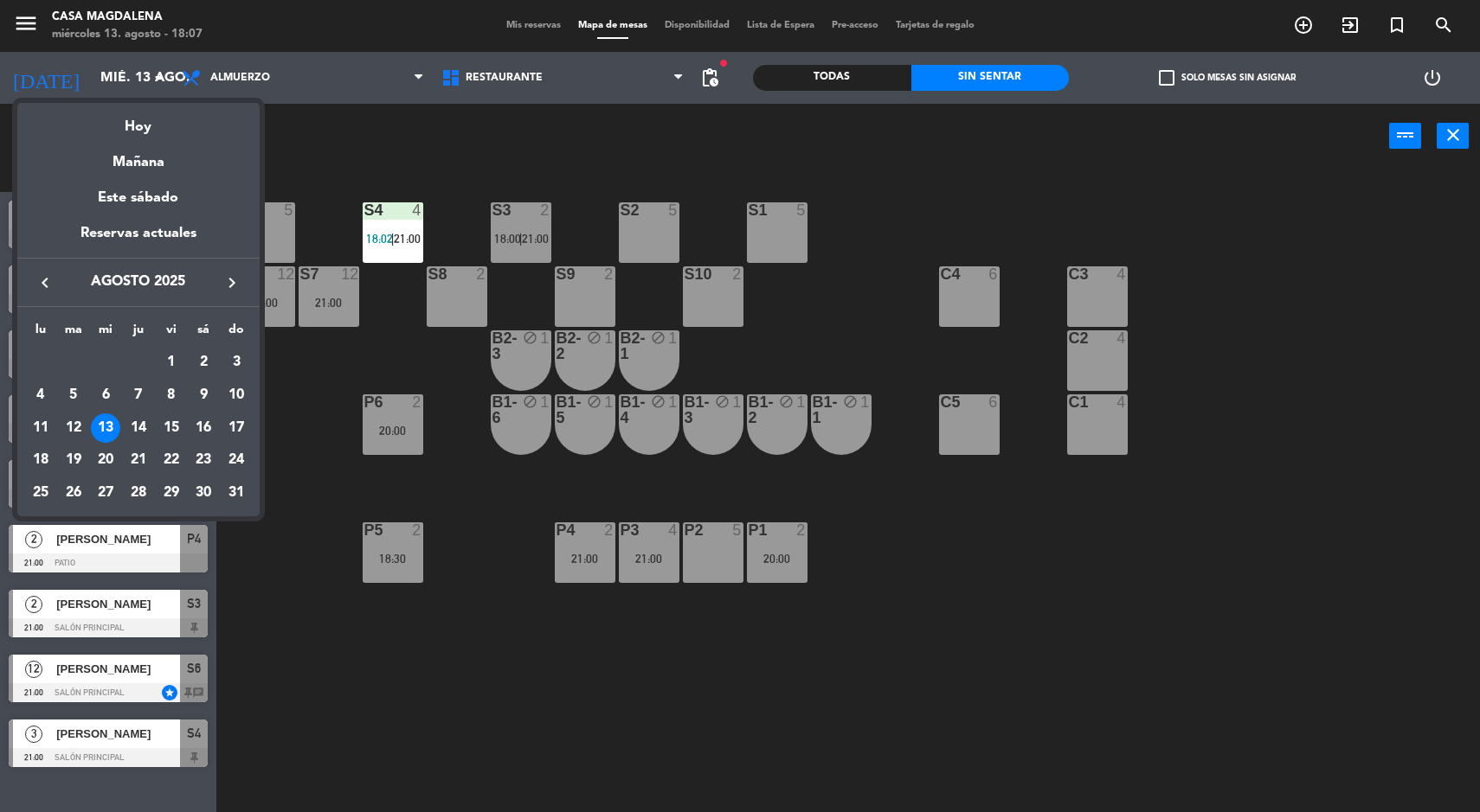
click at [238, 432] on div "17" at bounding box center [235, 428] width 29 height 29
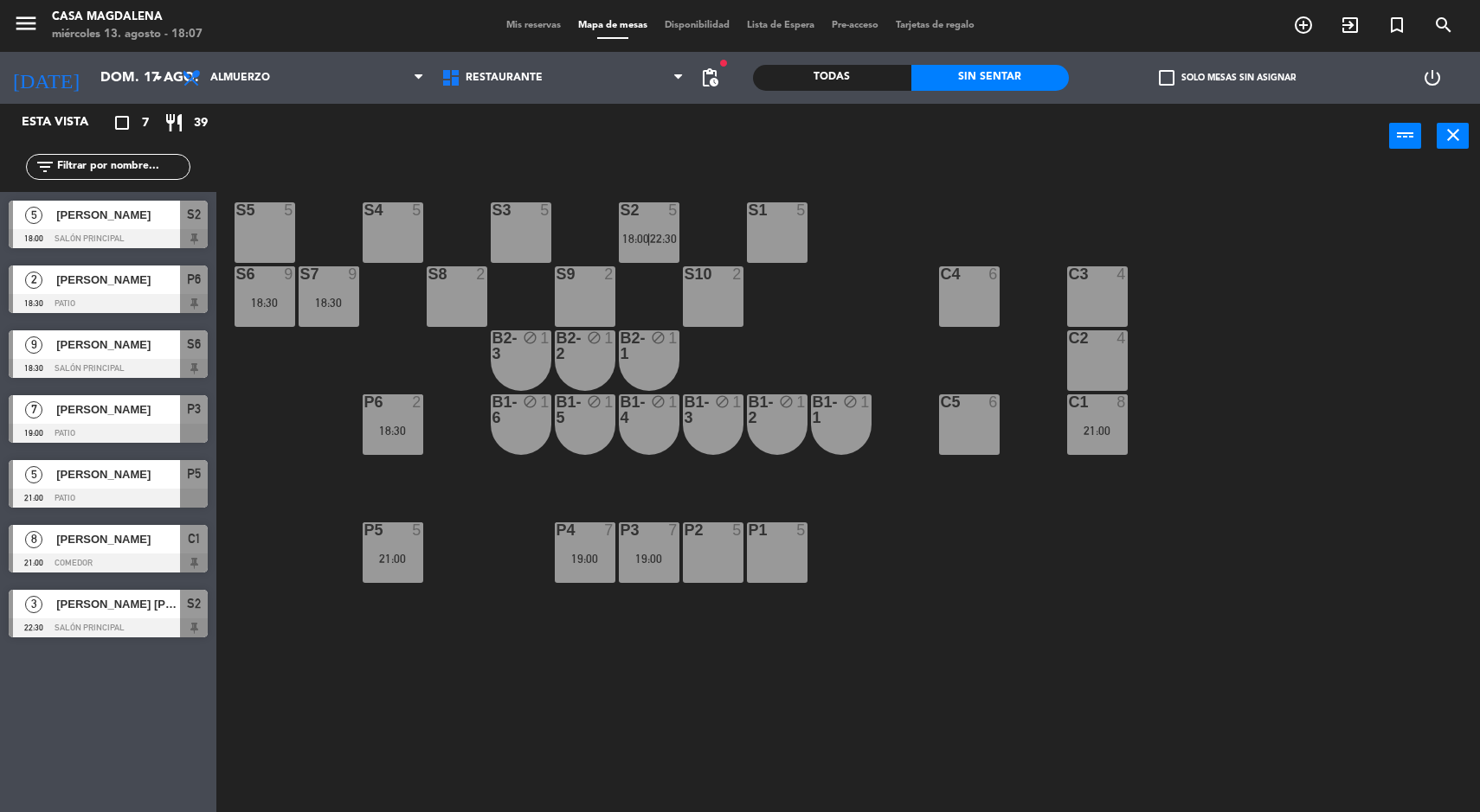
click at [1080, 448] on div "C1 8 21:00" at bounding box center [1097, 424] width 61 height 61
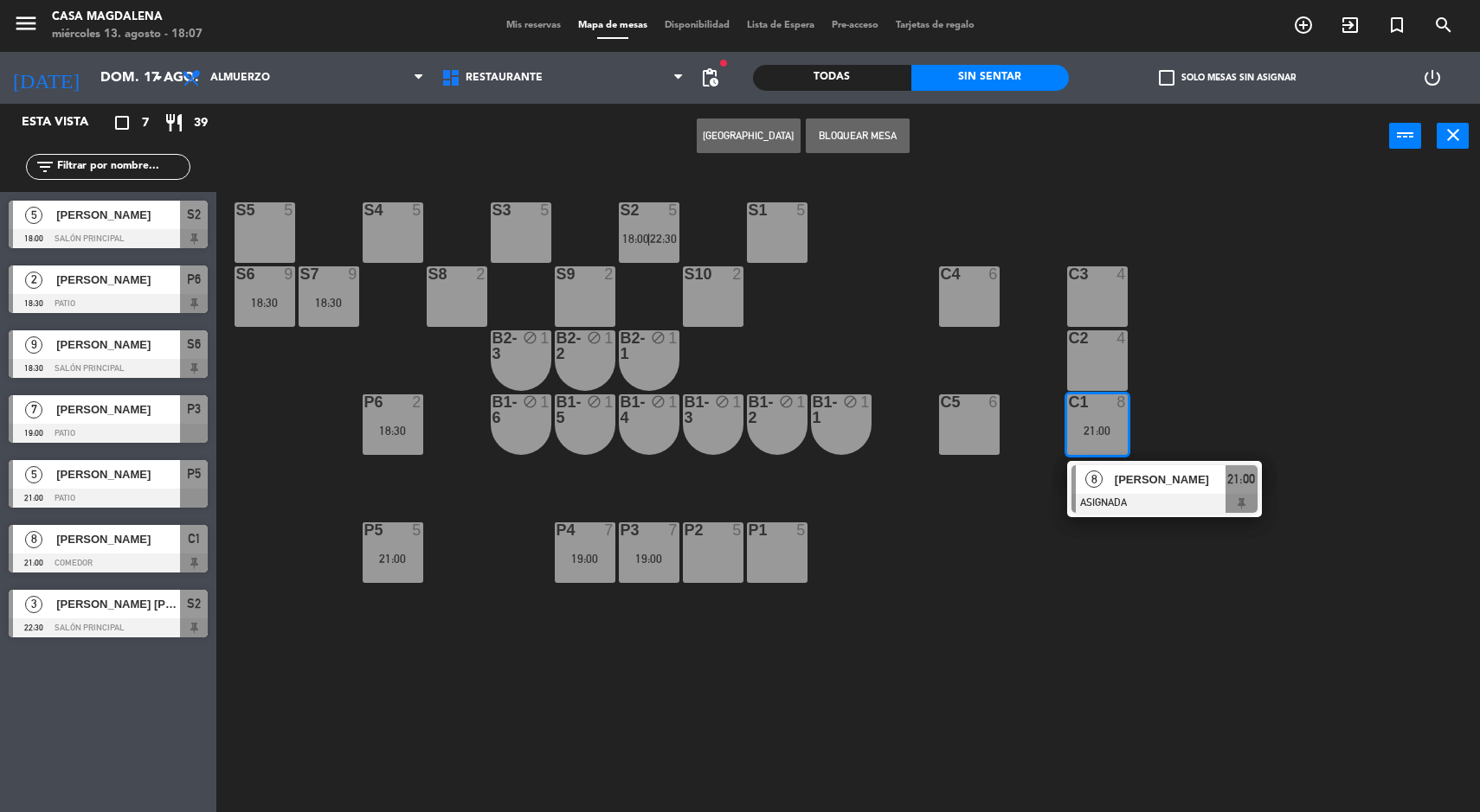
click at [1130, 480] on span "[PERSON_NAME]" at bounding box center [1170, 479] width 111 height 18
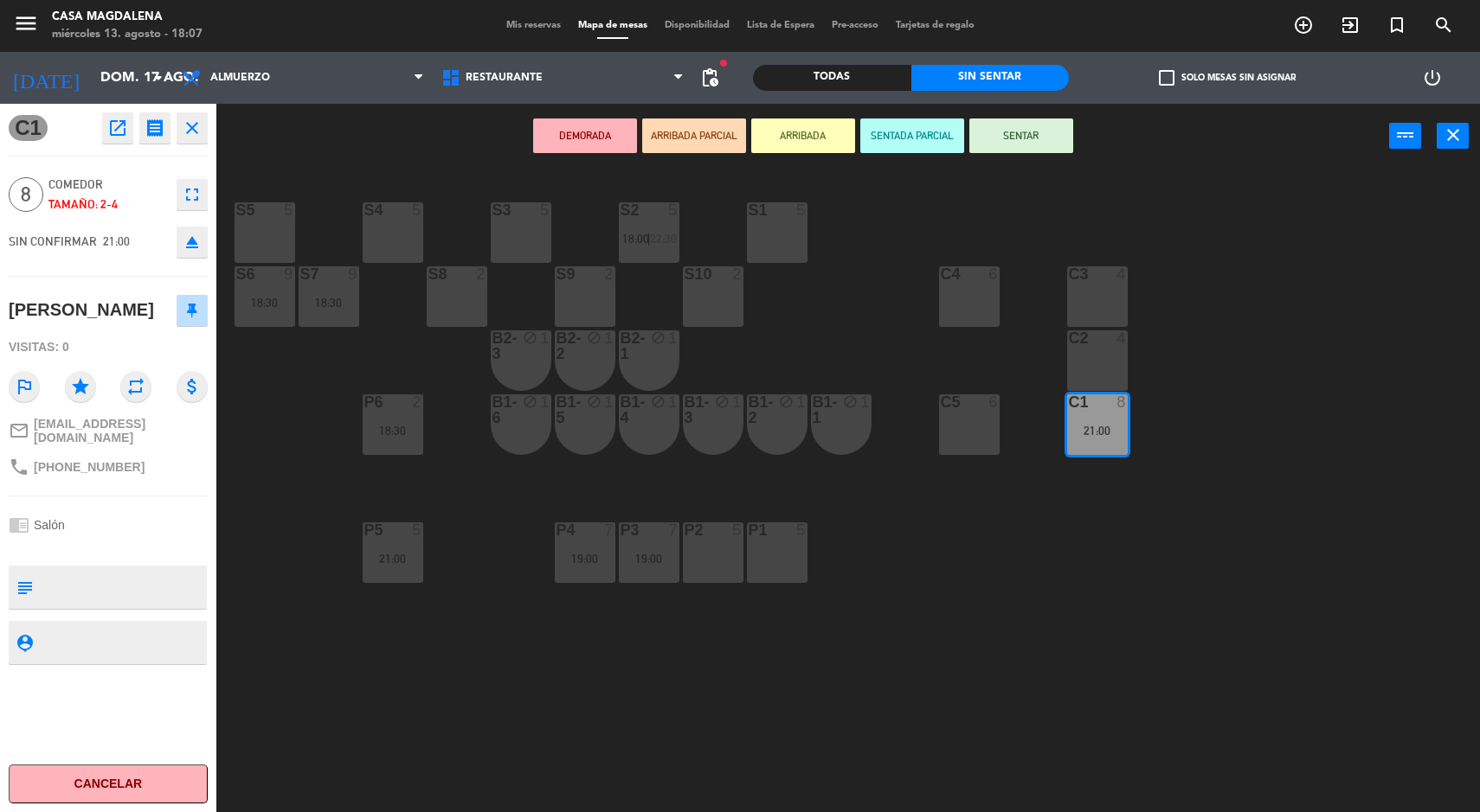
click at [1091, 275] on div at bounding box center [1097, 274] width 29 height 16
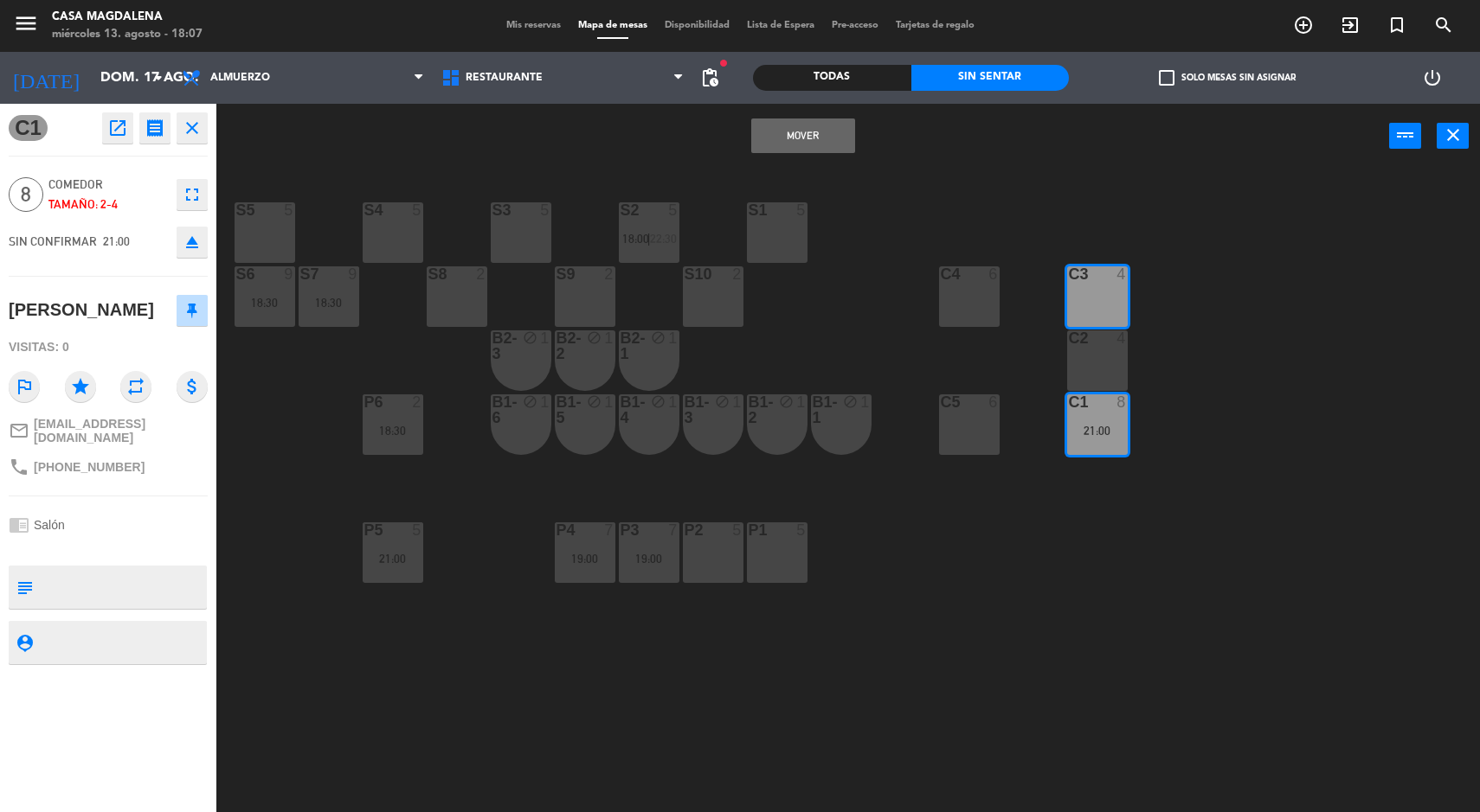
click at [1227, 547] on div "S5 5 S4 5 S3 5 S2 5 18:00 | 22:30 S1 5 S6 9 18:30 S7 9 18:30 S8 2 S9 2 S10 2 C3…" at bounding box center [856, 492] width 1249 height 643
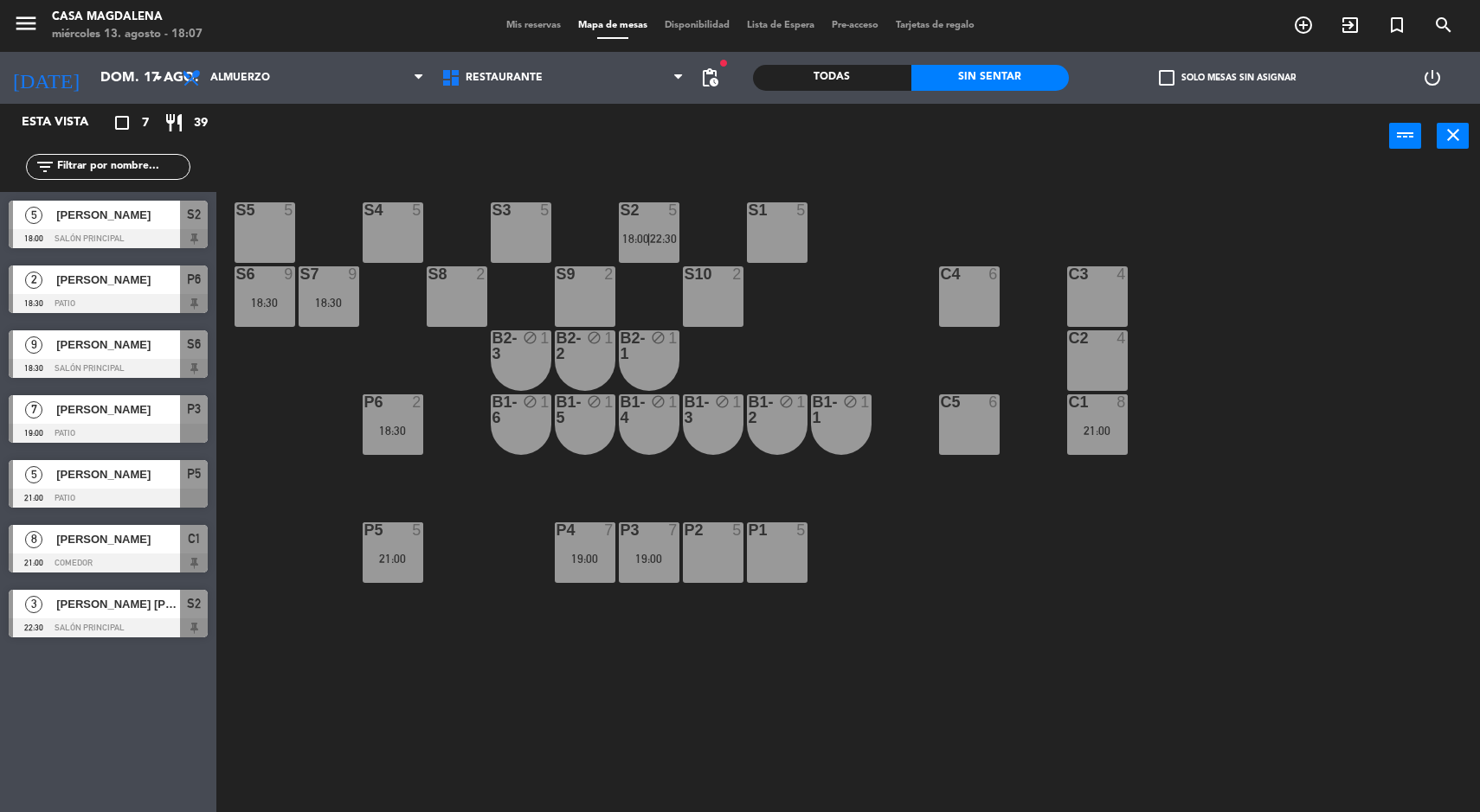
click at [1090, 428] on div "21:00" at bounding box center [1097, 431] width 61 height 12
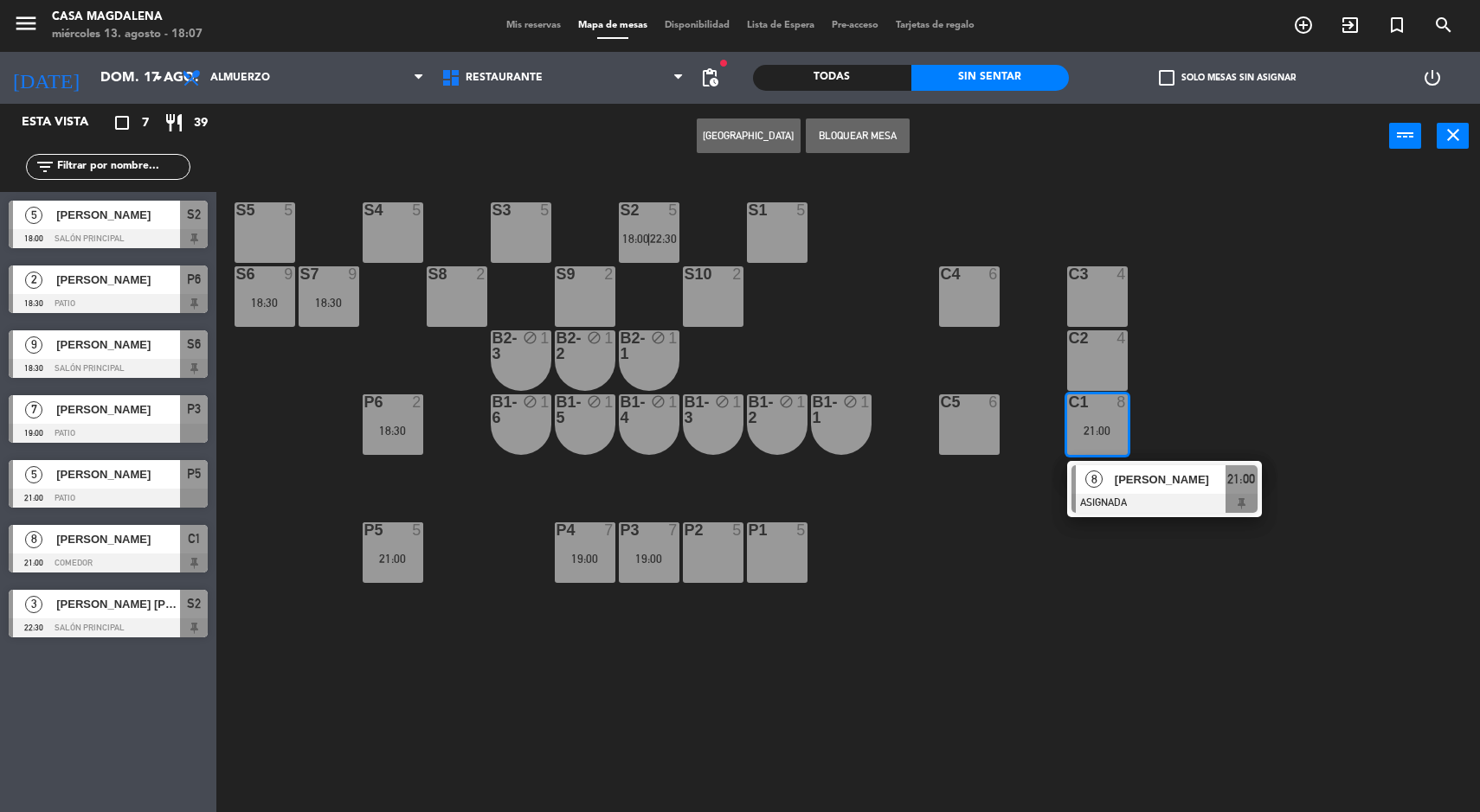
click at [1214, 505] on div at bounding box center [1165, 504] width 186 height 19
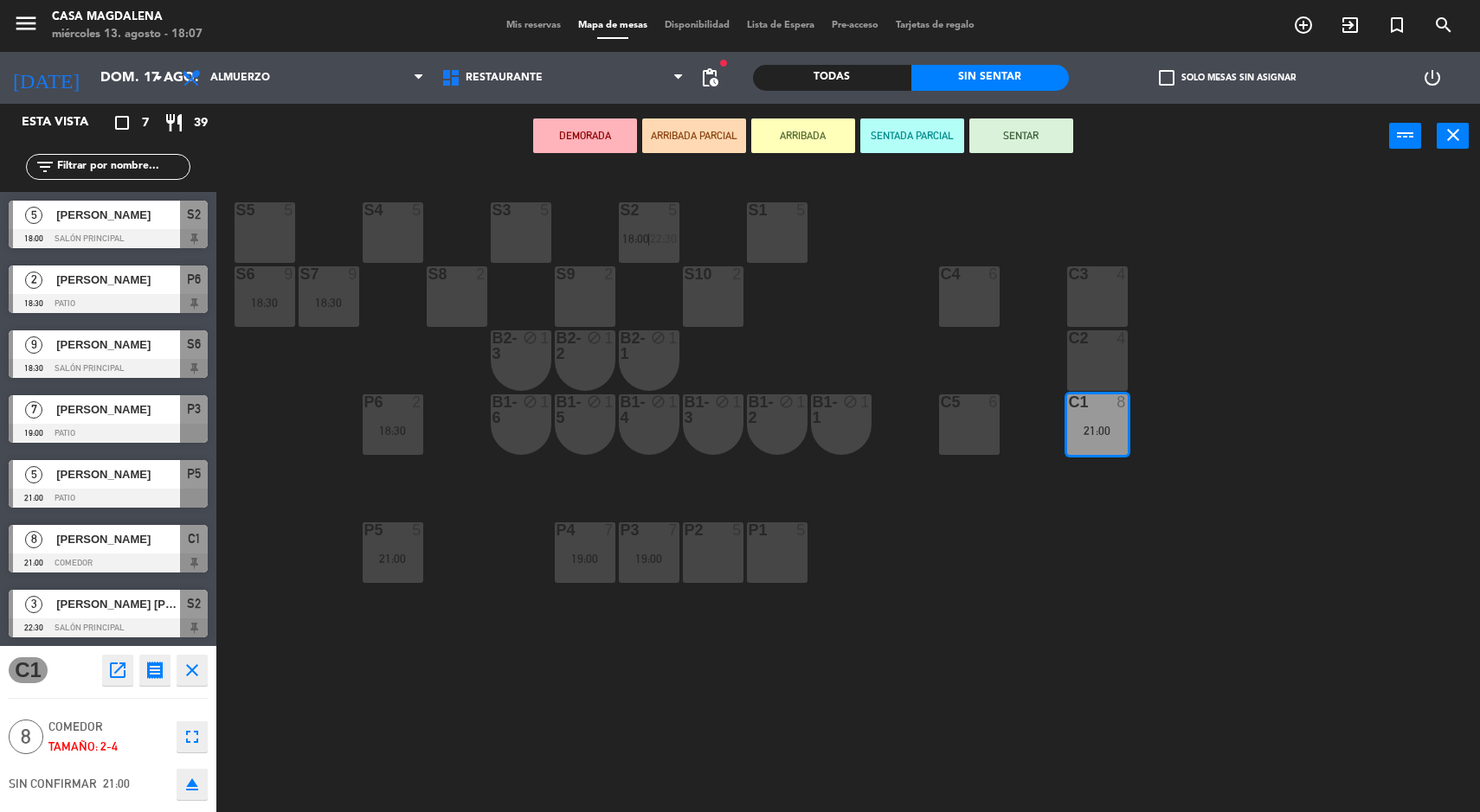
click at [1115, 365] on div "C2 4" at bounding box center [1097, 360] width 61 height 61
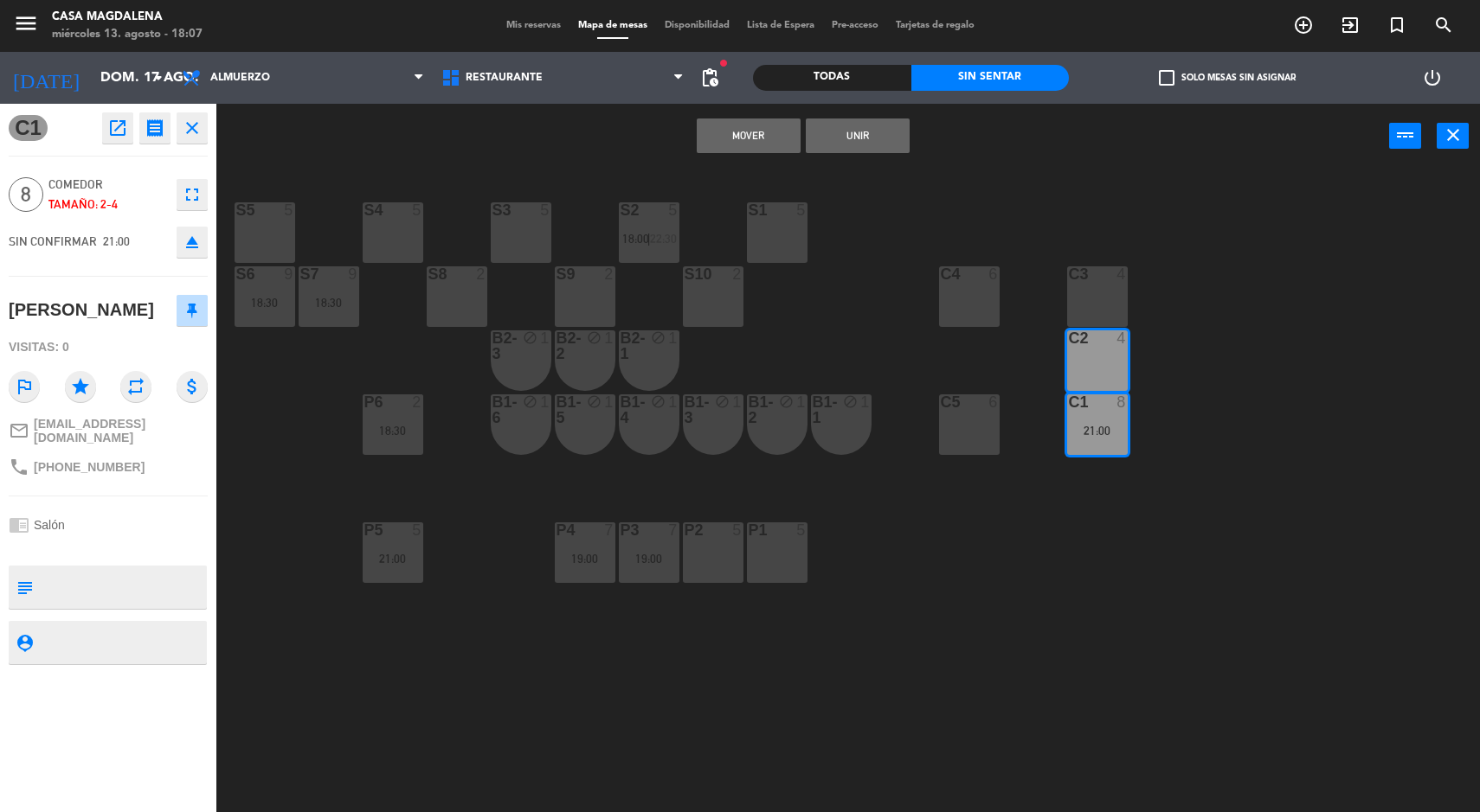
click at [1098, 303] on div "C3 4" at bounding box center [1097, 296] width 61 height 61
click at [739, 135] on button "Mover y Unir" at bounding box center [748, 135] width 104 height 34
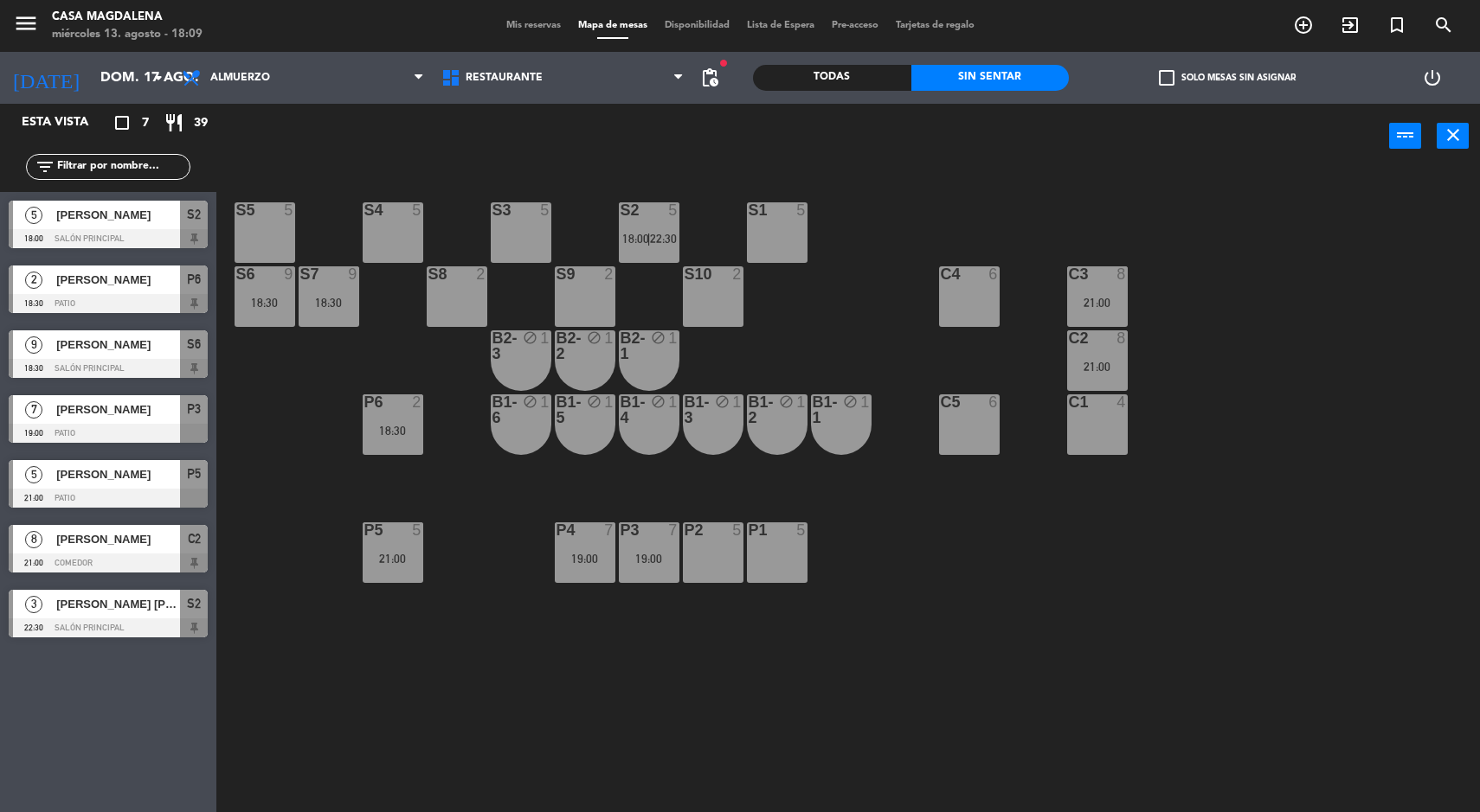
click at [91, 81] on input "dom. 17 ago." at bounding box center [183, 78] width 183 height 33
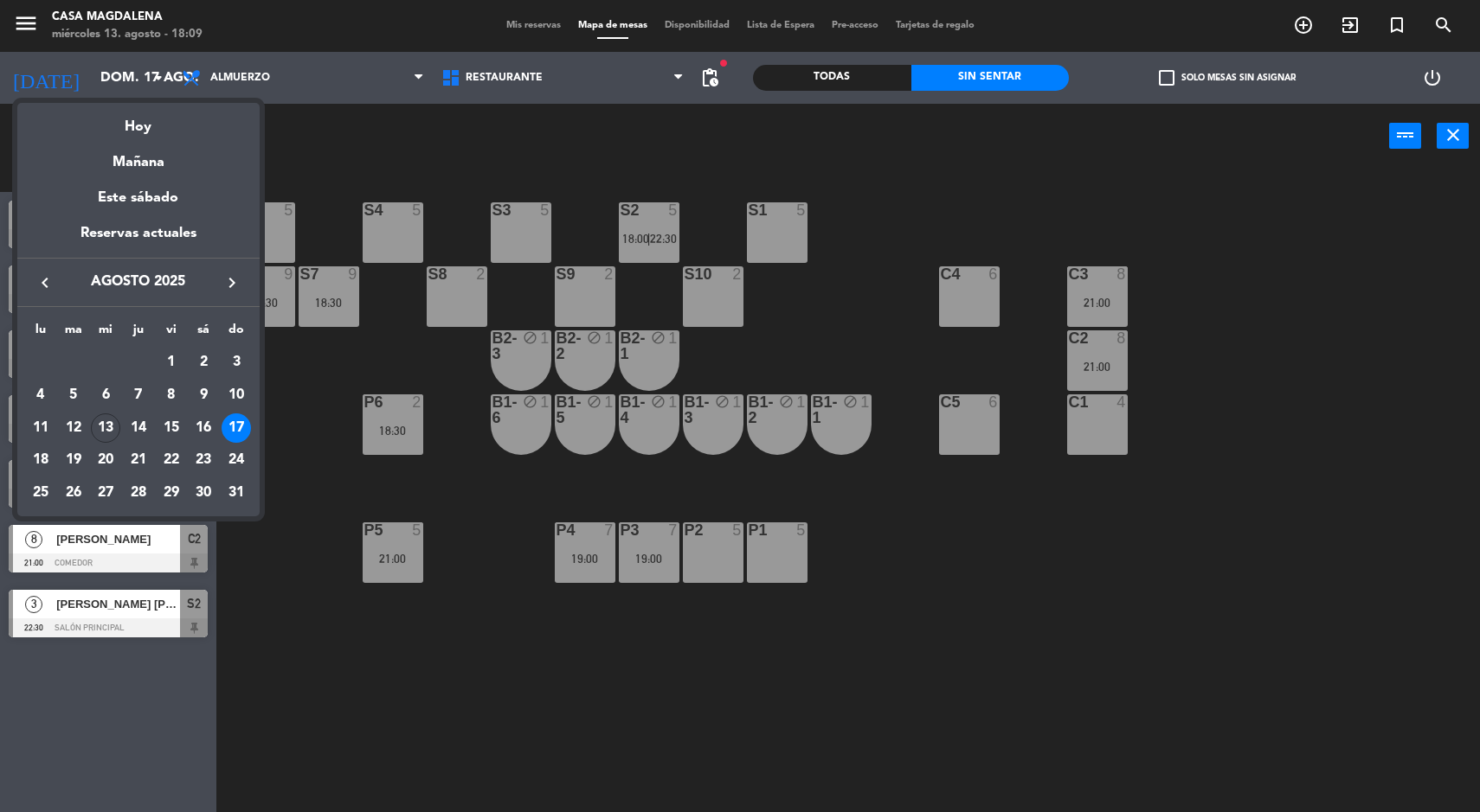
click at [200, 459] on div "23" at bounding box center [203, 459] width 29 height 29
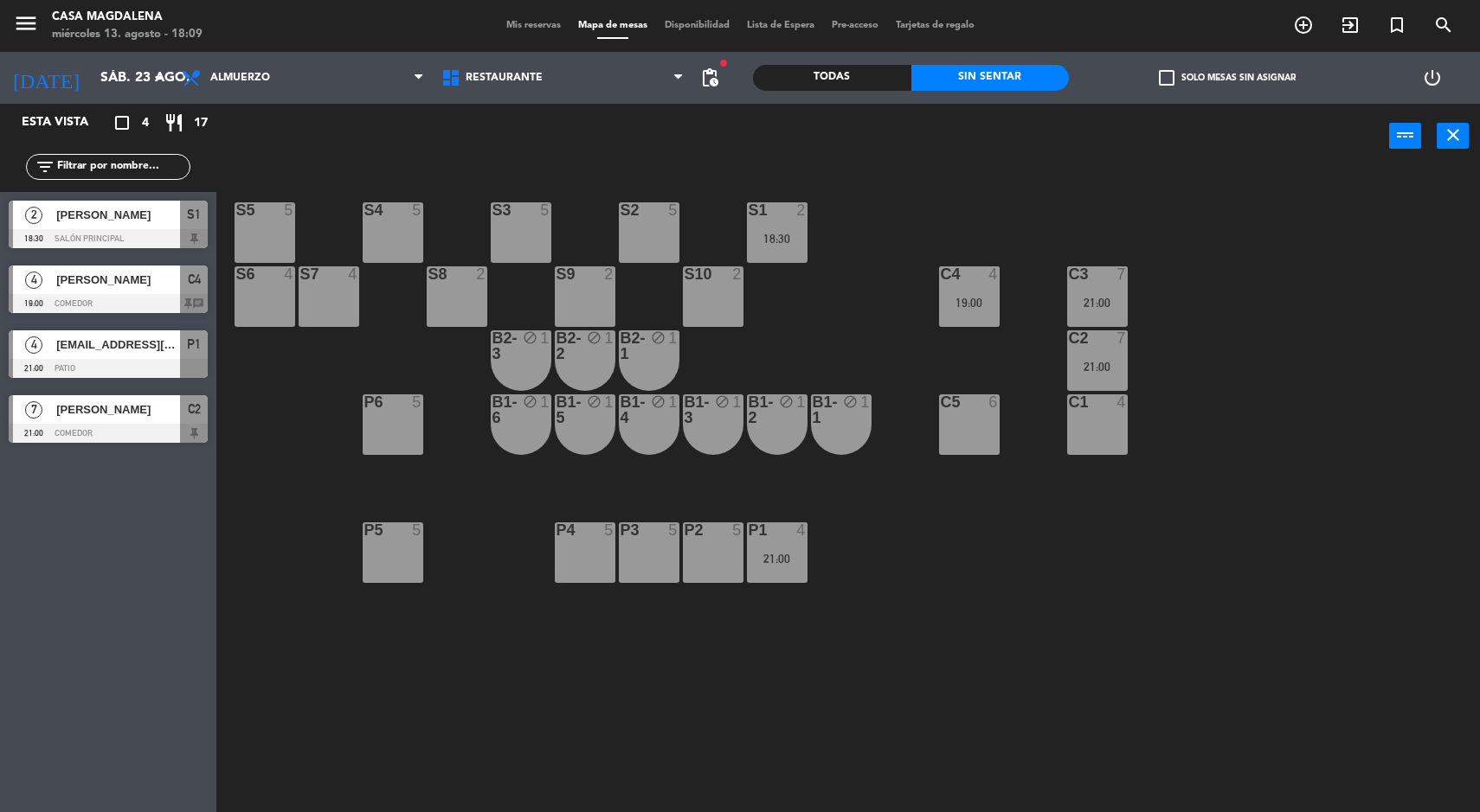
click at [91, 68] on input "sáb. 23 ago." at bounding box center [183, 78] width 183 height 33
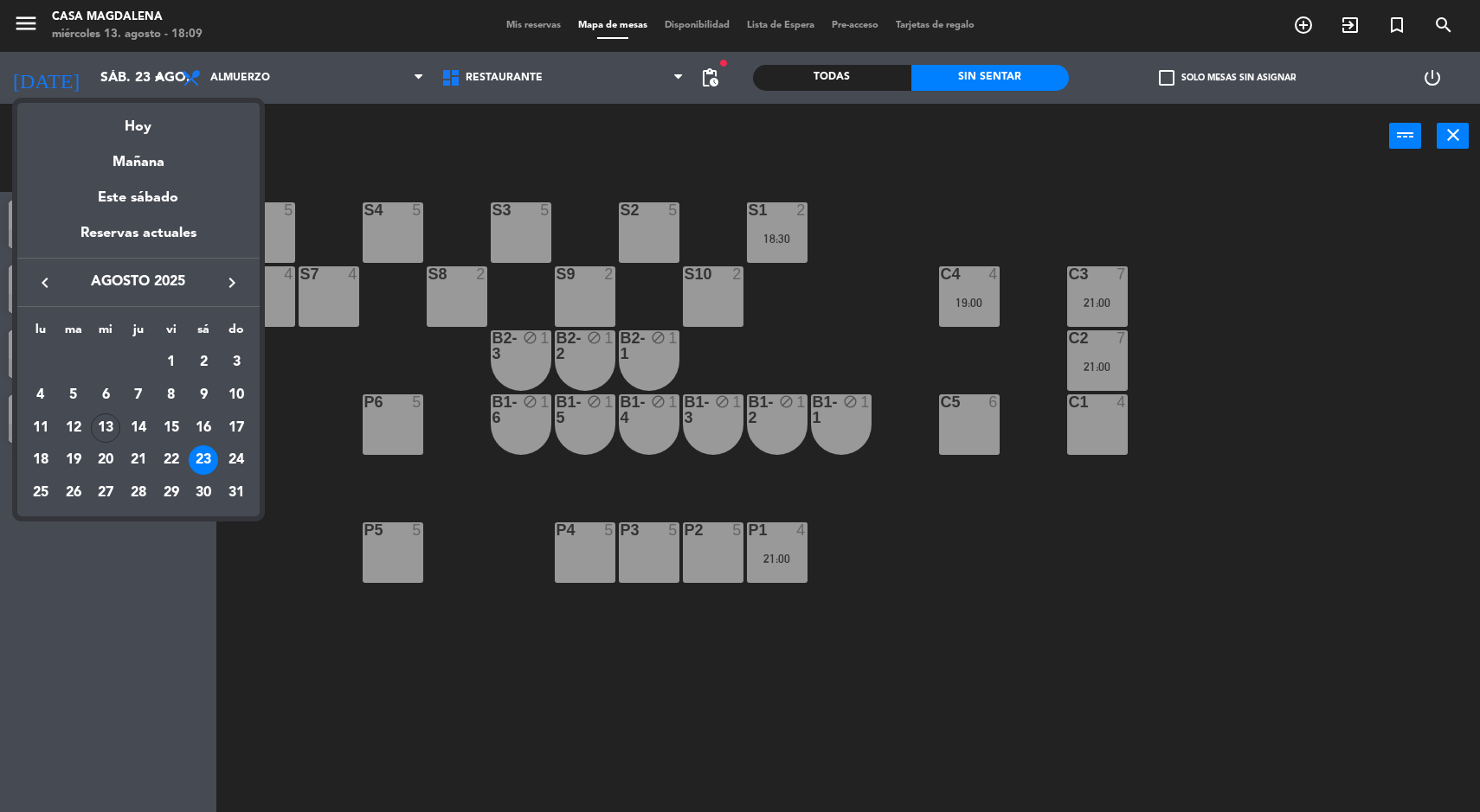
click at [199, 427] on div "16" at bounding box center [203, 428] width 29 height 29
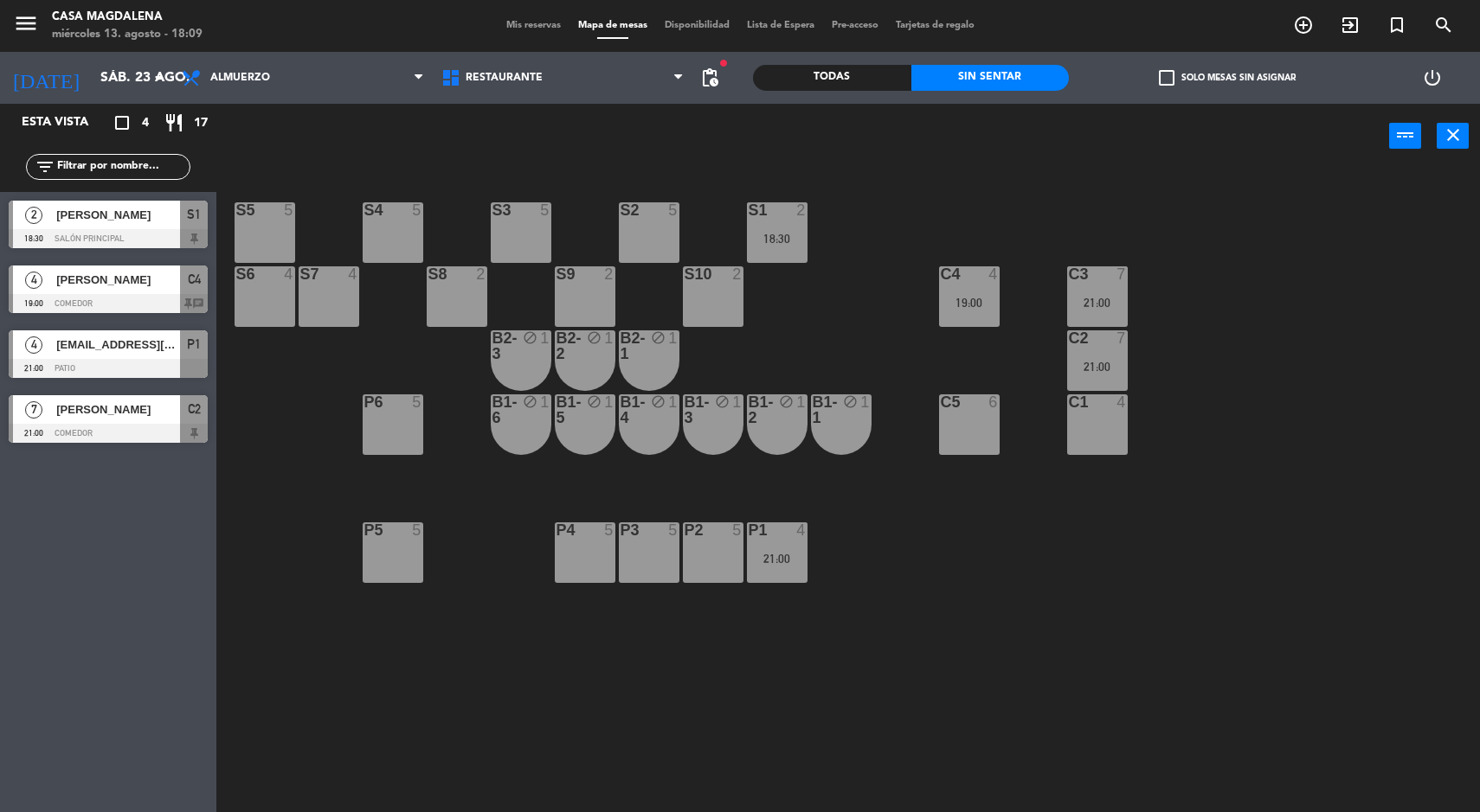
type input "sáb. 16 ago."
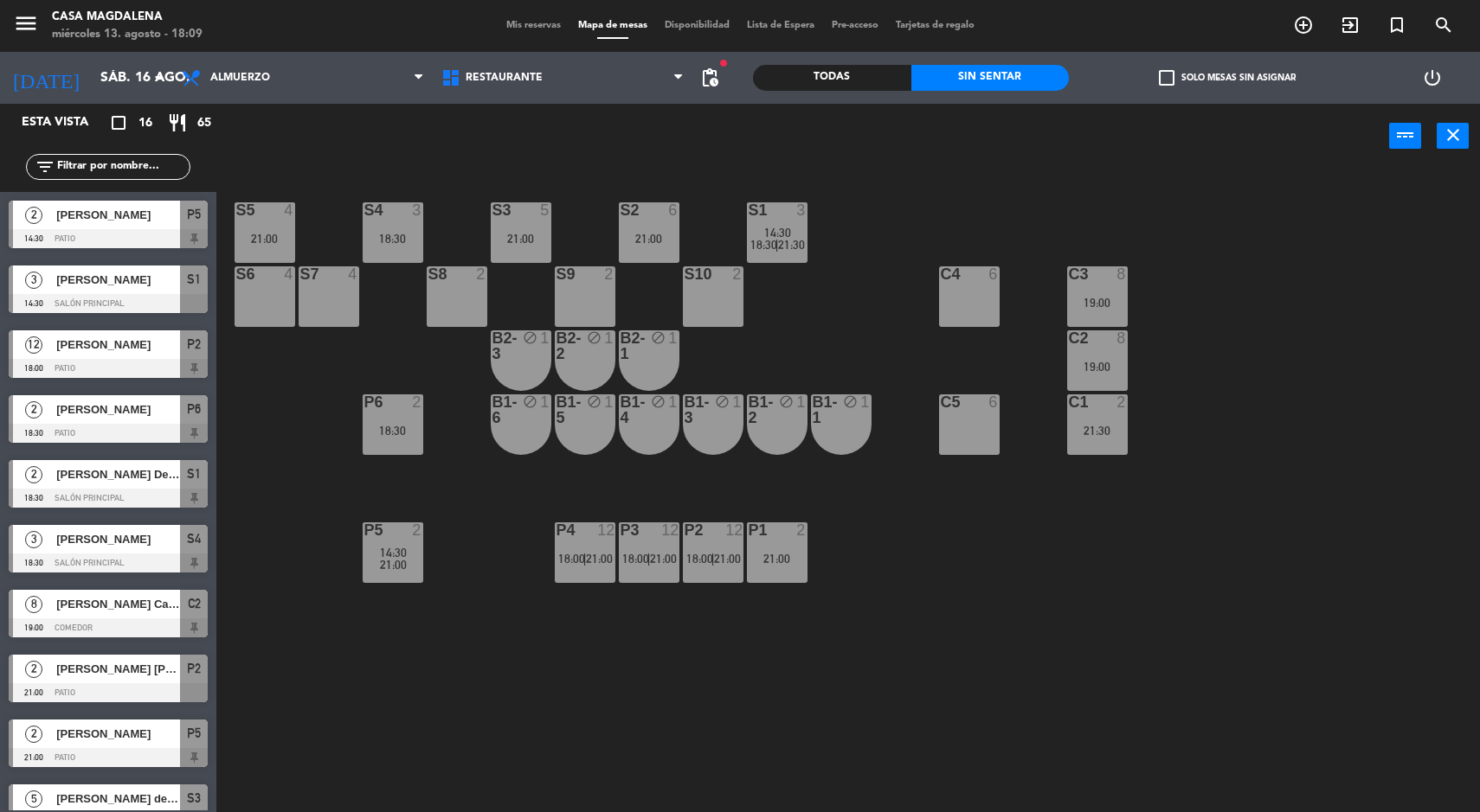
click at [345, 304] on div "S7 4" at bounding box center [328, 296] width 61 height 61
click at [286, 281] on div "4" at bounding box center [289, 274] width 11 height 16
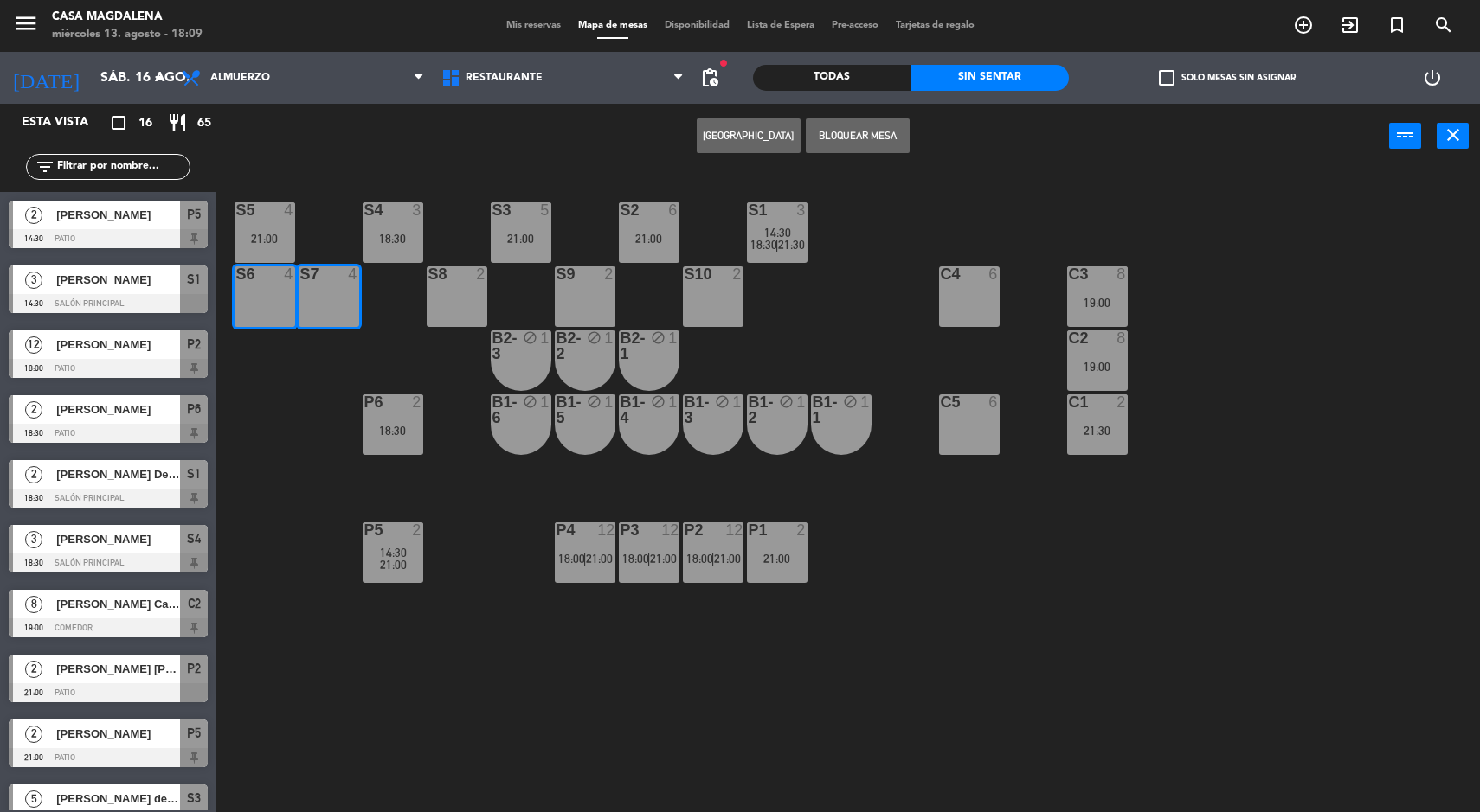
click at [730, 139] on button "[GEOGRAPHIC_DATA]" at bounding box center [748, 135] width 104 height 34
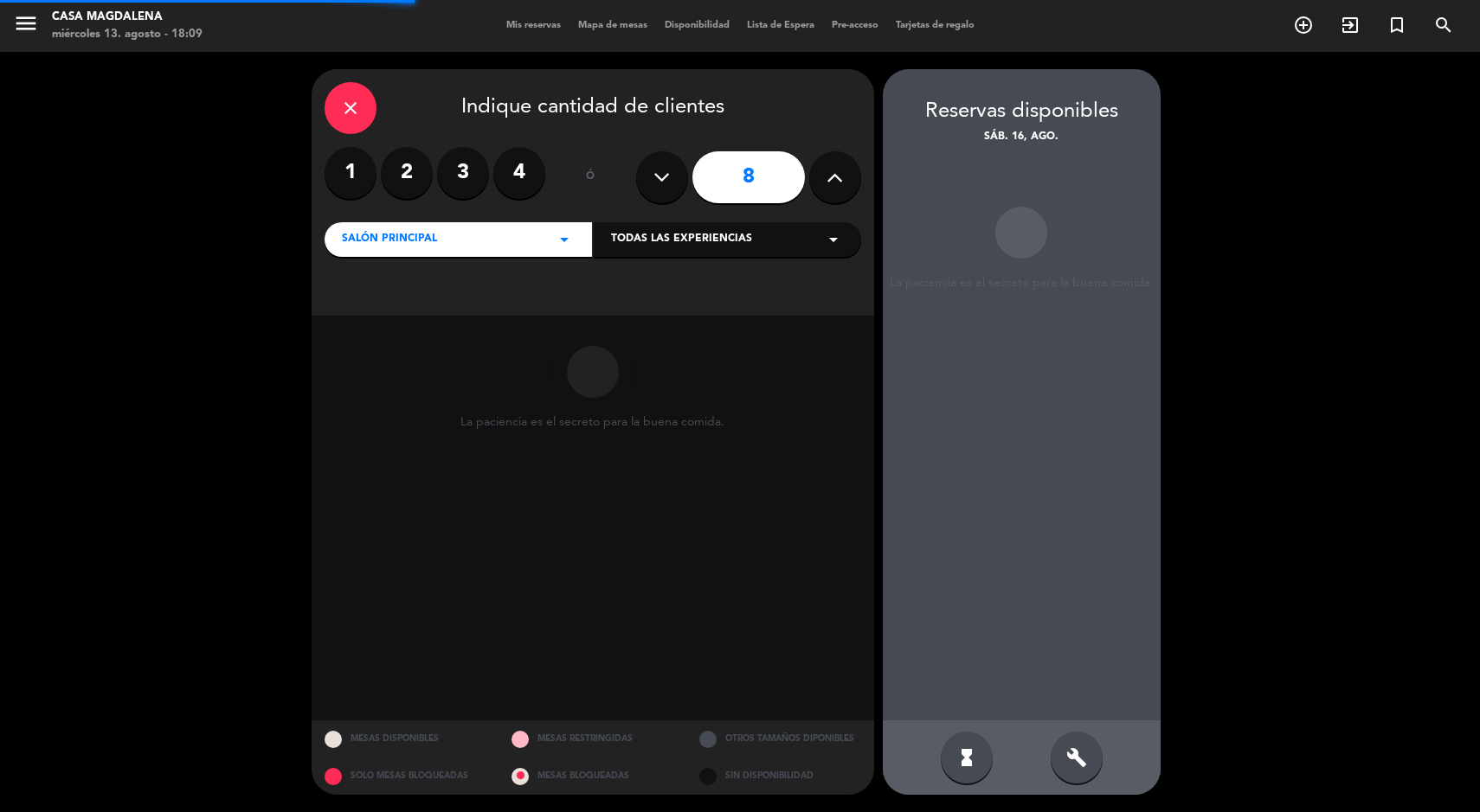
click at [836, 174] on icon at bounding box center [834, 177] width 17 height 26
click at [830, 173] on icon at bounding box center [834, 177] width 17 height 26
click at [836, 178] on icon at bounding box center [834, 177] width 17 height 26
type input "11"
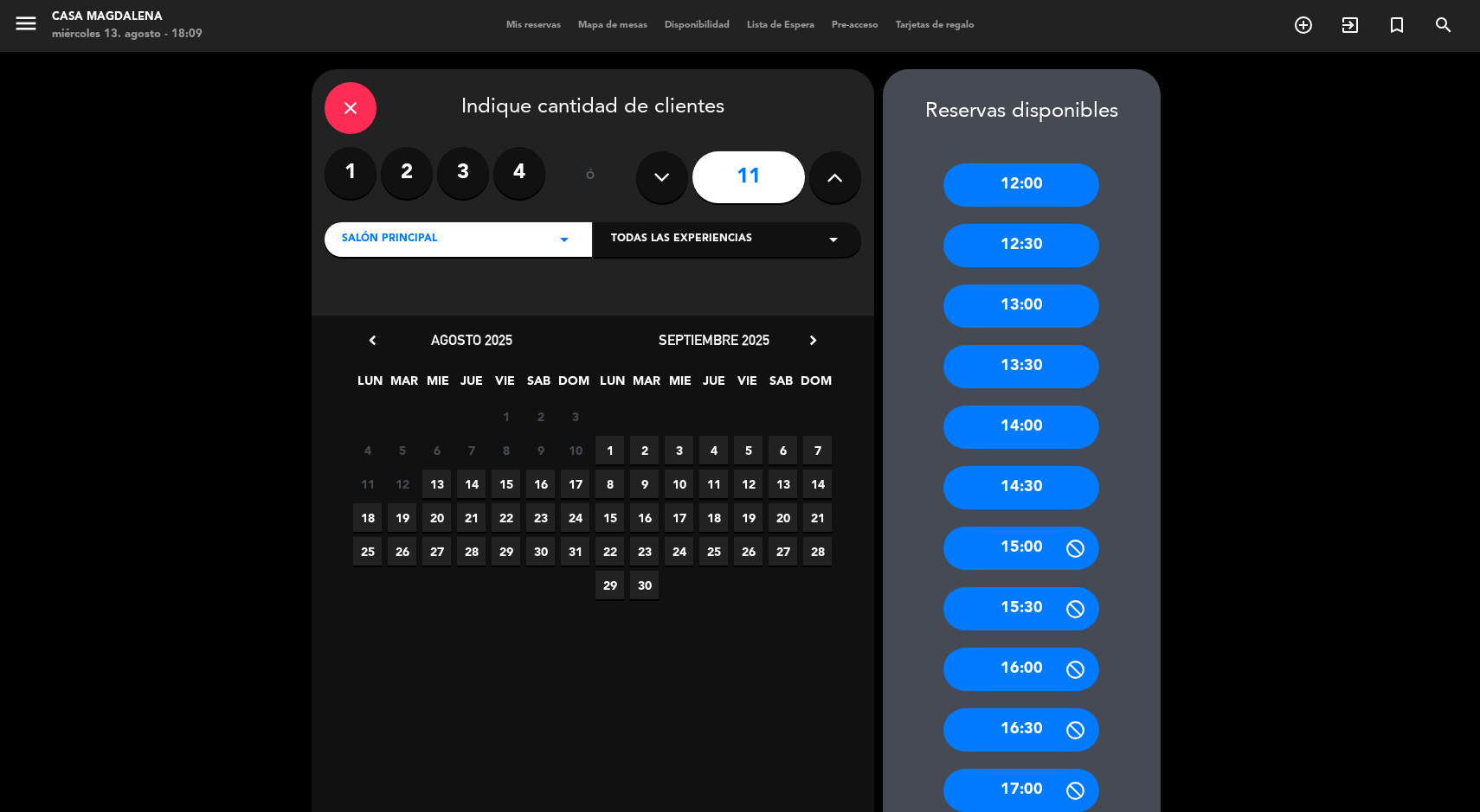
click at [1029, 224] on div "12:30" at bounding box center [1021, 245] width 155 height 43
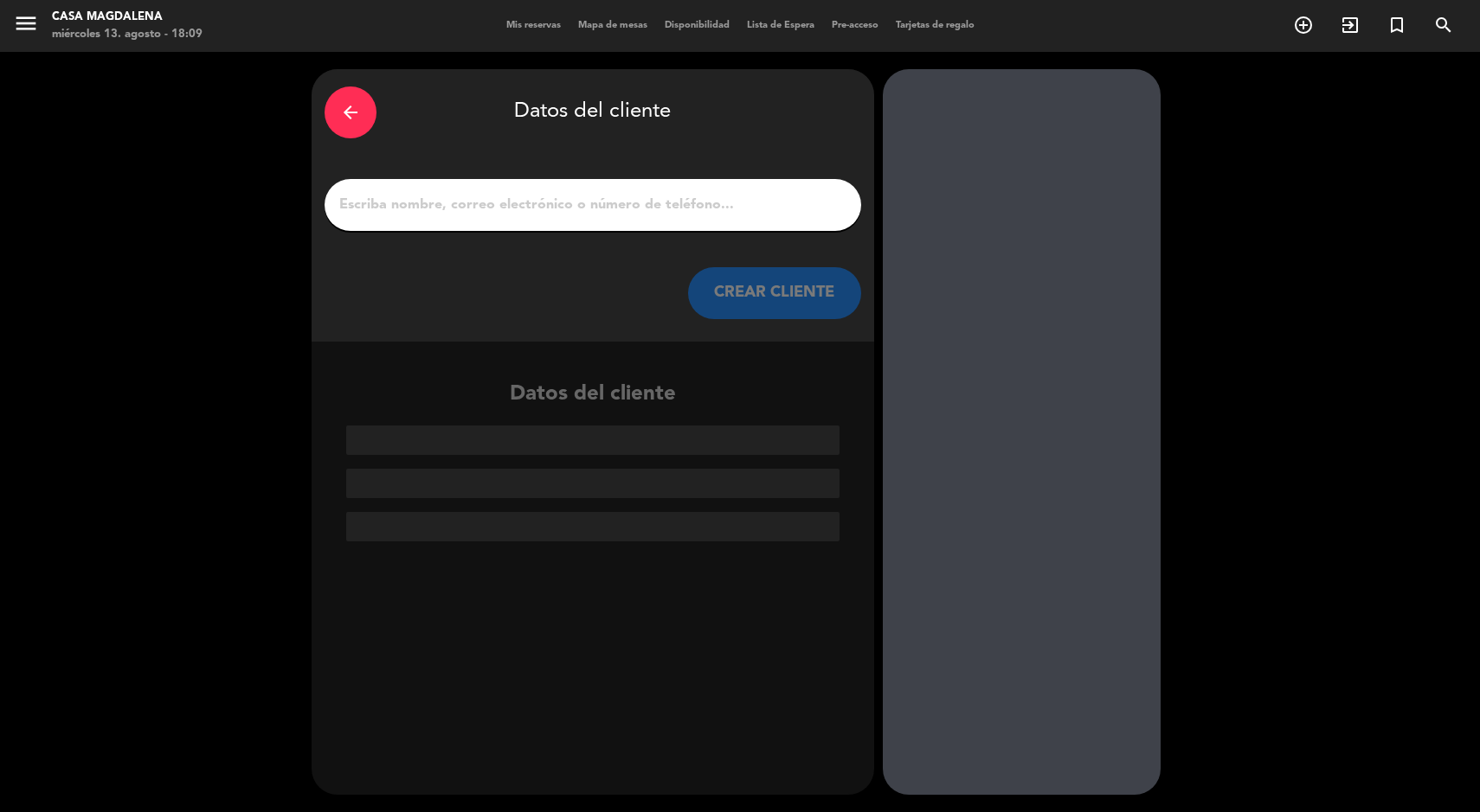
click at [658, 197] on input "1" at bounding box center [592, 205] width 510 height 25
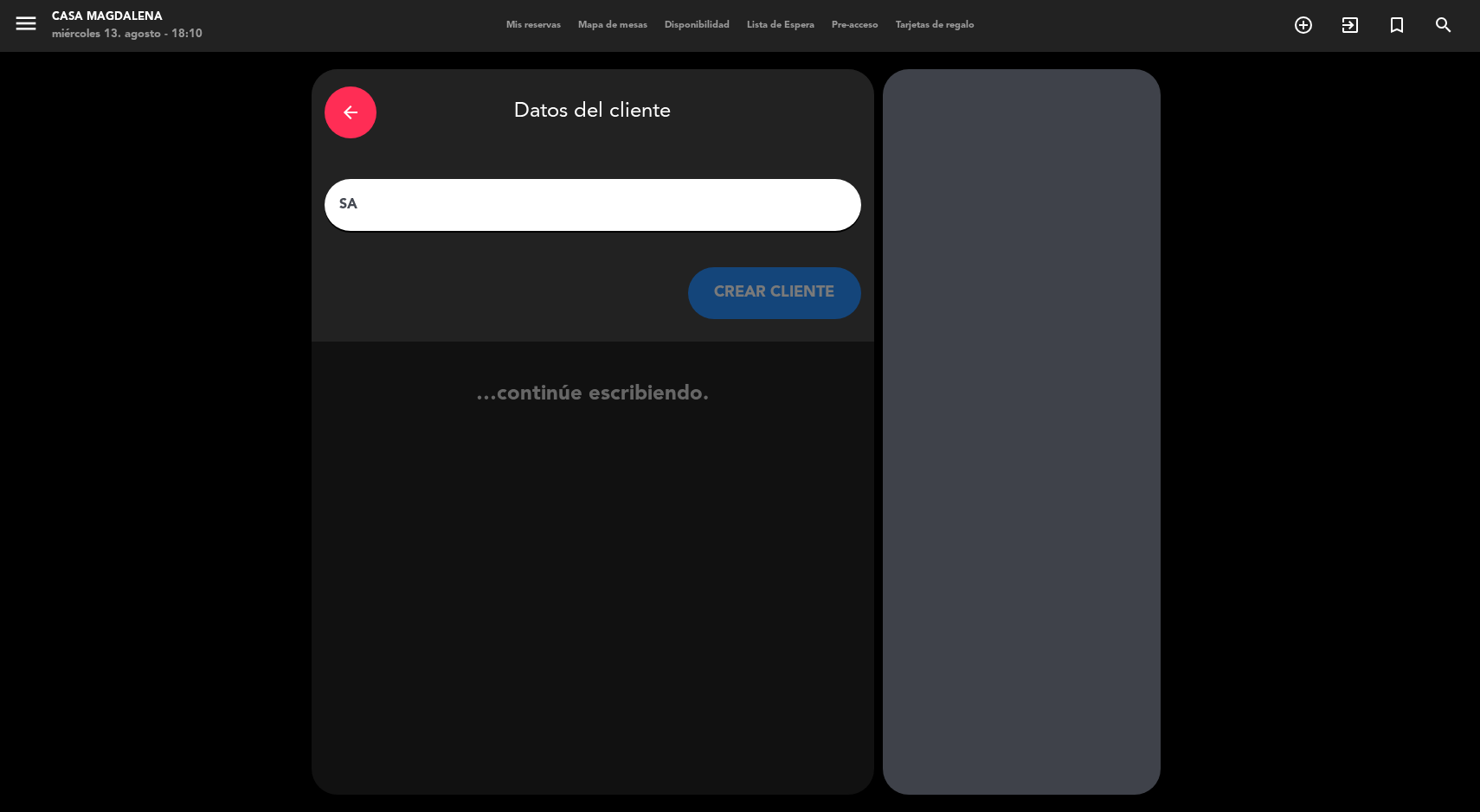
type input "S"
type input "[PERSON_NAME]"
click at [796, 275] on button "CREAR CLIENTE" at bounding box center [774, 292] width 173 height 52
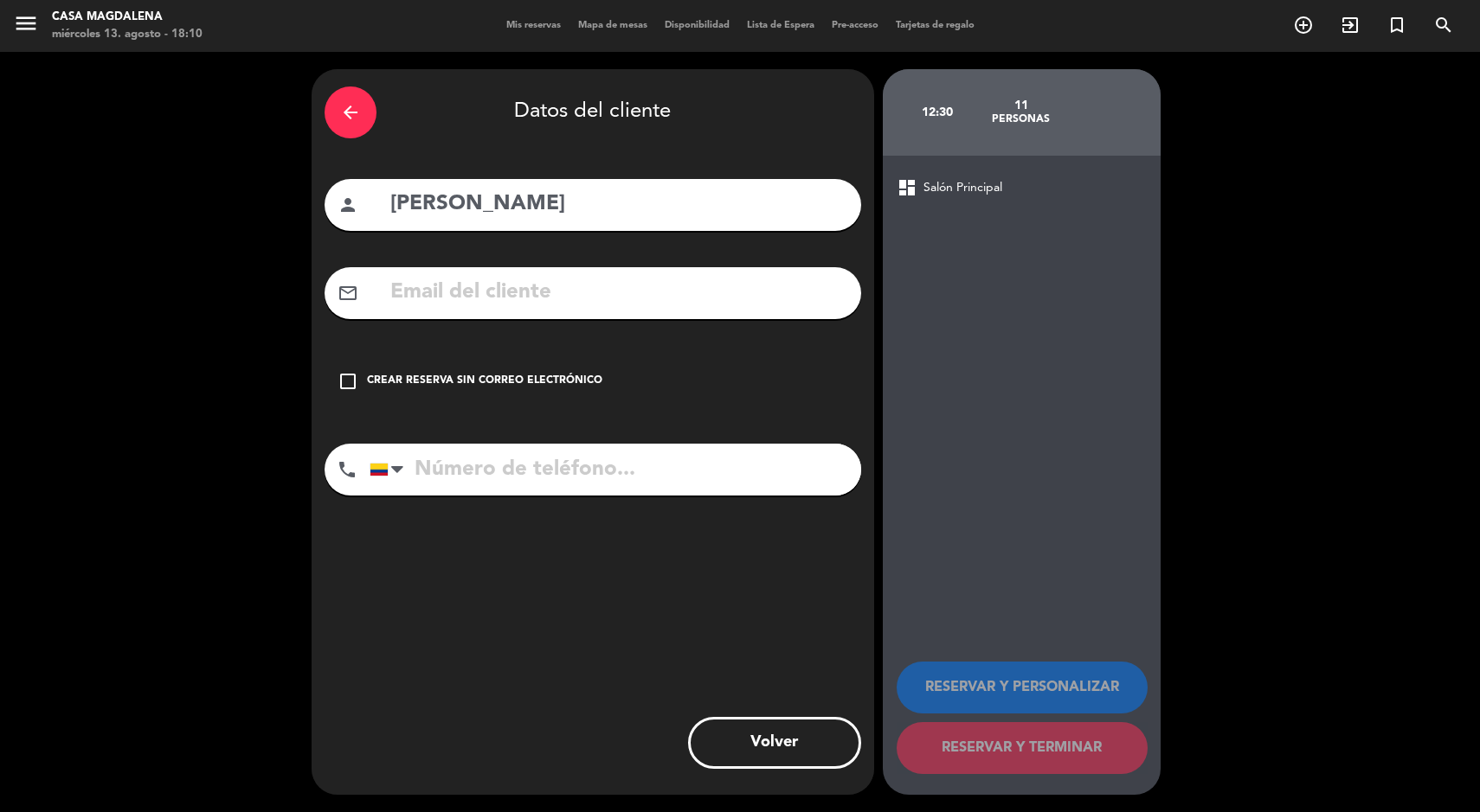
click at [494, 403] on div "check_box_outline_blank Crear reserva sin correo electrónico" at bounding box center [592, 381] width 537 height 52
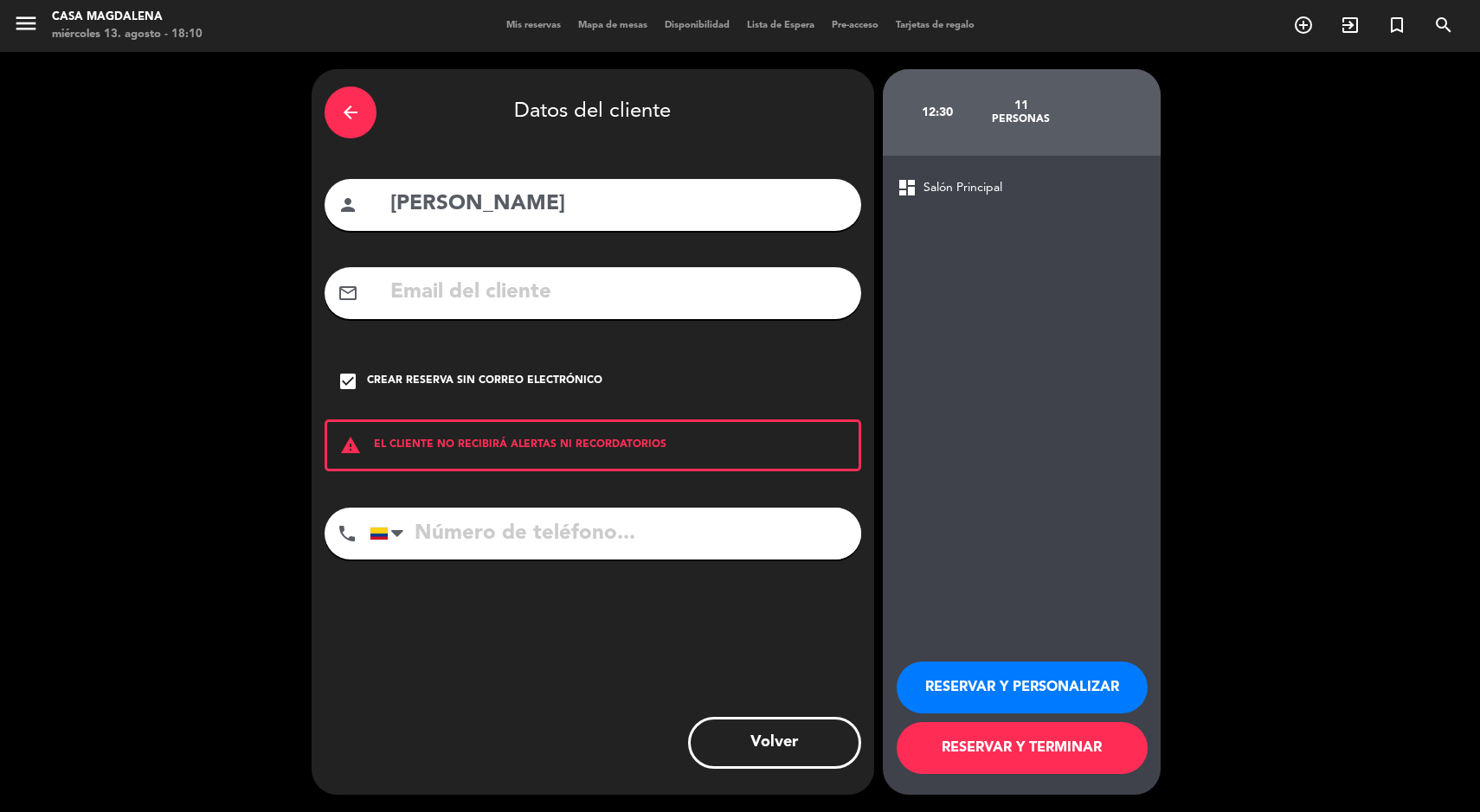
click at [1014, 748] on button "RESERVAR Y TERMINAR" at bounding box center [1022, 748] width 251 height 52
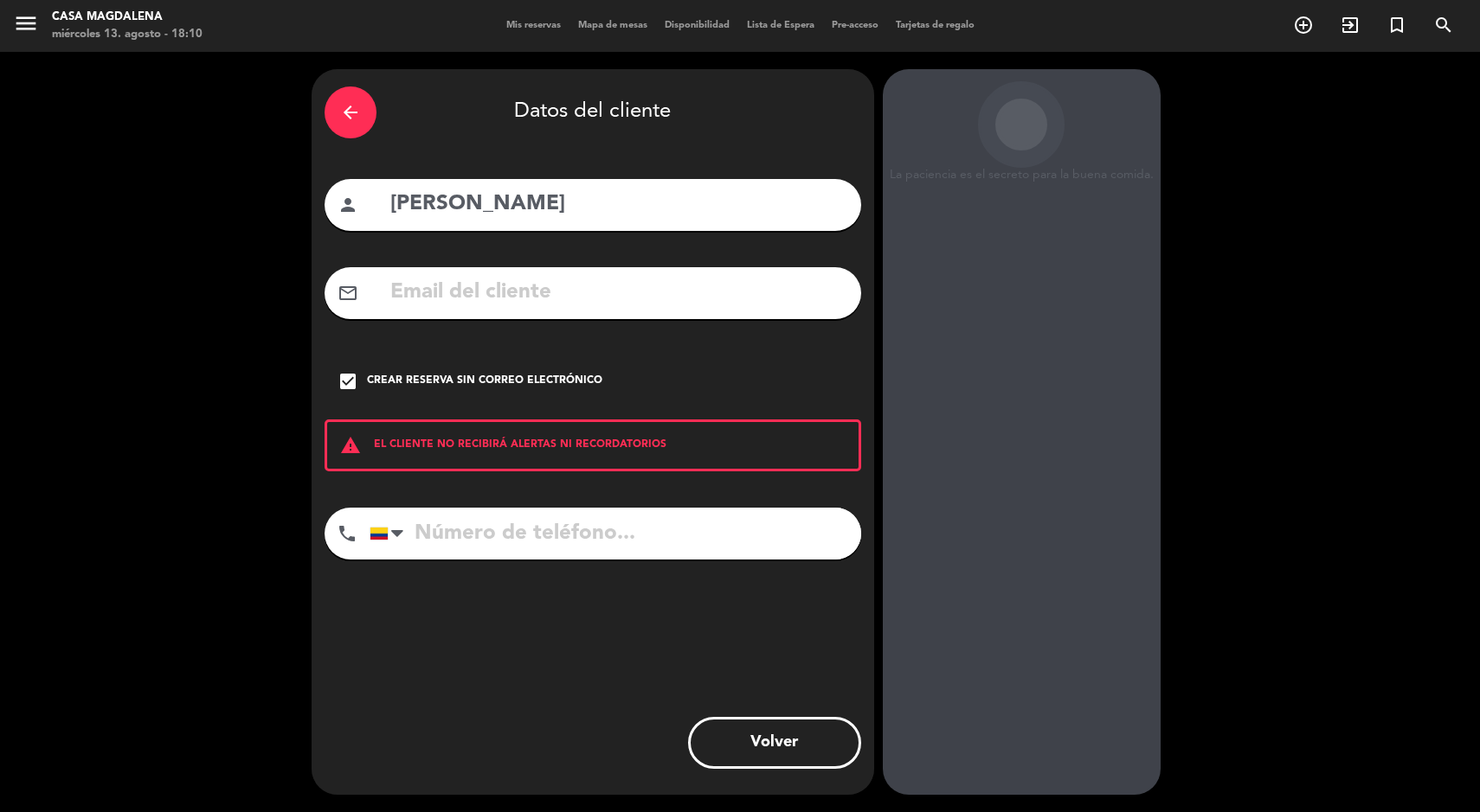
click at [456, 210] on input "[PERSON_NAME]" at bounding box center [617, 205] width 459 height 35
click at [478, 202] on input "[PERSON_NAME]" at bounding box center [617, 205] width 459 height 35
click at [503, 207] on input "[PERSON_NAME]" at bounding box center [617, 205] width 459 height 35
click at [548, 203] on input "[PERSON_NAME]" at bounding box center [617, 205] width 459 height 35
click at [556, 205] on input "[PERSON_NAME]" at bounding box center [617, 205] width 459 height 35
